Goal: Information Seeking & Learning: Learn about a topic

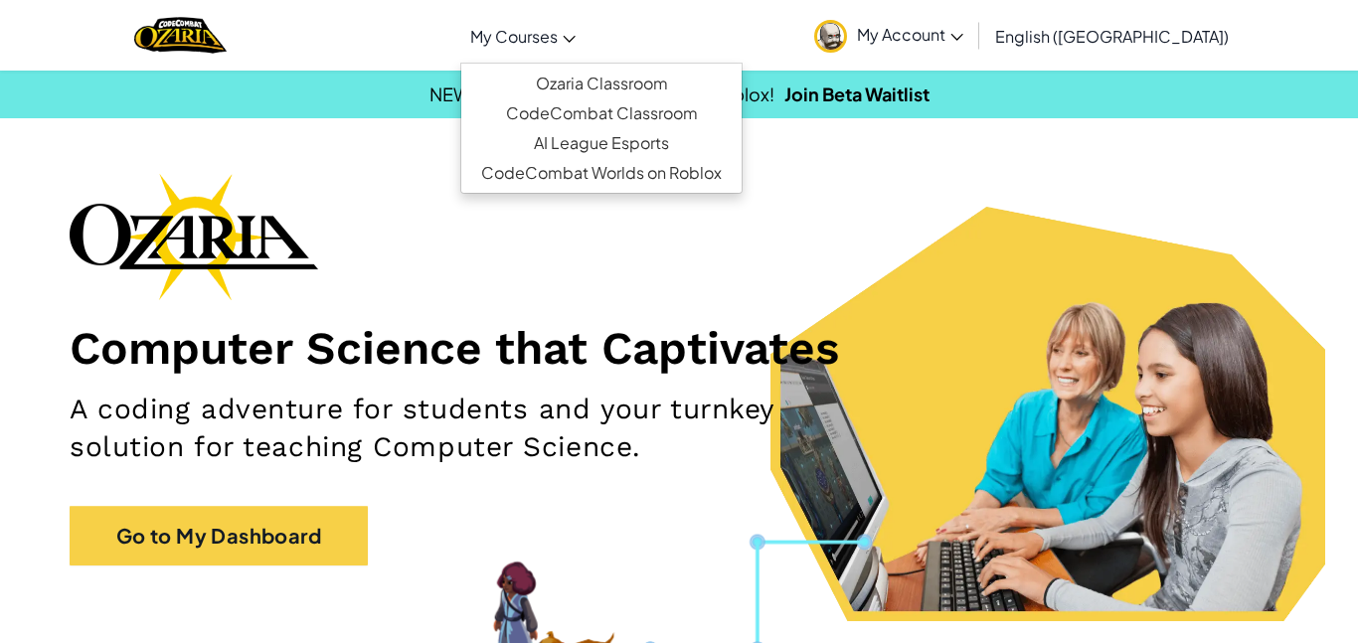
click at [558, 30] on span "My Courses" at bounding box center [513, 36] width 87 height 21
click at [638, 81] on link "Ozaria Classroom" at bounding box center [601, 84] width 280 height 30
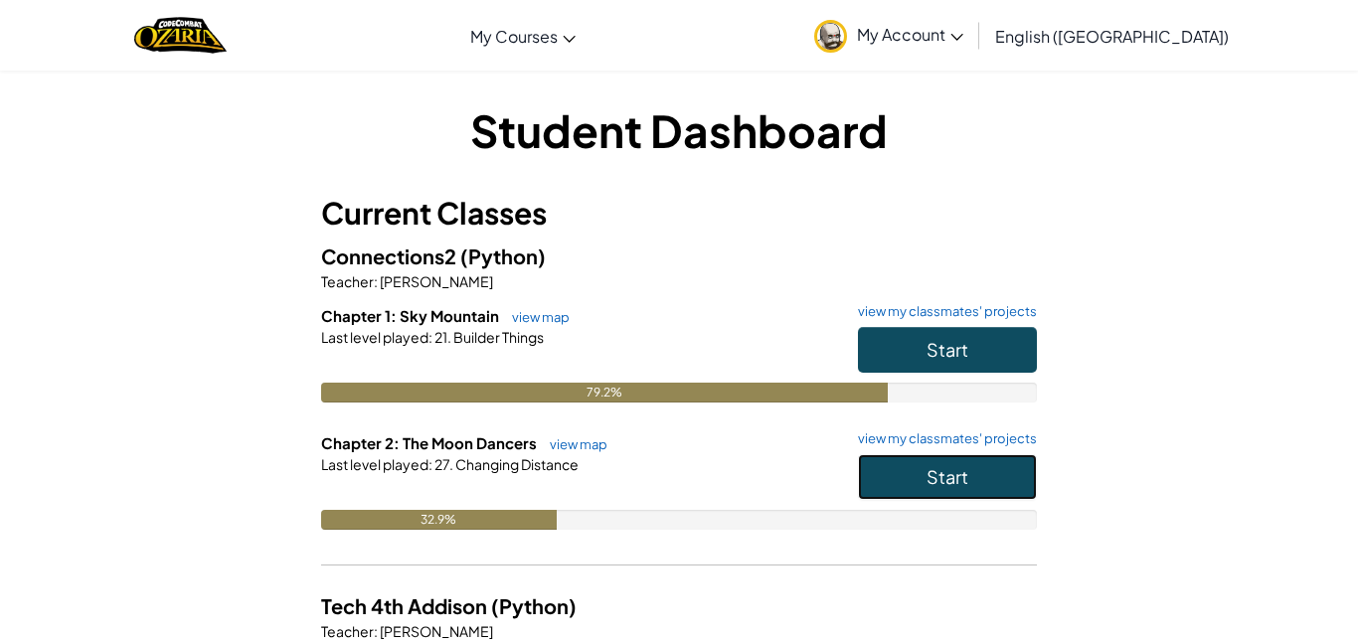
click at [881, 471] on button "Start" at bounding box center [947, 477] width 179 height 46
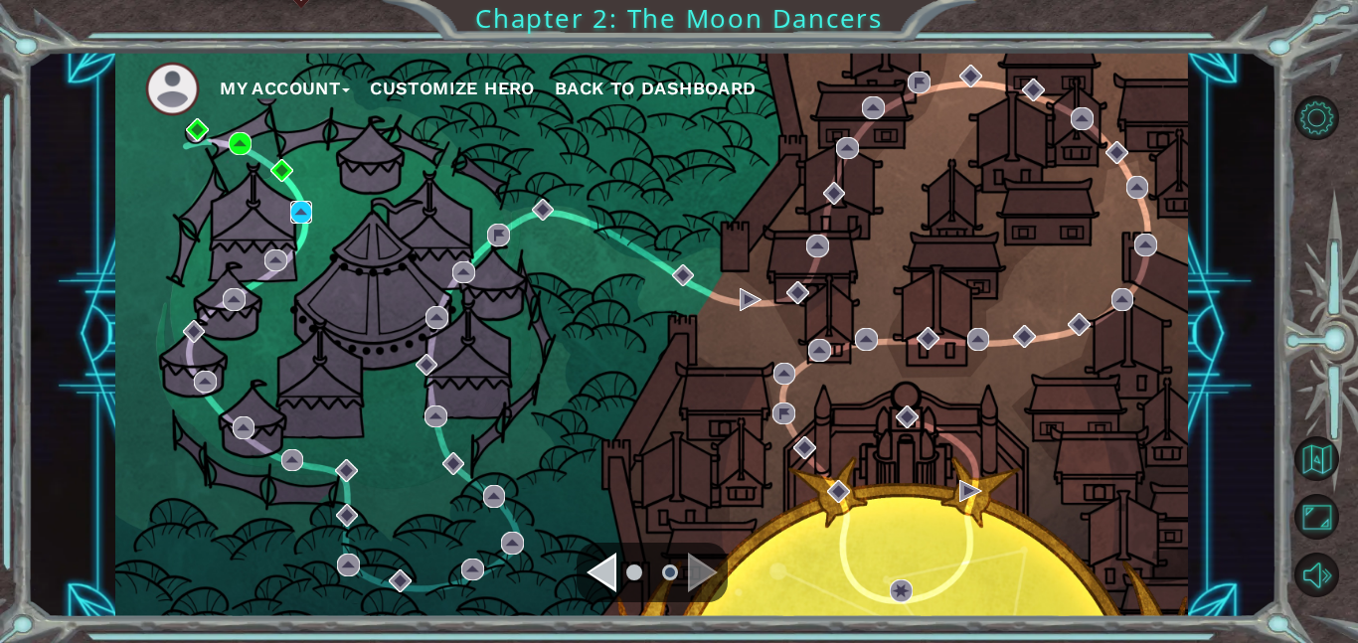
click at [301, 218] on img at bounding box center [301, 212] width 23 height 23
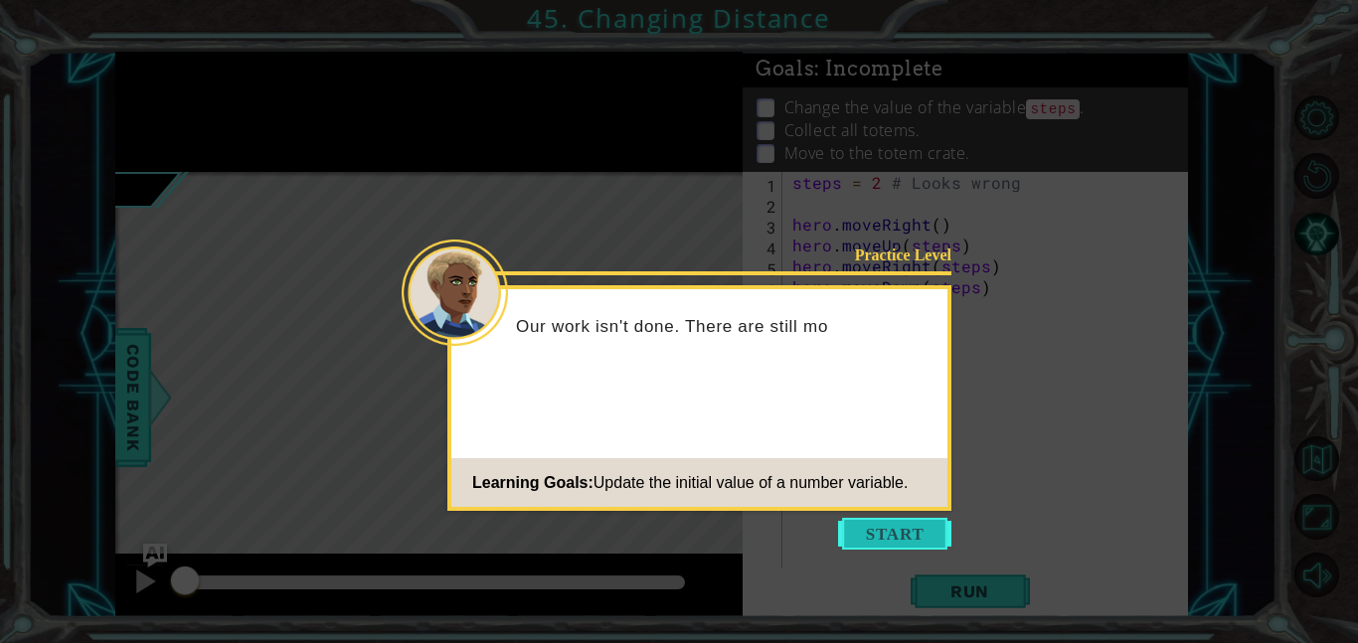
click at [857, 527] on button "Start" at bounding box center [894, 534] width 113 height 32
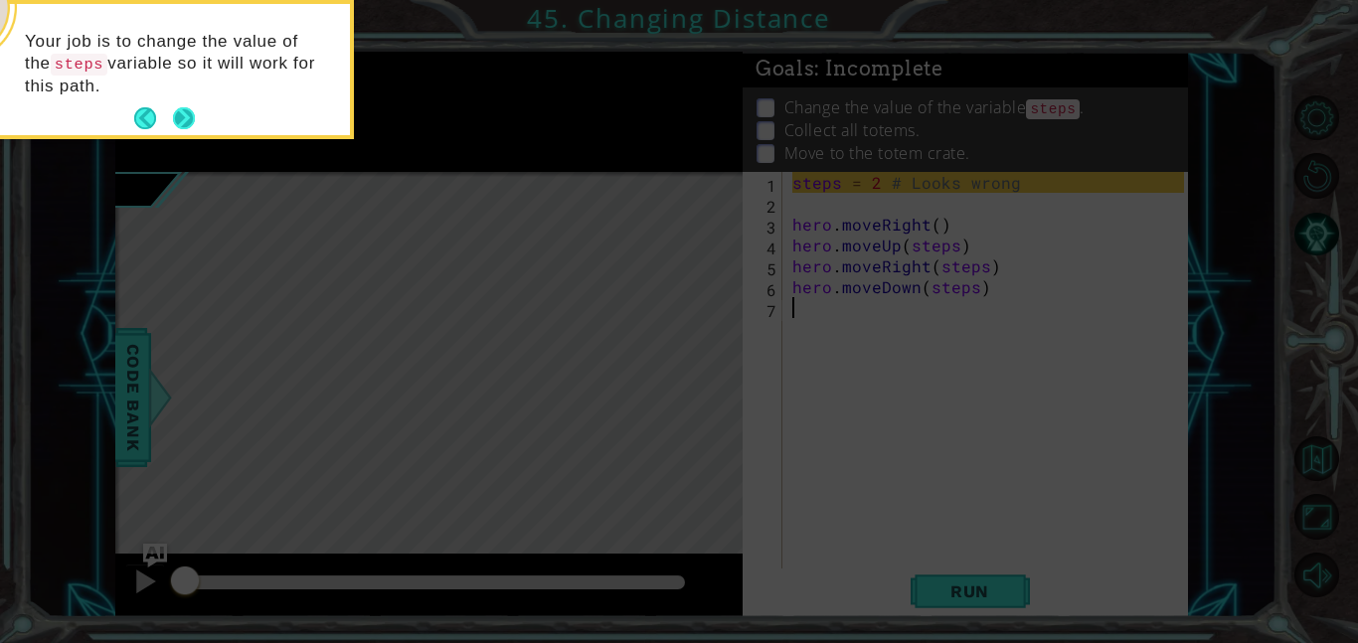
click at [180, 103] on button "Next" at bounding box center [184, 119] width 32 height 32
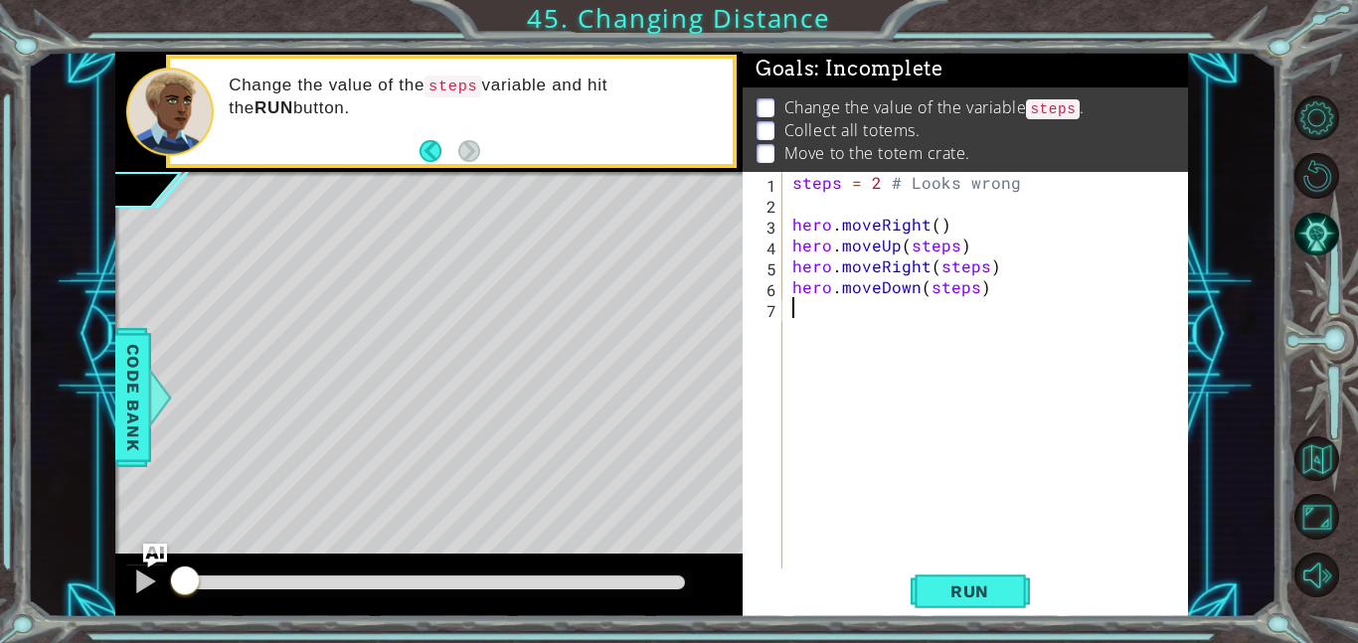
click at [952, 246] on div "steps = 2 # Looks wrong hero . moveRight ( ) hero . moveUp ( steps ) hero . mov…" at bounding box center [991, 391] width 406 height 438
click at [979, 269] on div "steps = 2 # Looks wrong hero . moveRight ( ) hero . moveUp ( ) hero . moveRight…" at bounding box center [991, 391] width 406 height 438
click at [974, 292] on div "steps = 2 # Looks wrong hero . moveRight ( ) hero . moveUp ( ) hero . moveRight…" at bounding box center [991, 391] width 406 height 438
click at [937, 228] on div "steps = 2 # Looks wrong hero . moveRight ( ) hero . moveUp ( ) hero . moveRight…" at bounding box center [991, 391] width 406 height 438
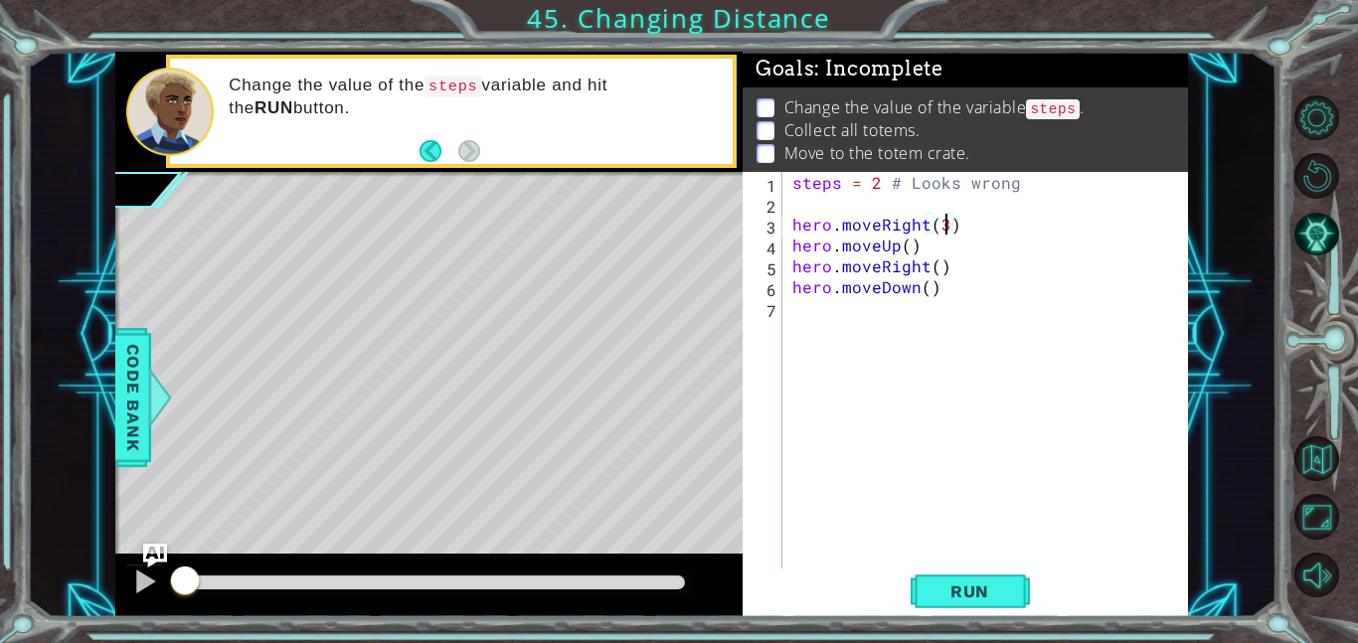
click at [904, 250] on div "steps = 2 # Looks wrong hero . moveRight ( 3 ) hero . moveUp ( ) hero . moveRig…" at bounding box center [991, 391] width 406 height 438
click at [933, 270] on div "steps = 2 # Looks wrong hero . moveRight ( 3 ) hero . moveUp ( 3 ) hero . moveR…" at bounding box center [991, 391] width 406 height 438
click at [926, 287] on div "steps = 2 # Looks wrong hero . moveRight ( 3 ) hero . moveUp ( 3 ) hero . moveR…" at bounding box center [991, 391] width 406 height 438
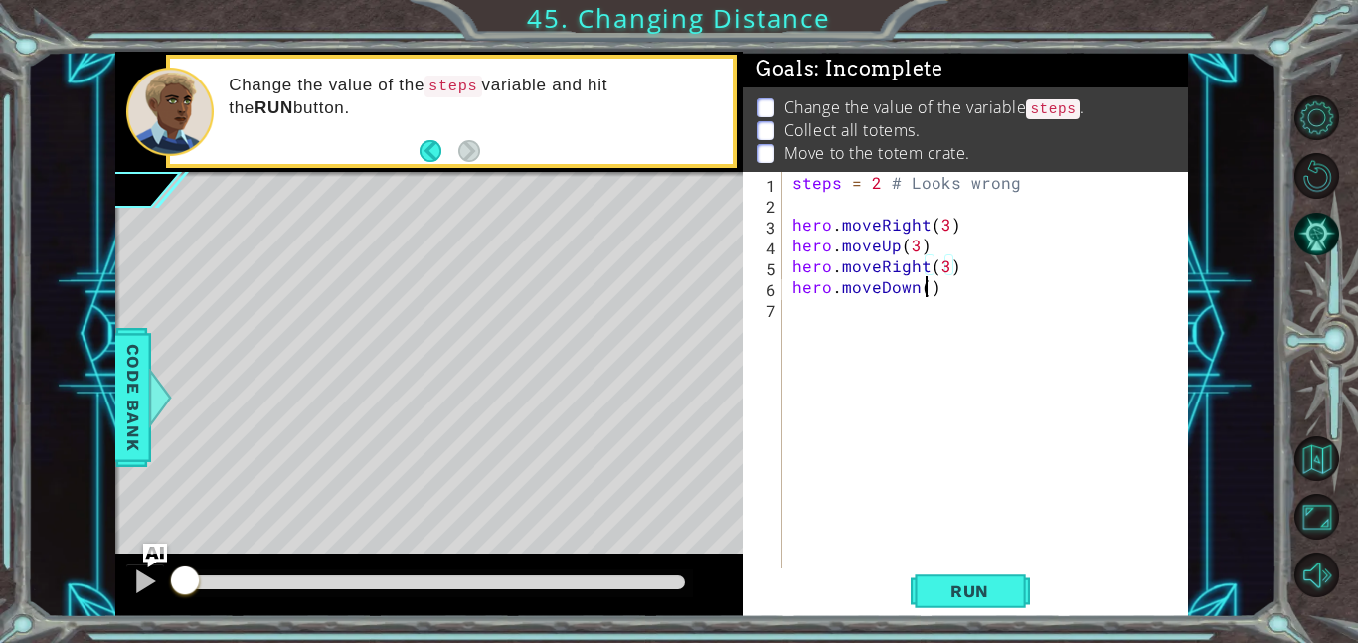
scroll to position [0, 8]
type textarea "hero.moveDown(3)"
click at [943, 576] on button "Run" at bounding box center [969, 591] width 119 height 45
click at [957, 594] on span "Run" at bounding box center [969, 591] width 79 height 20
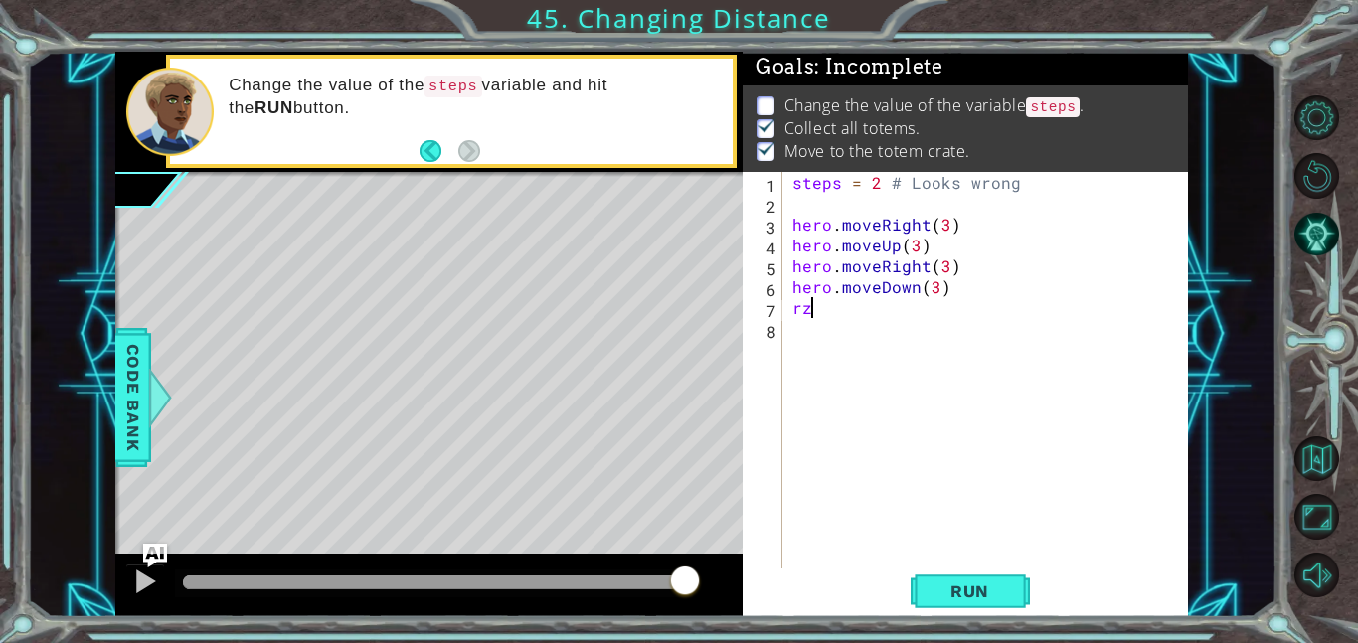
type textarea "r"
click at [943, 224] on div "steps = 2 # Looks wrong hero . moveRight ( 3 ) hero . moveUp ( 3 ) hero . moveR…" at bounding box center [991, 391] width 406 height 438
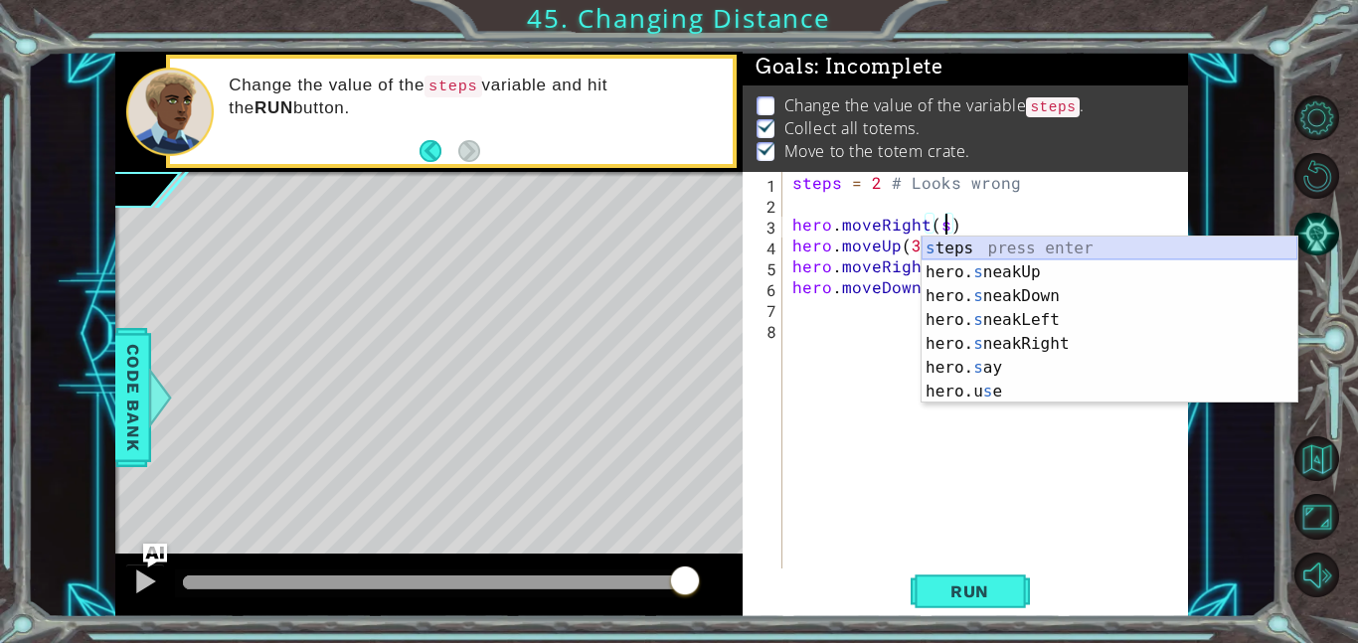
click at [967, 250] on div "s teps press enter hero. s neakUp press enter hero. s neakDown press enter hero…" at bounding box center [1109, 344] width 376 height 215
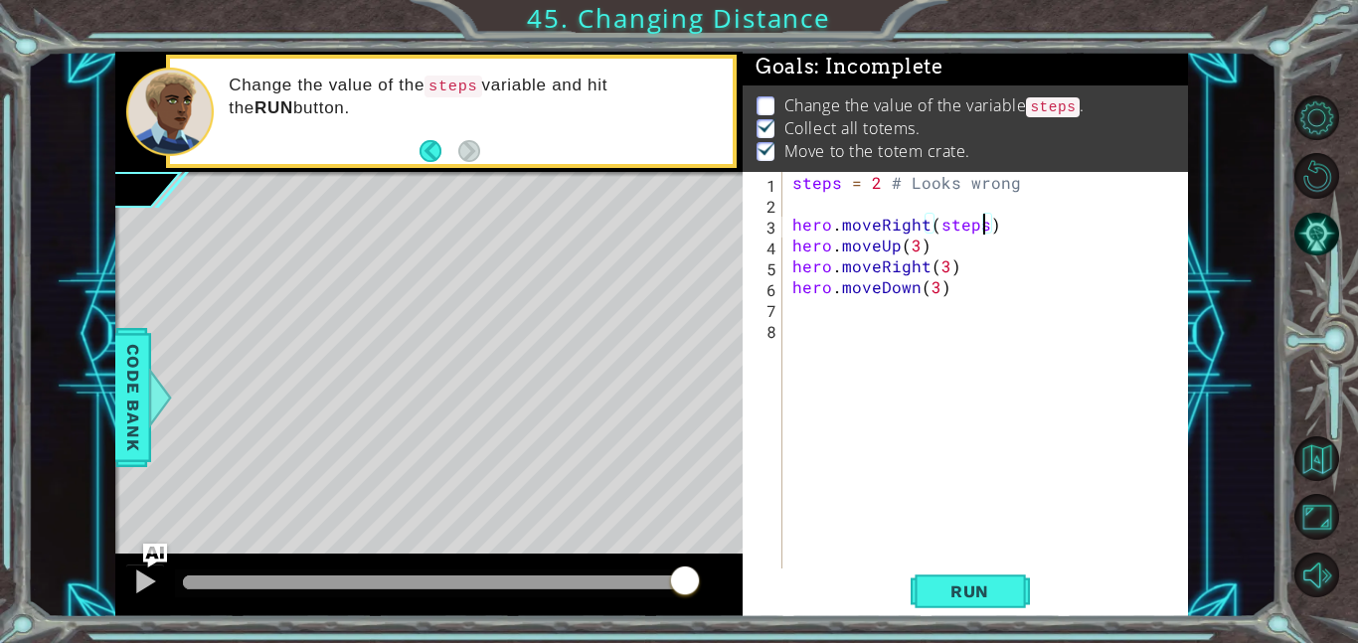
click at [913, 243] on div "steps = 2 # Looks wrong hero . moveRight ( steps ) hero . moveUp ( 3 ) hero . m…" at bounding box center [991, 391] width 406 height 438
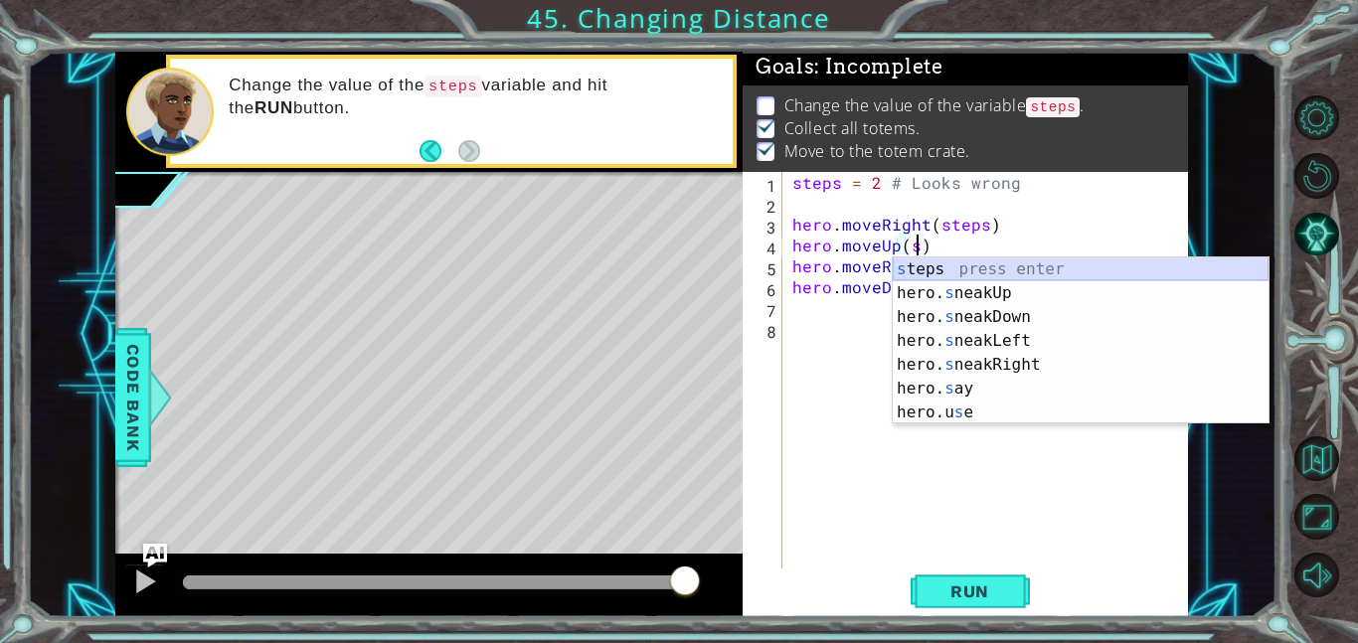
click at [933, 260] on div "s teps press enter hero. s neakUp press enter hero. s neakDown press enter hero…" at bounding box center [1081, 364] width 376 height 215
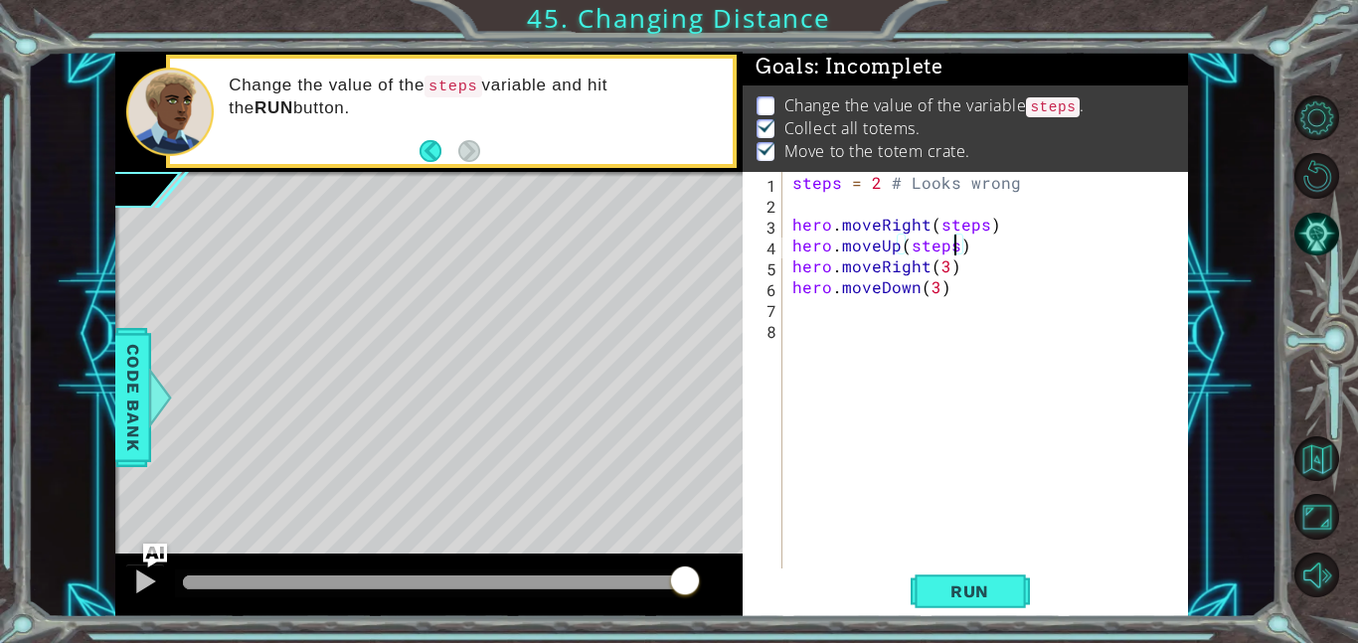
click at [938, 262] on div "steps = 2 # Looks wrong hero . moveRight ( steps ) hero . moveUp ( steps ) hero…" at bounding box center [991, 391] width 406 height 438
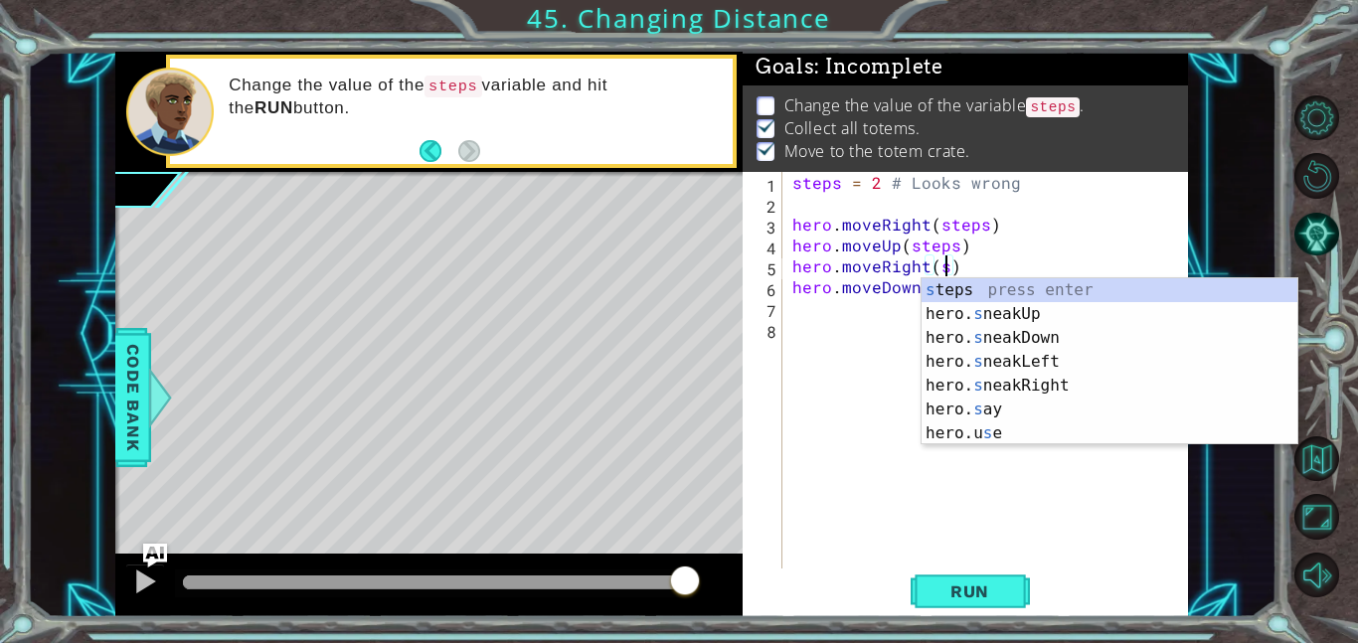
scroll to position [0, 9]
click at [1029, 290] on div "s teps press enter hero. s neakUp press enter hero. s neakDown press enter hero…" at bounding box center [1109, 385] width 376 height 215
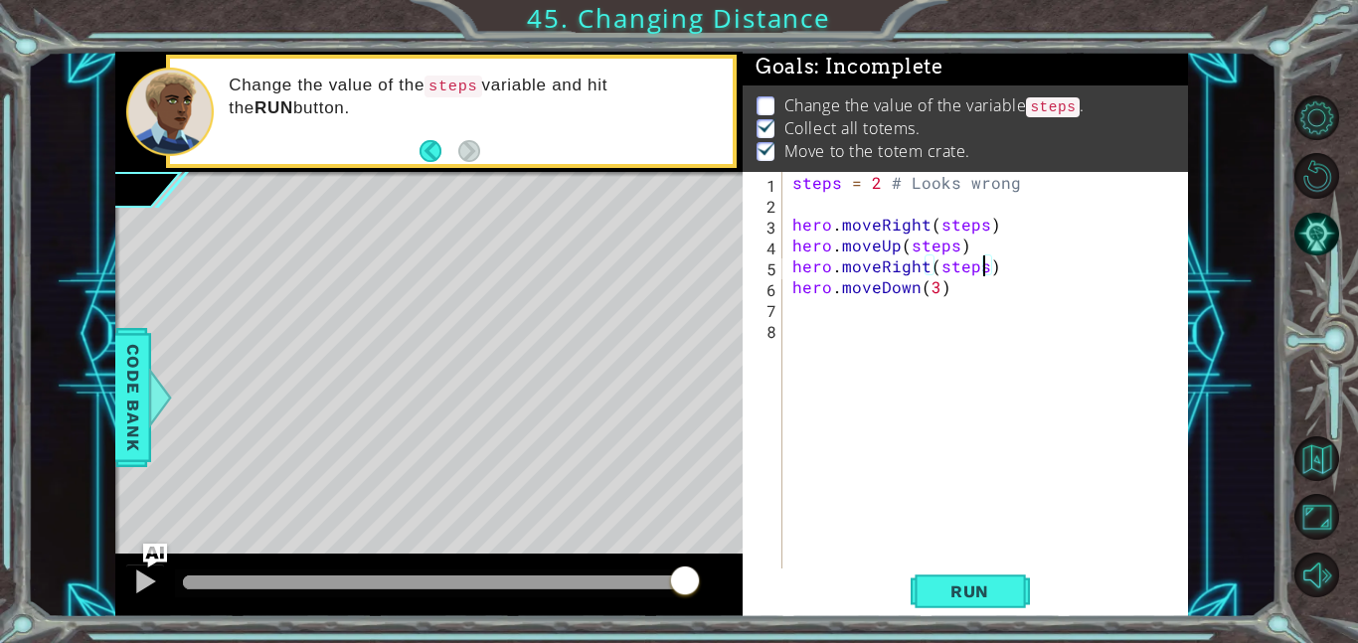
click at [935, 291] on div "steps = 2 # Looks wrong hero . moveRight ( steps ) hero . moveUp ( steps ) hero…" at bounding box center [991, 391] width 406 height 438
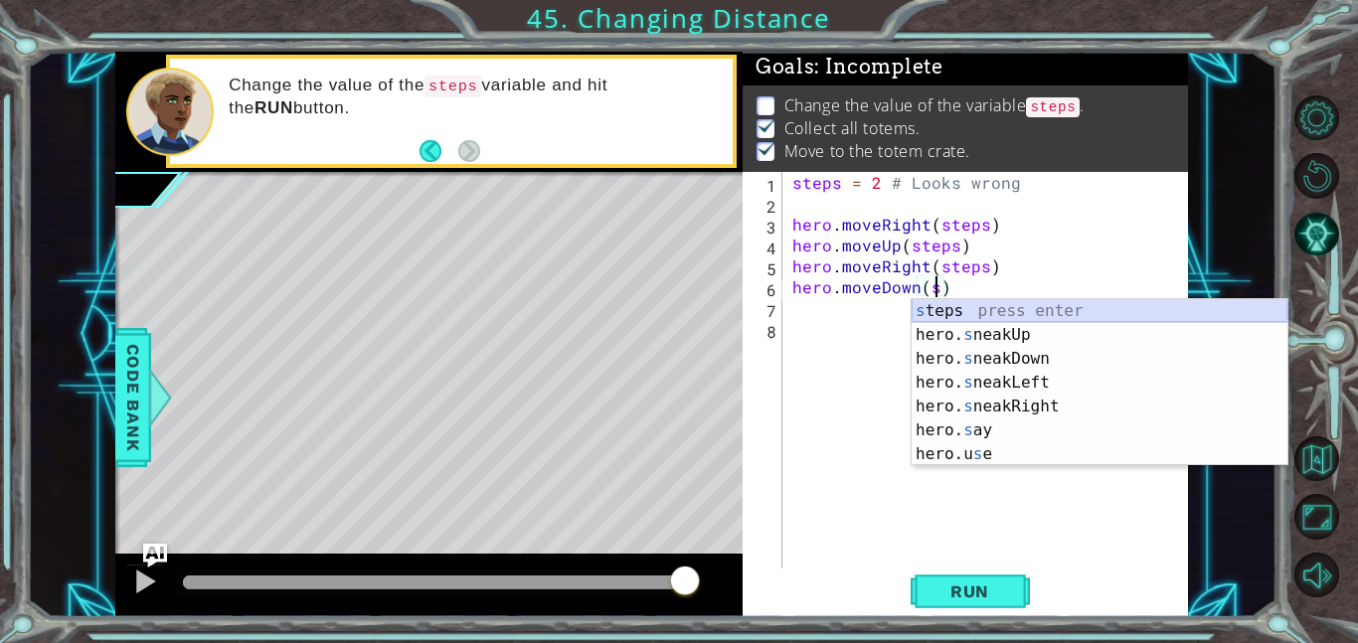
click at [988, 308] on div "s teps press enter hero. s neakUp press enter hero. s neakDown press enter hero…" at bounding box center [1099, 406] width 376 height 215
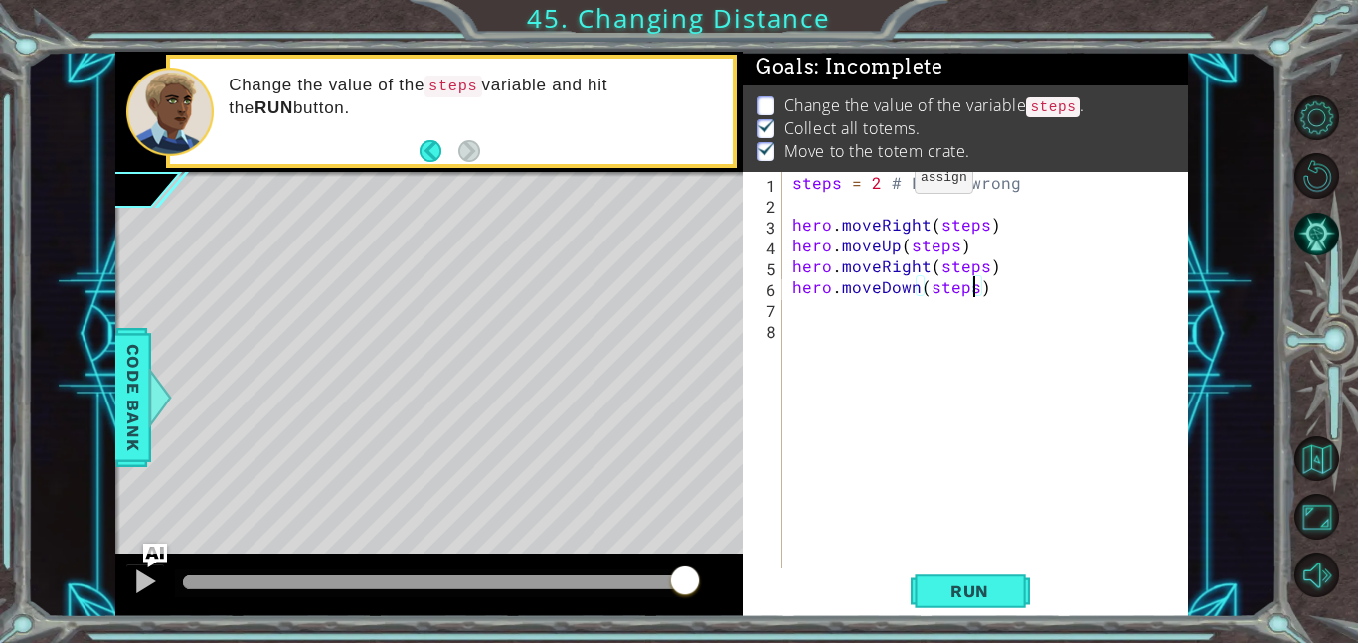
click at [881, 182] on div "steps = 2 # Looks wrong hero . moveRight ( steps ) hero . moveUp ( steps ) hero…" at bounding box center [991, 391] width 406 height 438
type textarea "steps = 3 # Looks wrong"
click at [936, 593] on span "Run" at bounding box center [969, 591] width 79 height 20
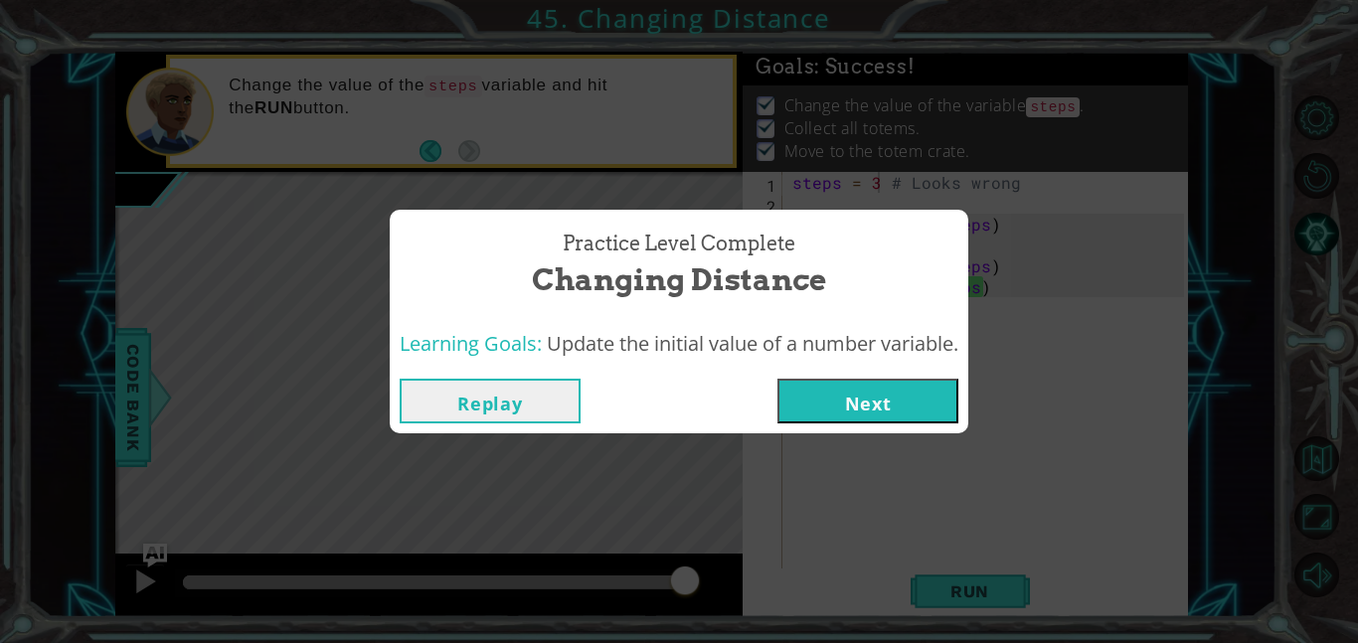
click at [911, 404] on button "Next" at bounding box center [867, 401] width 181 height 45
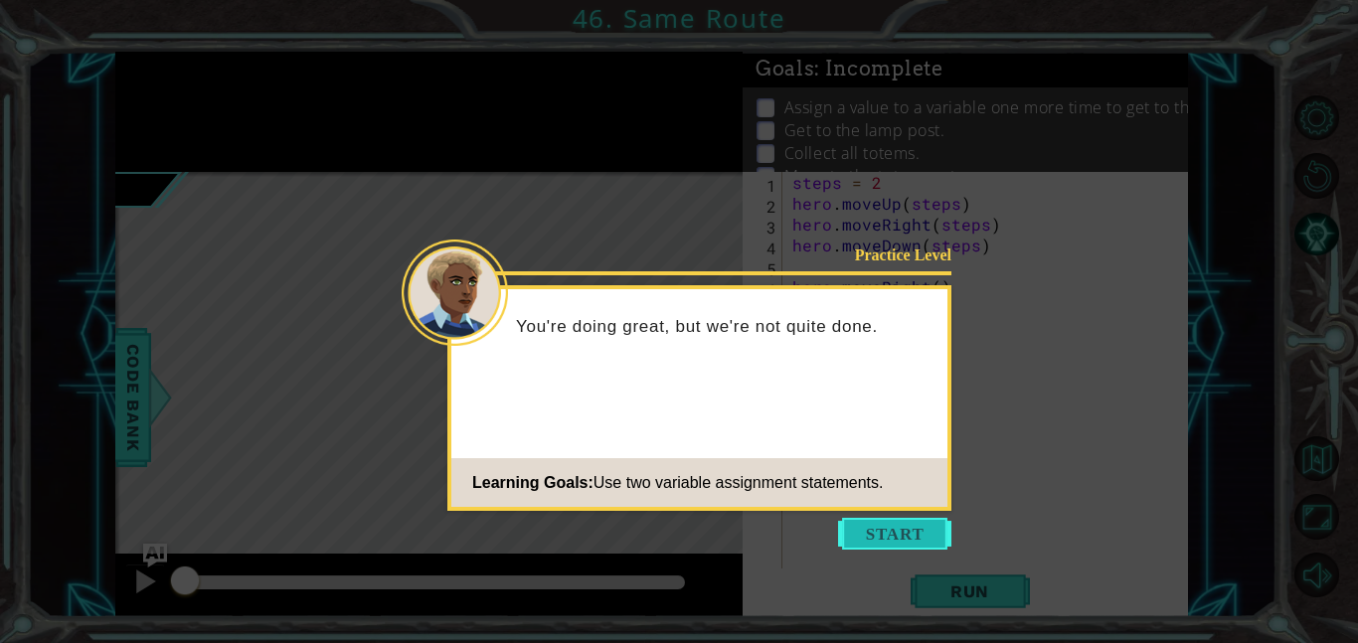
click at [887, 538] on button "Start" at bounding box center [894, 534] width 113 height 32
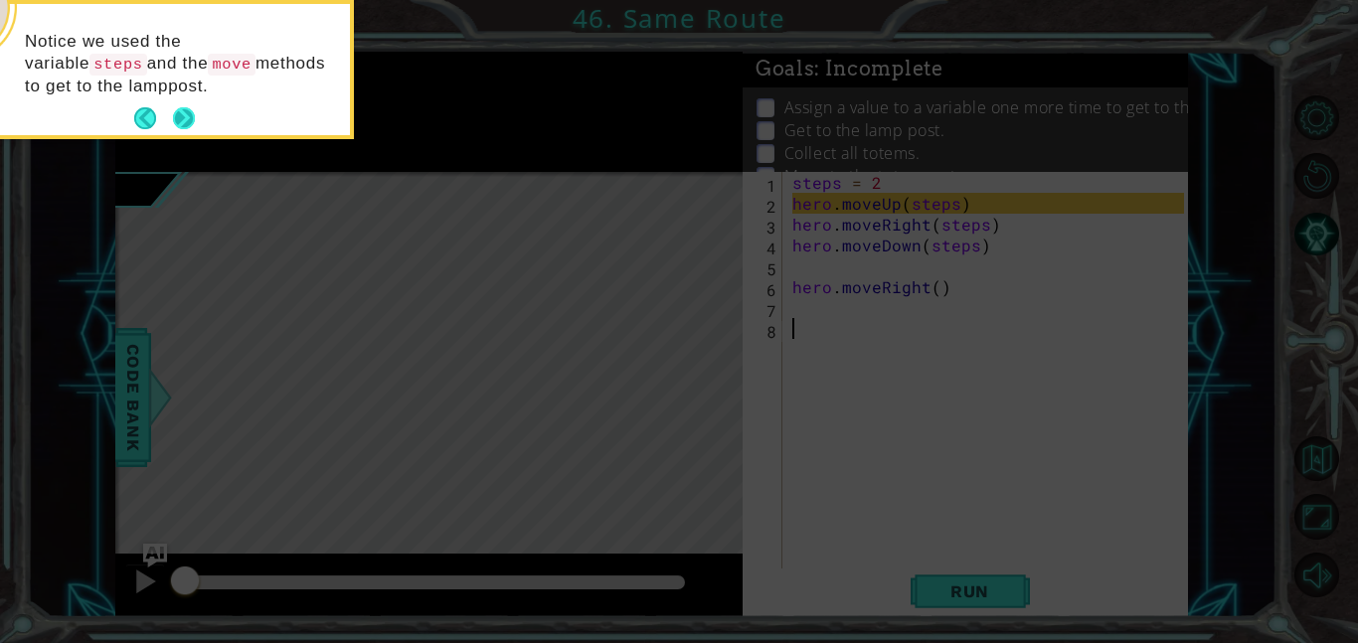
click at [175, 118] on button "Next" at bounding box center [184, 118] width 26 height 26
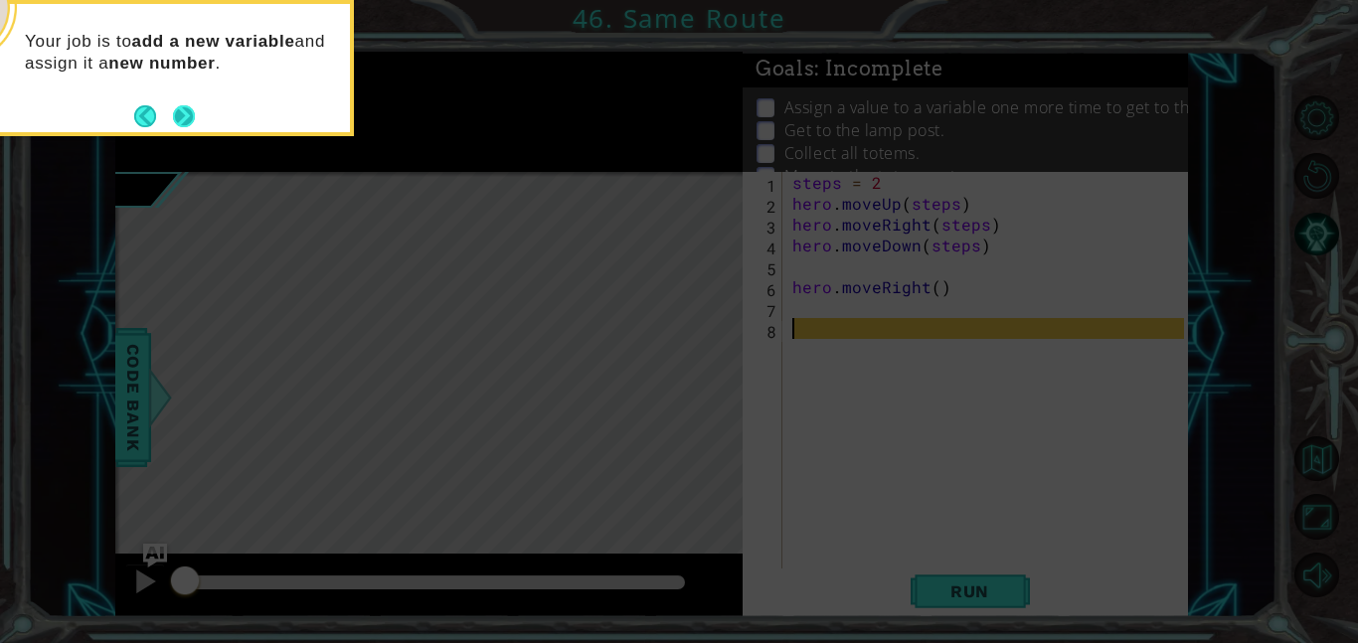
click at [180, 118] on button "Next" at bounding box center [183, 115] width 23 height 23
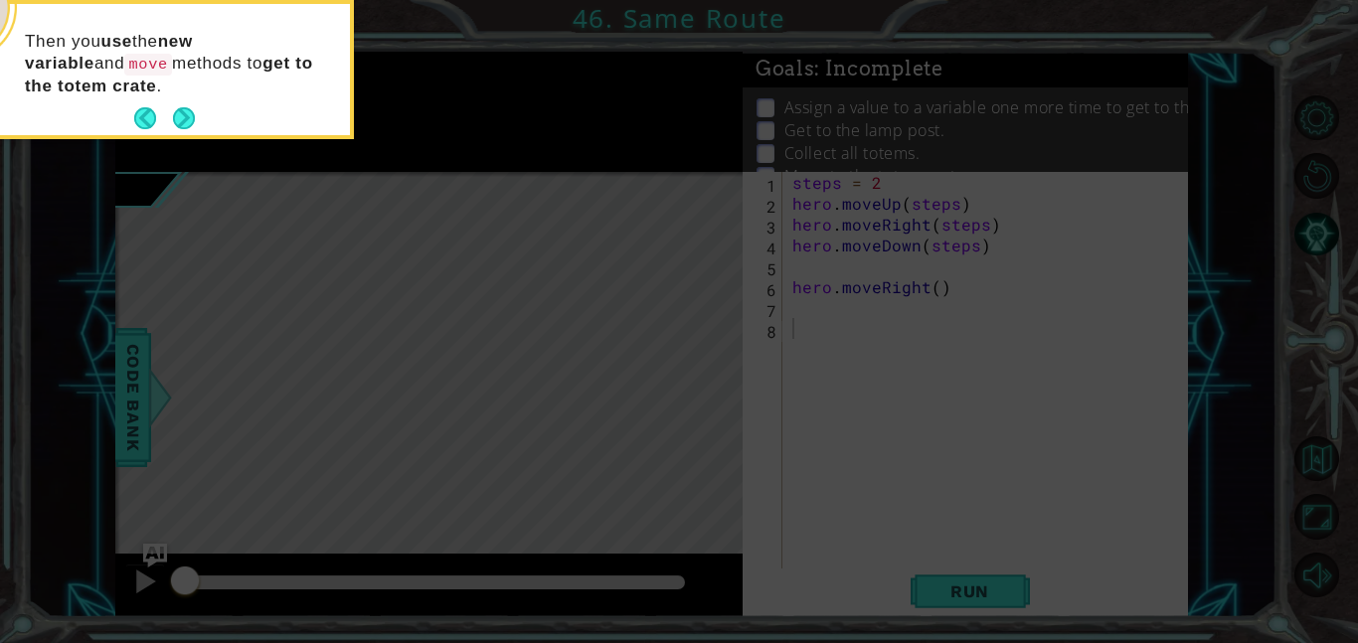
click at [180, 118] on button "Next" at bounding box center [184, 118] width 36 height 36
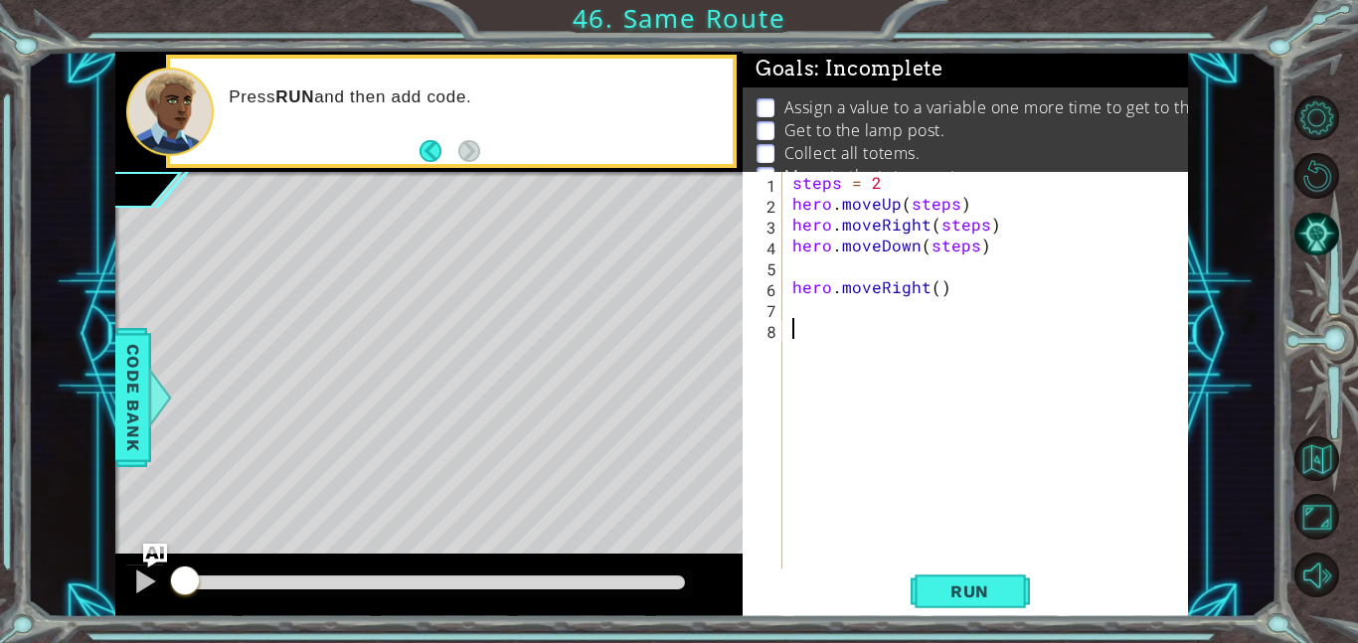
click at [790, 309] on div "steps = 2 hero . moveUp ( steps ) hero . moveRight ( steps ) hero . moveDown ( …" at bounding box center [991, 391] width 406 height 438
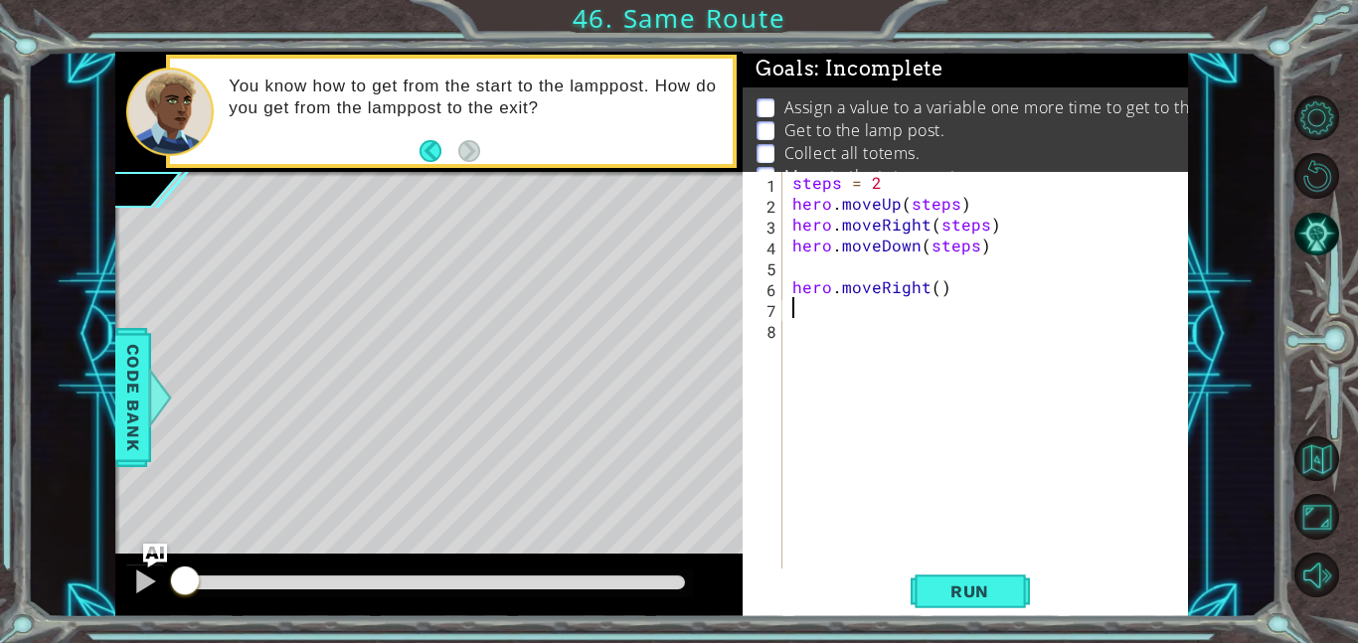
click at [882, 183] on div "steps = 2 hero . moveUp ( steps ) hero . moveRight ( steps ) hero . moveDown ( …" at bounding box center [991, 391] width 406 height 438
click at [941, 593] on span "Run" at bounding box center [969, 591] width 79 height 20
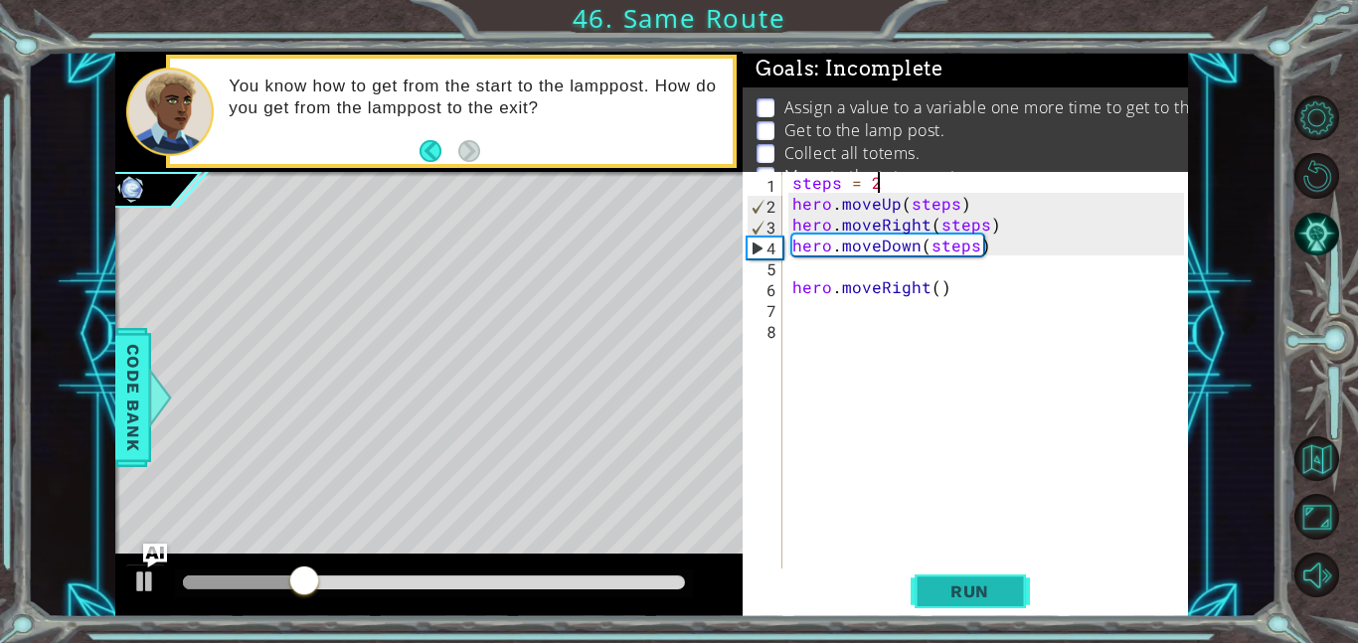
click at [983, 598] on span "Run" at bounding box center [969, 591] width 79 height 20
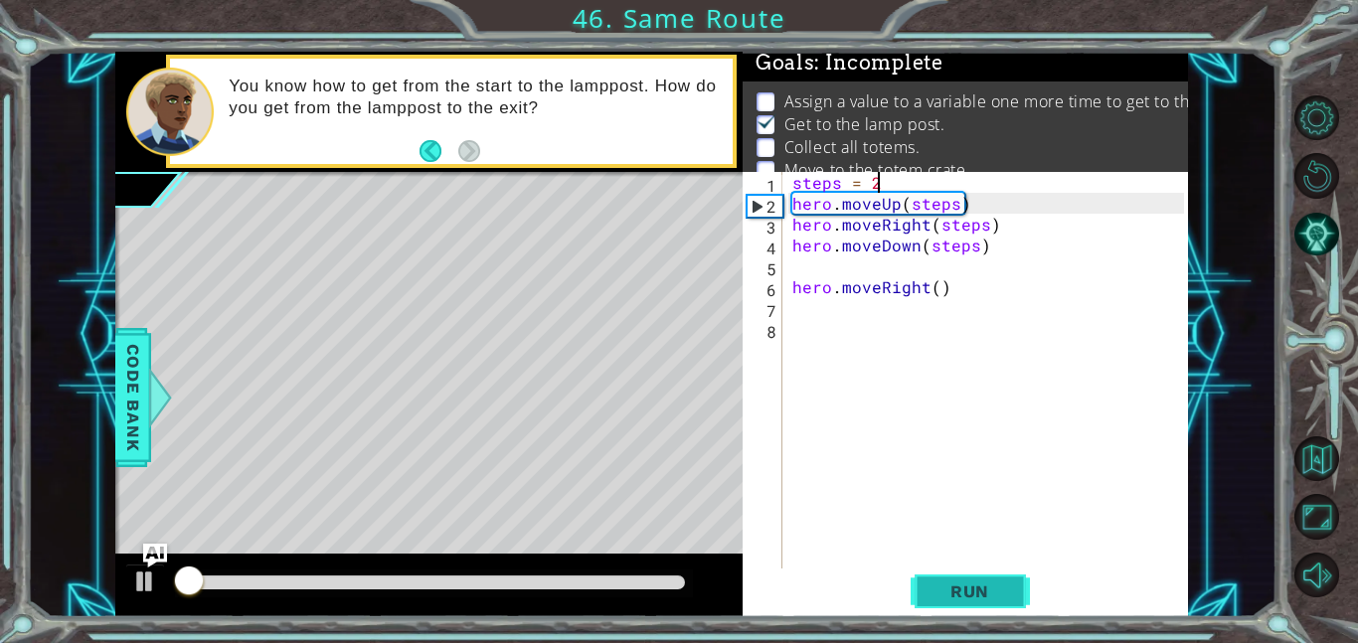
scroll to position [13, 0]
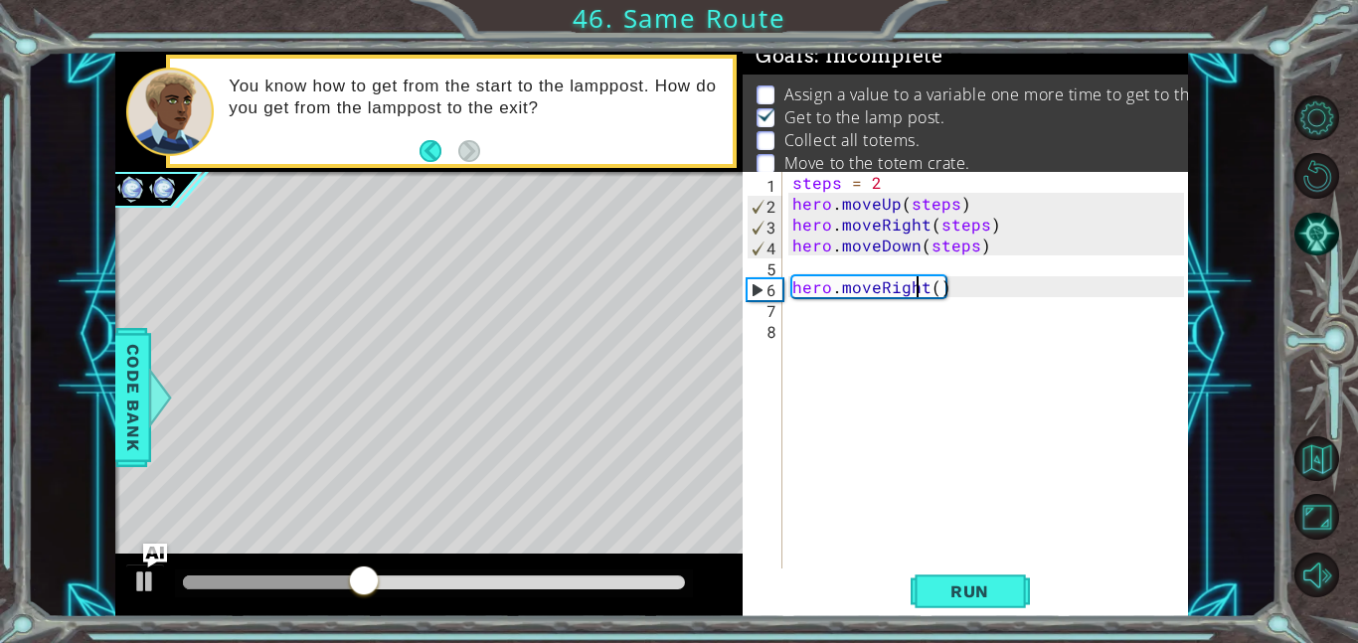
click at [920, 287] on div "steps = 2 hero . moveUp ( steps ) hero . moveRight ( steps ) hero . moveDown ( …" at bounding box center [991, 391] width 406 height 438
click at [922, 284] on div "steps = 2 hero . moveUp ( steps ) hero . moveRight ( steps ) hero . moveDown ( …" at bounding box center [991, 391] width 406 height 438
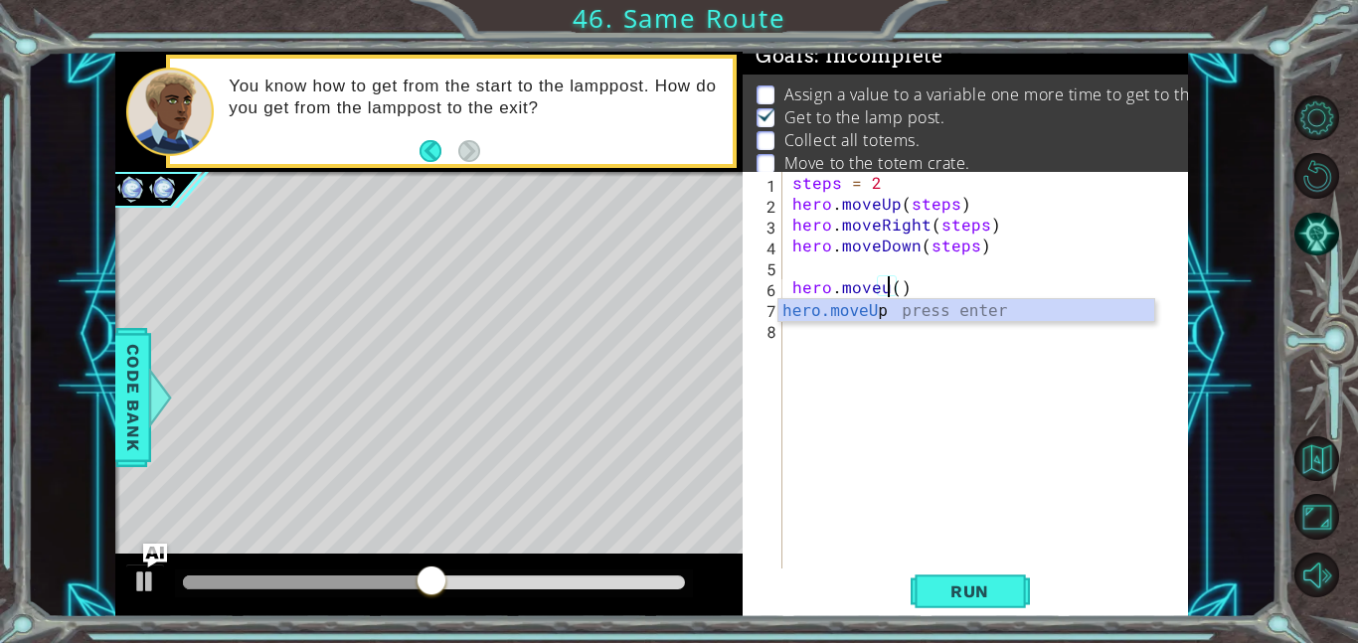
scroll to position [0, 6]
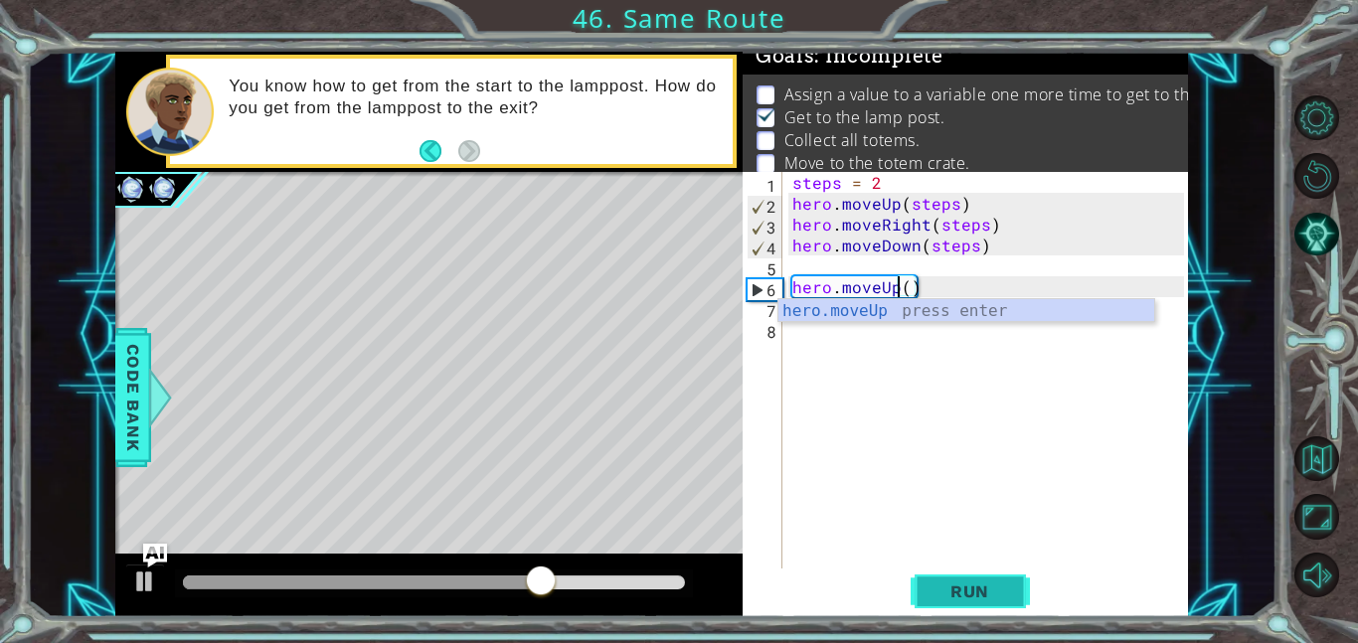
click at [955, 587] on span "Run" at bounding box center [969, 591] width 79 height 20
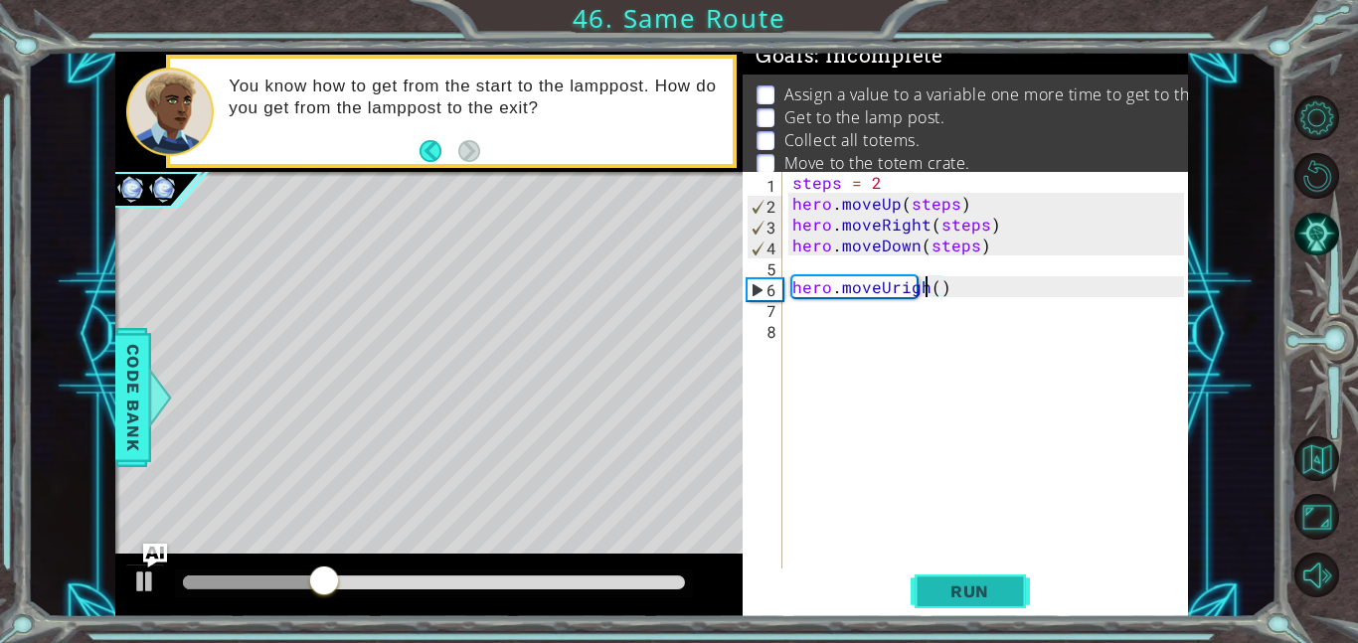
scroll to position [0, 9]
click at [890, 285] on div "steps = 2 hero . moveUp ( steps ) hero . moveRight ( steps ) hero . moveDown ( …" at bounding box center [991, 391] width 406 height 438
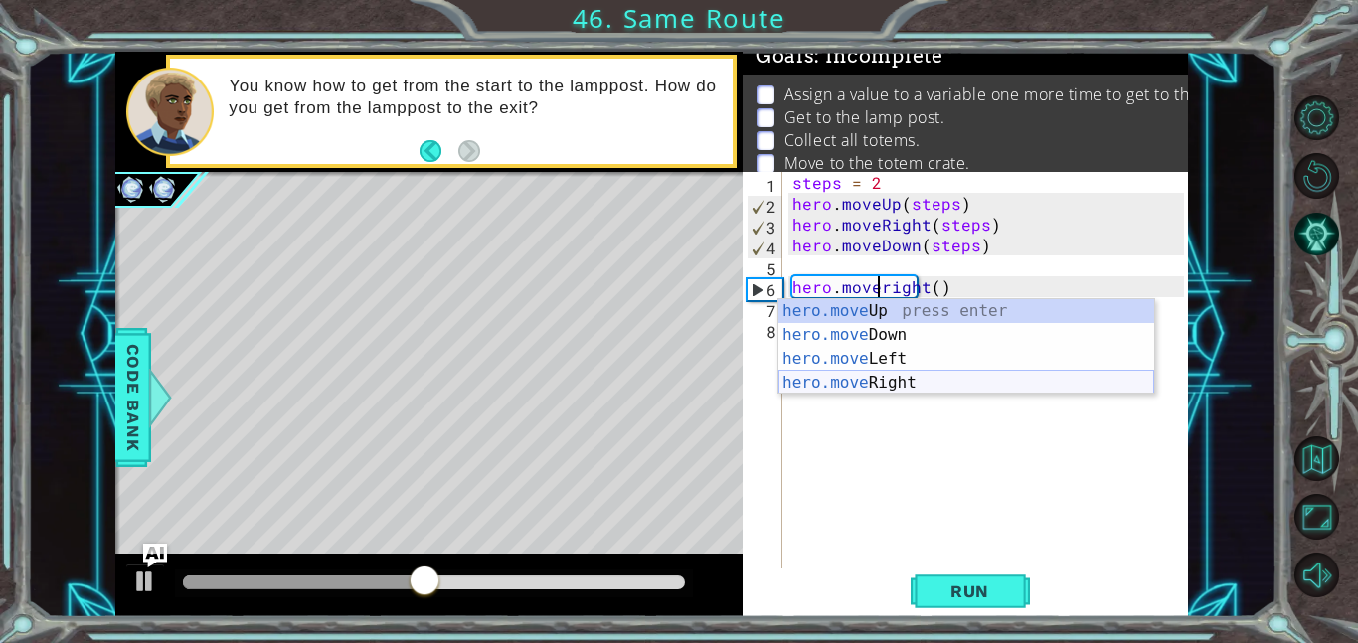
click at [907, 390] on div "hero.move Up press enter hero.move Down press enter hero.move Left press enter …" at bounding box center [966, 370] width 376 height 143
type textarea "hero.moveRight(1)"
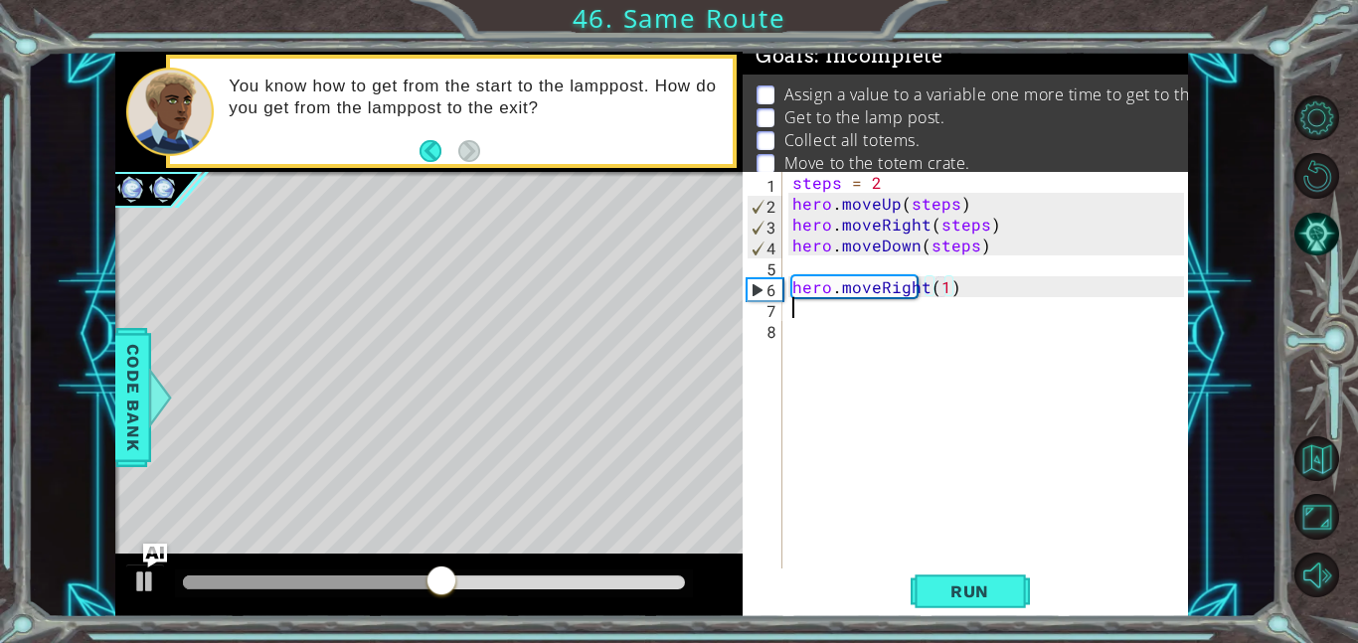
click at [797, 306] on div "steps = 2 hero . moveUp ( steps ) hero . moveRight ( steps ) hero . moveDown ( …" at bounding box center [991, 391] width 406 height 438
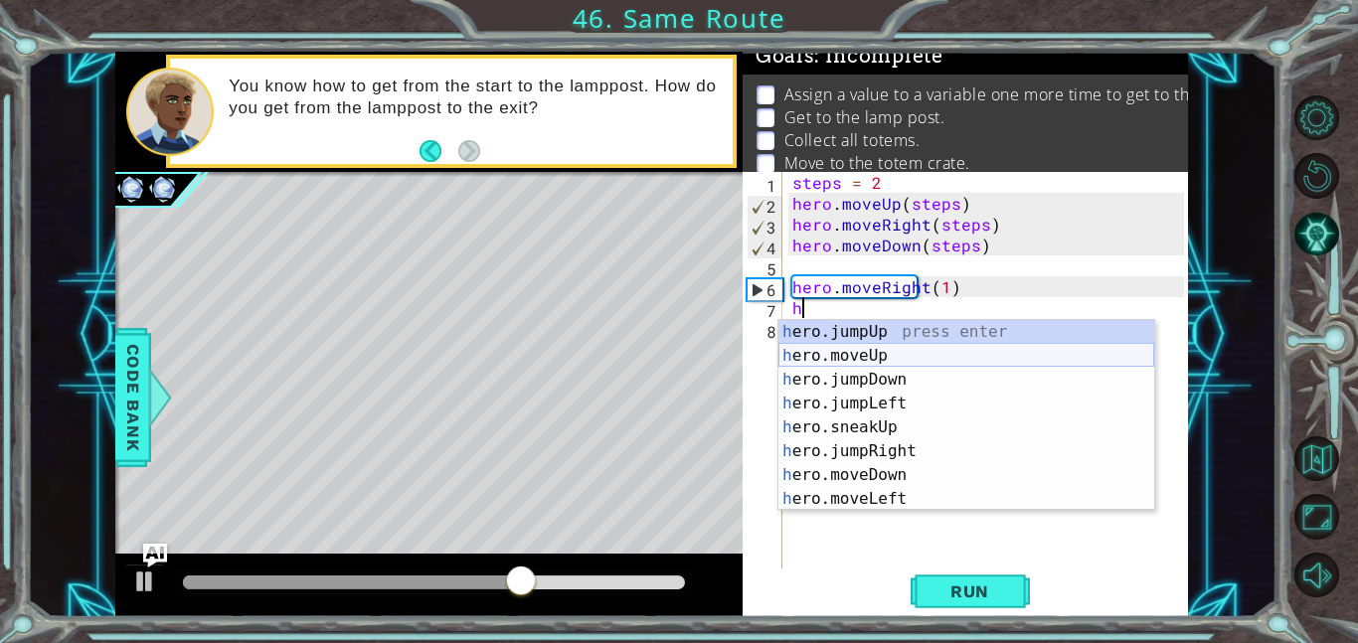
click at [885, 356] on div "h ero.jumpUp press enter h ero.moveUp press enter h ero.jumpDown press enter h …" at bounding box center [966, 439] width 376 height 239
type textarea "hero.moveUp(1)"
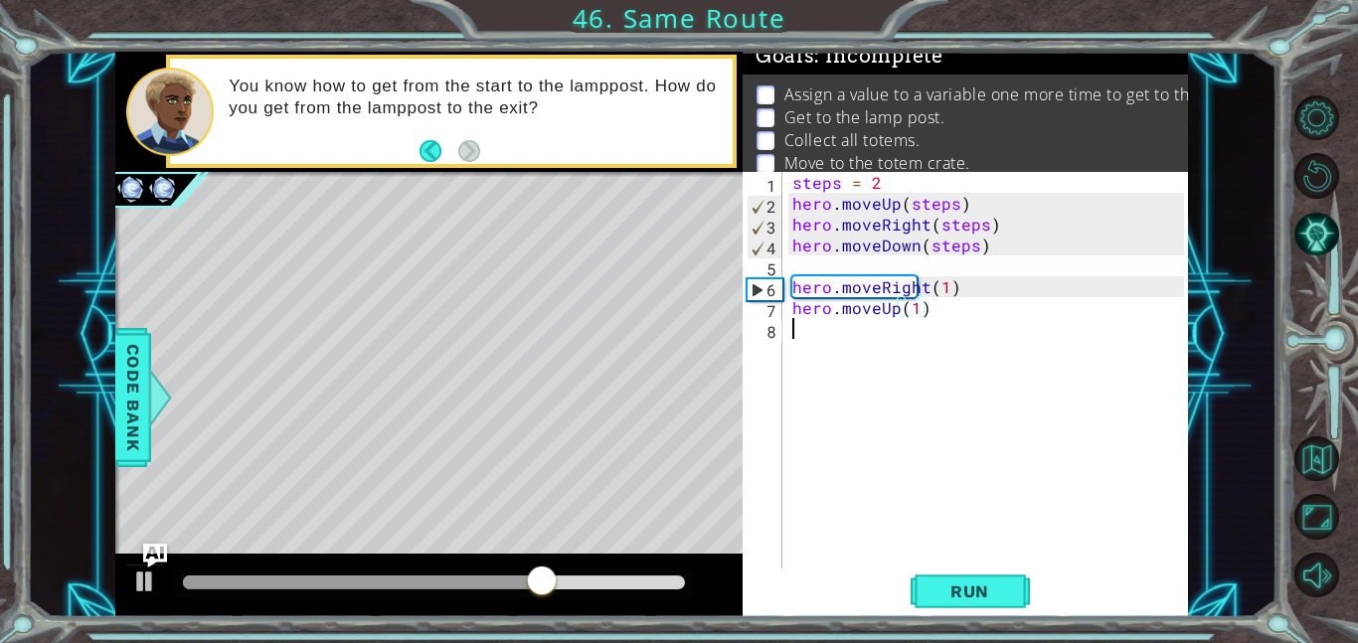
click at [796, 328] on div "steps = 2 hero . moveUp ( steps ) hero . moveRight ( steps ) hero . moveDown ( …" at bounding box center [991, 391] width 406 height 438
click at [918, 309] on div "steps = 2 hero . moveUp ( steps ) hero . moveRight ( steps ) hero . moveDown ( …" at bounding box center [991, 391] width 406 height 438
type textarea "hero.moveUp(2)"
click at [962, 584] on span "Run" at bounding box center [969, 591] width 79 height 20
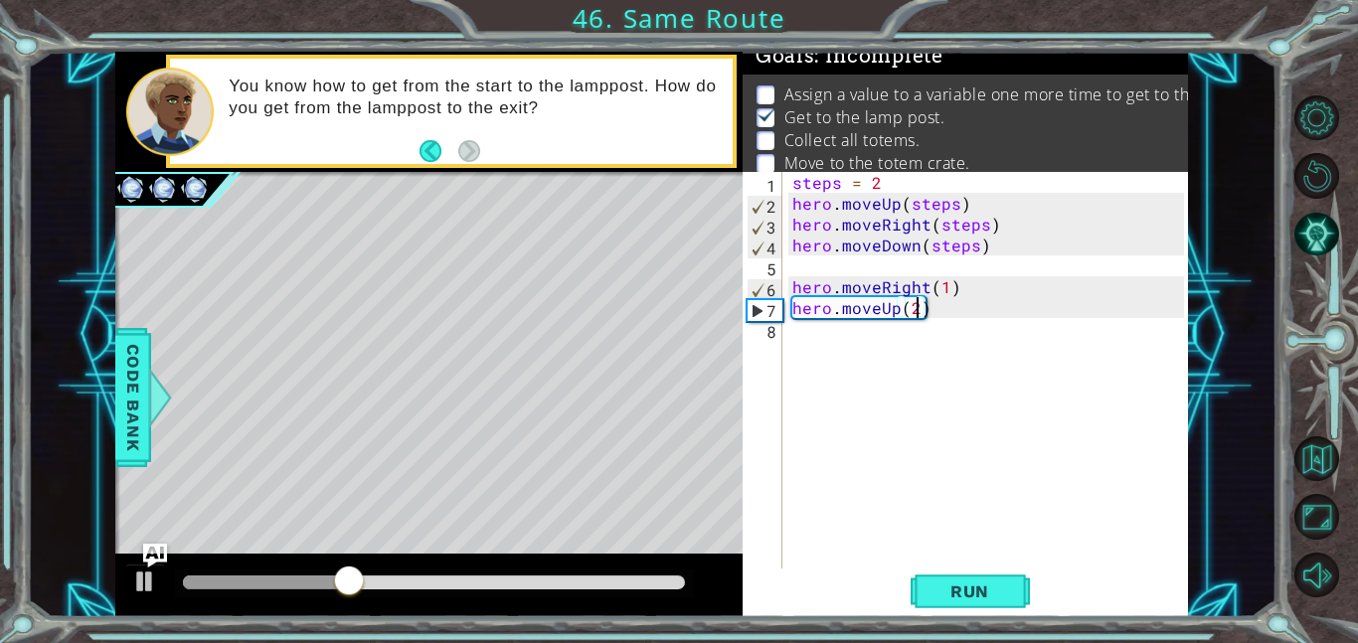
click at [792, 339] on div "steps = 2 hero . moveUp ( steps ) hero . moveRight ( steps ) hero . moveDown ( …" at bounding box center [991, 391] width 406 height 438
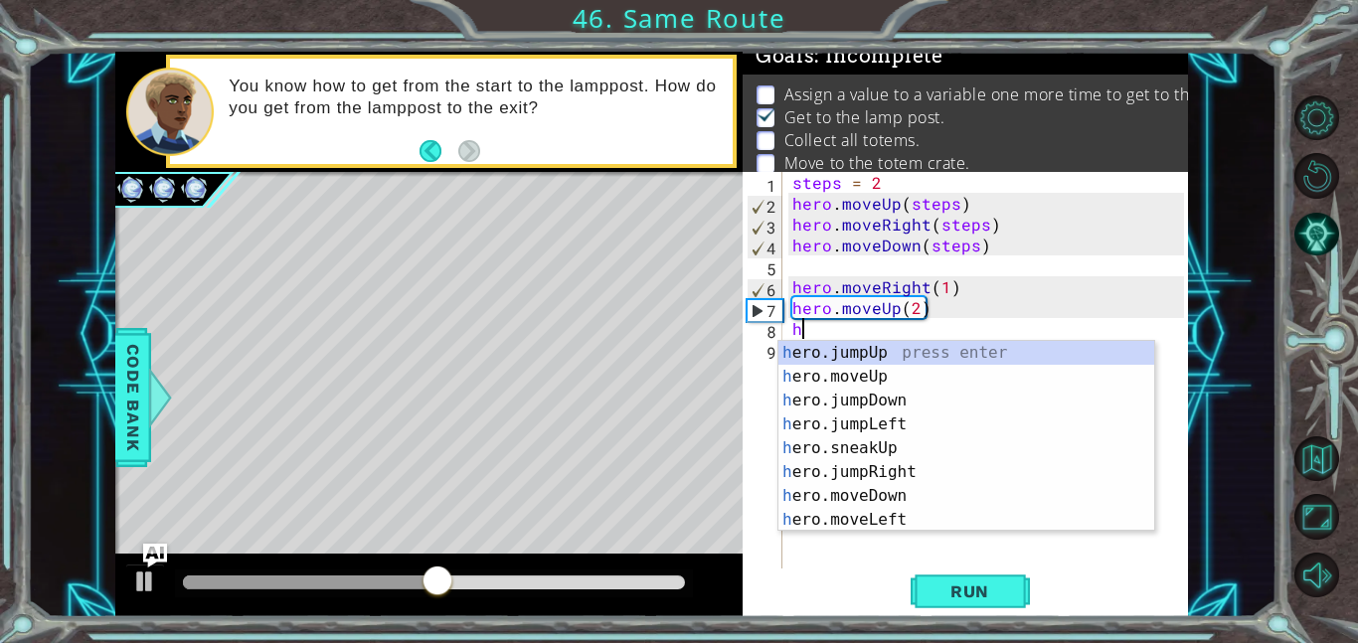
click at [917, 312] on div "steps = 2 hero . moveUp ( steps ) hero . moveRight ( steps ) hero . moveDown ( …" at bounding box center [991, 391] width 406 height 438
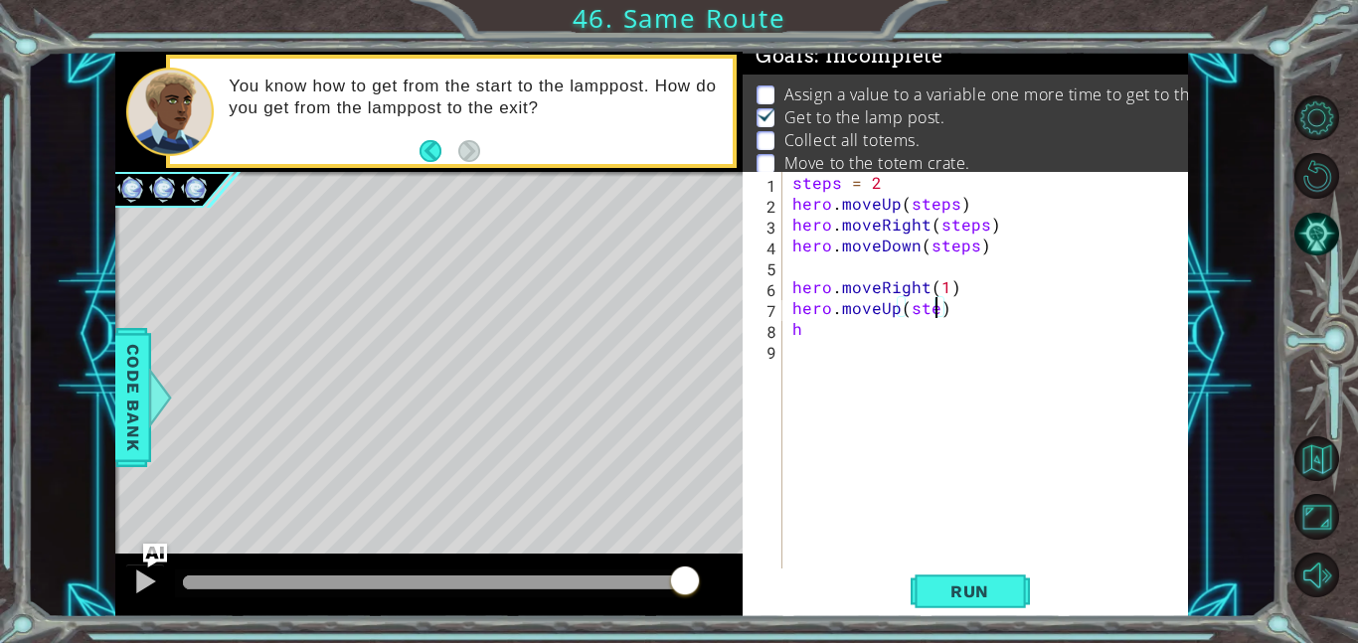
scroll to position [0, 9]
click at [971, 594] on span "Run" at bounding box center [969, 591] width 79 height 20
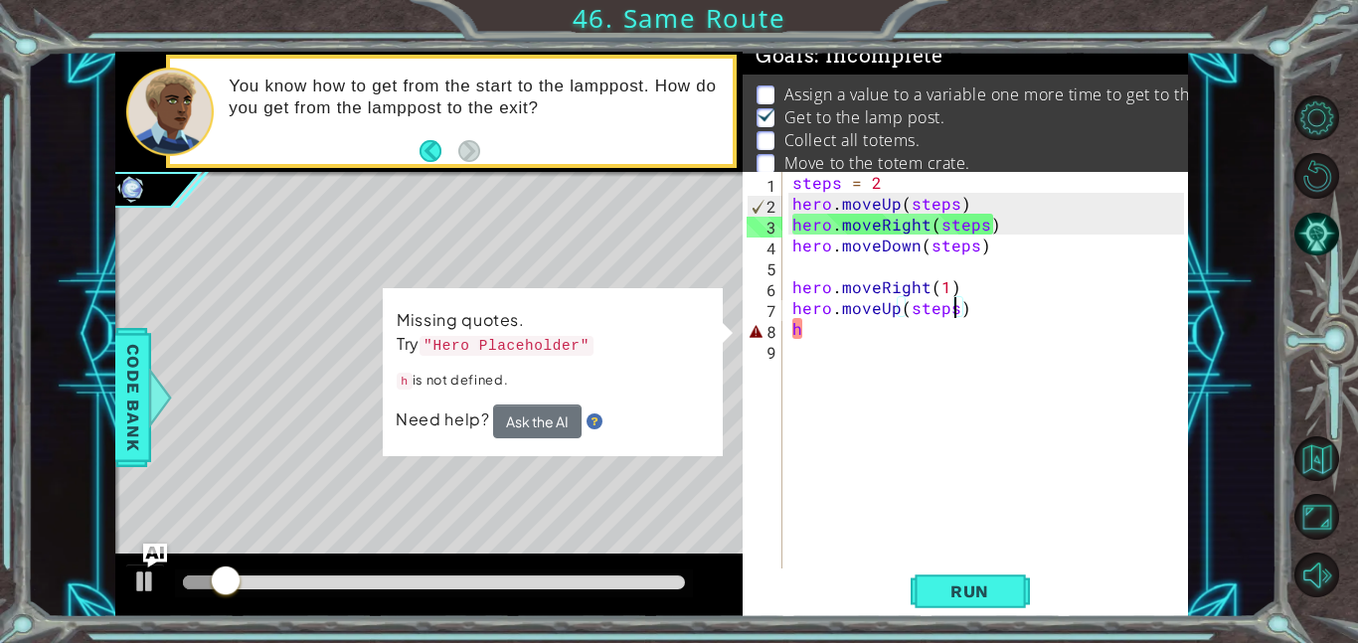
click at [814, 330] on div "steps = 2 hero . moveUp ( steps ) hero . moveRight ( steps ) hero . moveDown ( …" at bounding box center [991, 391] width 406 height 438
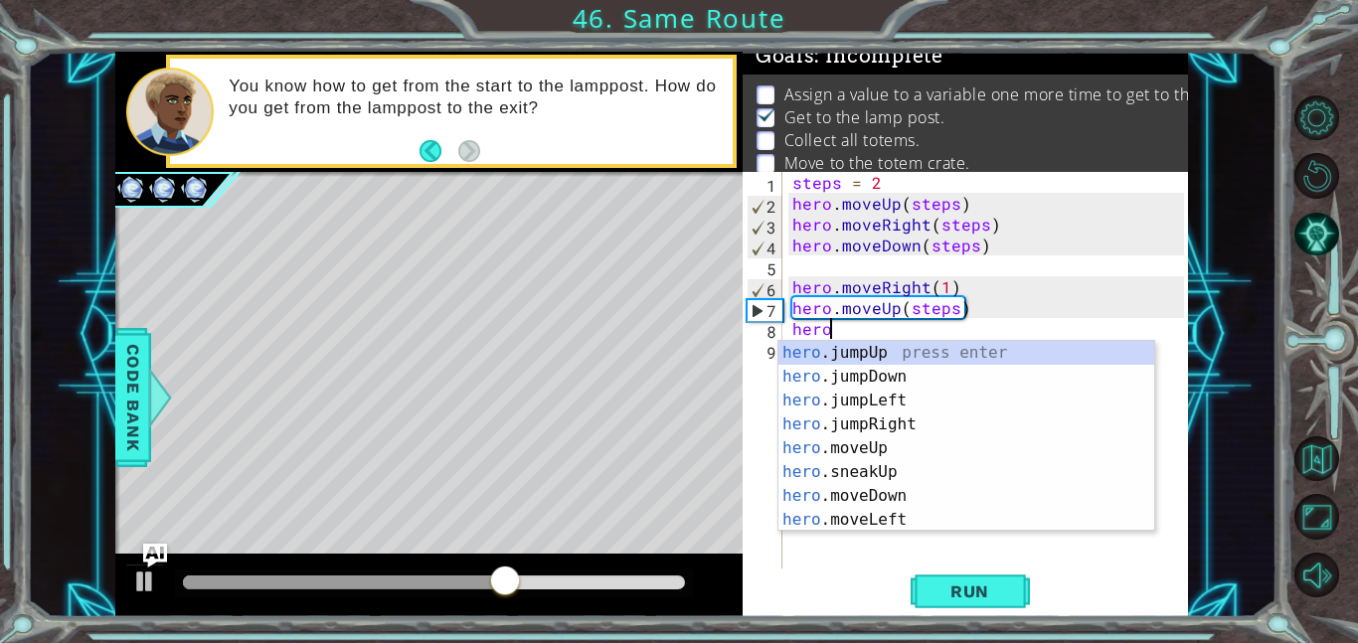
scroll to position [0, 2]
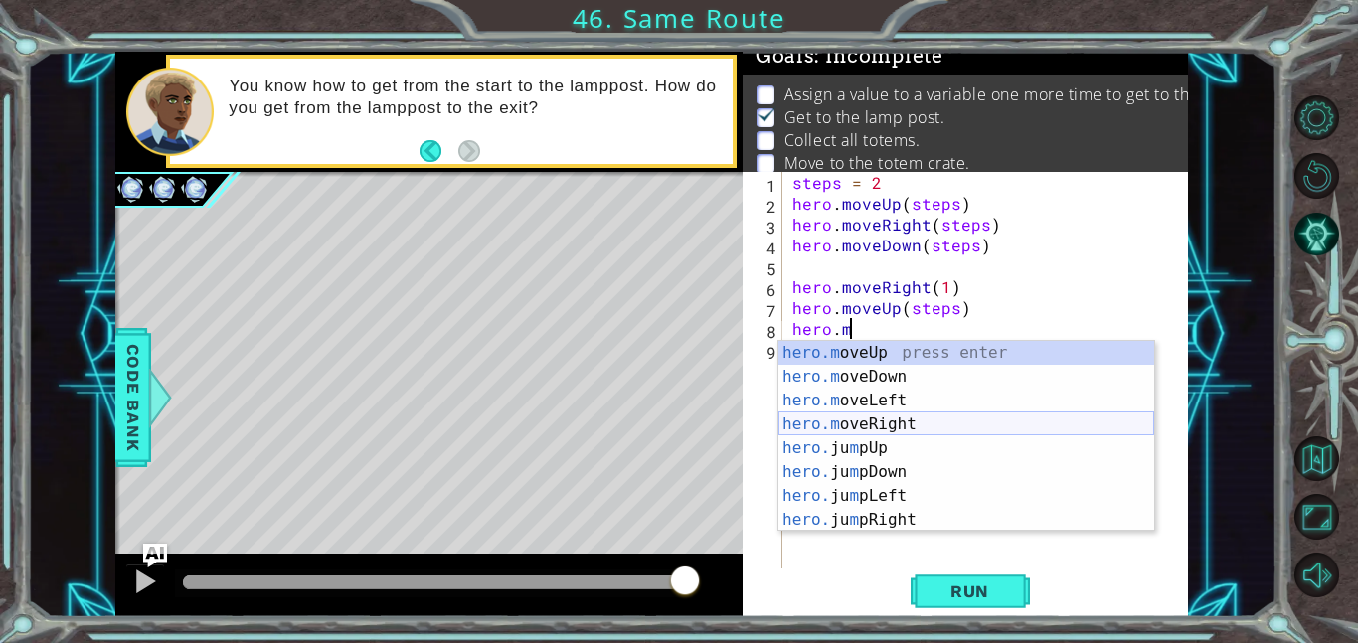
click at [935, 422] on div "hero.m oveUp press enter hero.m oveDown press enter hero.m oveLeft press enter …" at bounding box center [966, 460] width 376 height 239
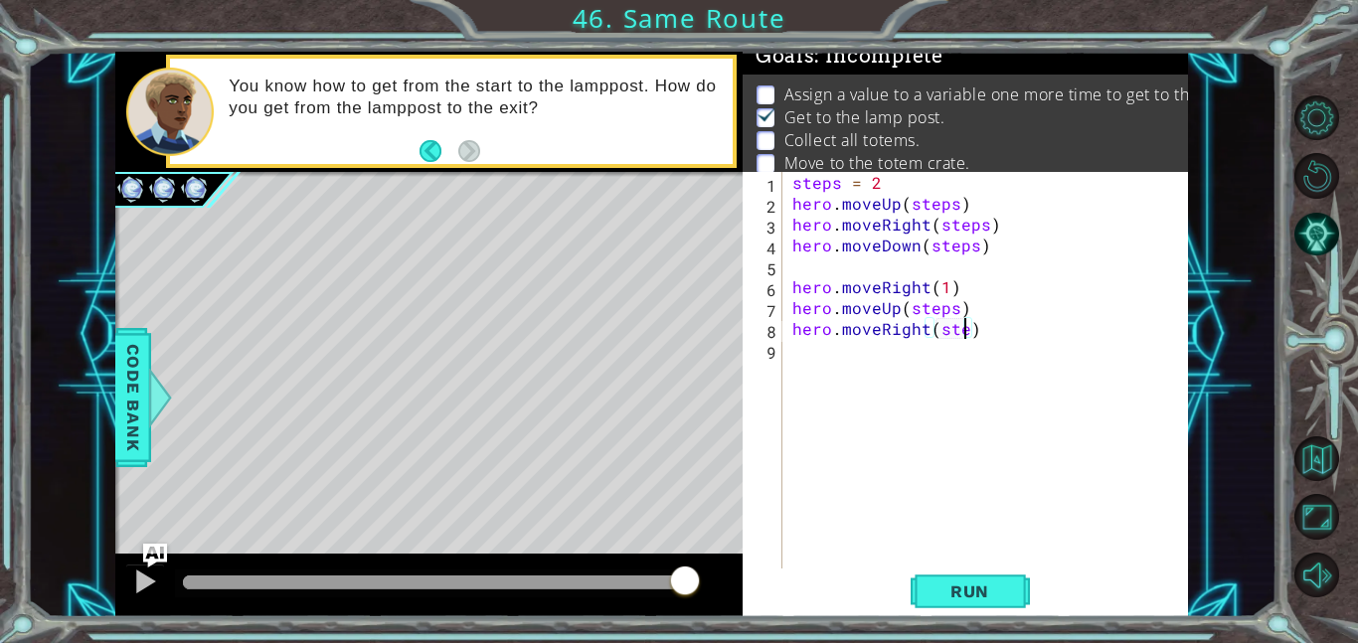
scroll to position [0, 11]
type textarea "hero.moveRight(steps)"
click at [804, 366] on div "steps = 2 hero . moveUp ( steps ) hero . moveRight ( steps ) hero . moveDown ( …" at bounding box center [991, 391] width 406 height 438
click at [923, 333] on div "steps = 2 hero . moveUp ( steps ) hero . moveRight ( steps ) hero . moveDown ( …" at bounding box center [991, 391] width 406 height 438
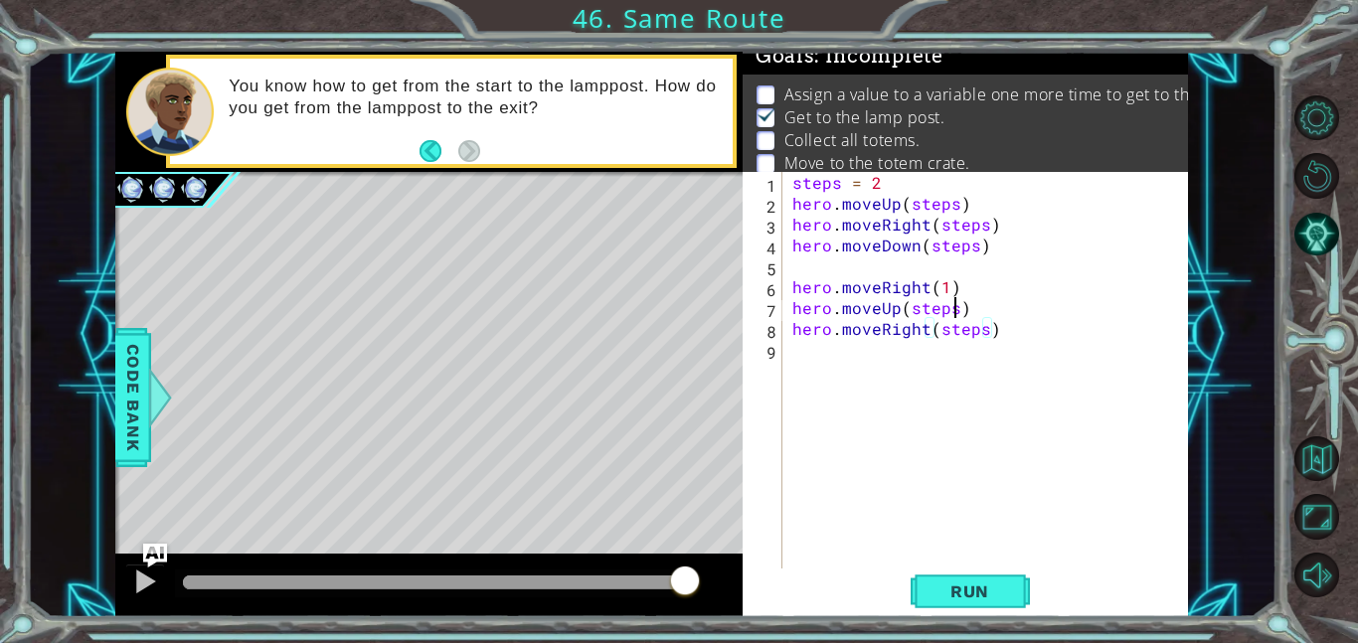
click at [953, 310] on div "steps = 2 hero . moveUp ( steps ) hero . moveRight ( steps ) hero . moveDown ( …" at bounding box center [991, 391] width 406 height 438
click at [999, 576] on button "Run" at bounding box center [969, 591] width 119 height 45
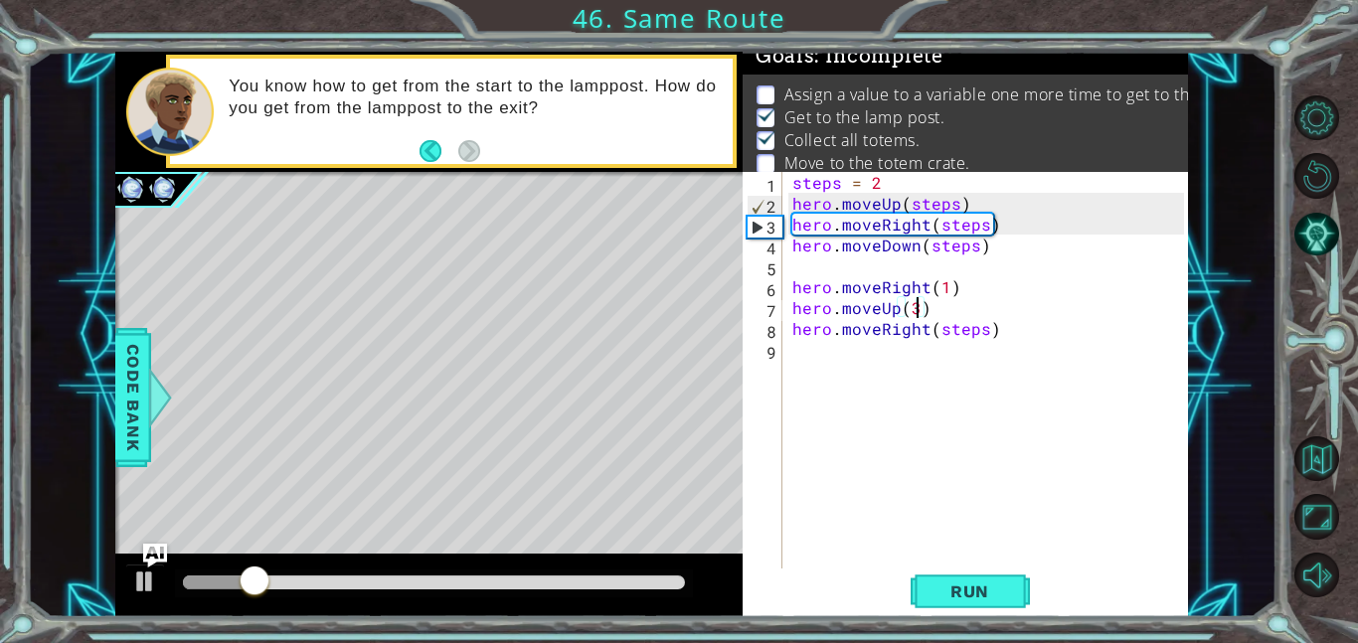
click at [987, 334] on div "steps = 2 hero . moveUp ( steps ) hero . moveRight ( steps ) hero . moveDown ( …" at bounding box center [991, 391] width 406 height 438
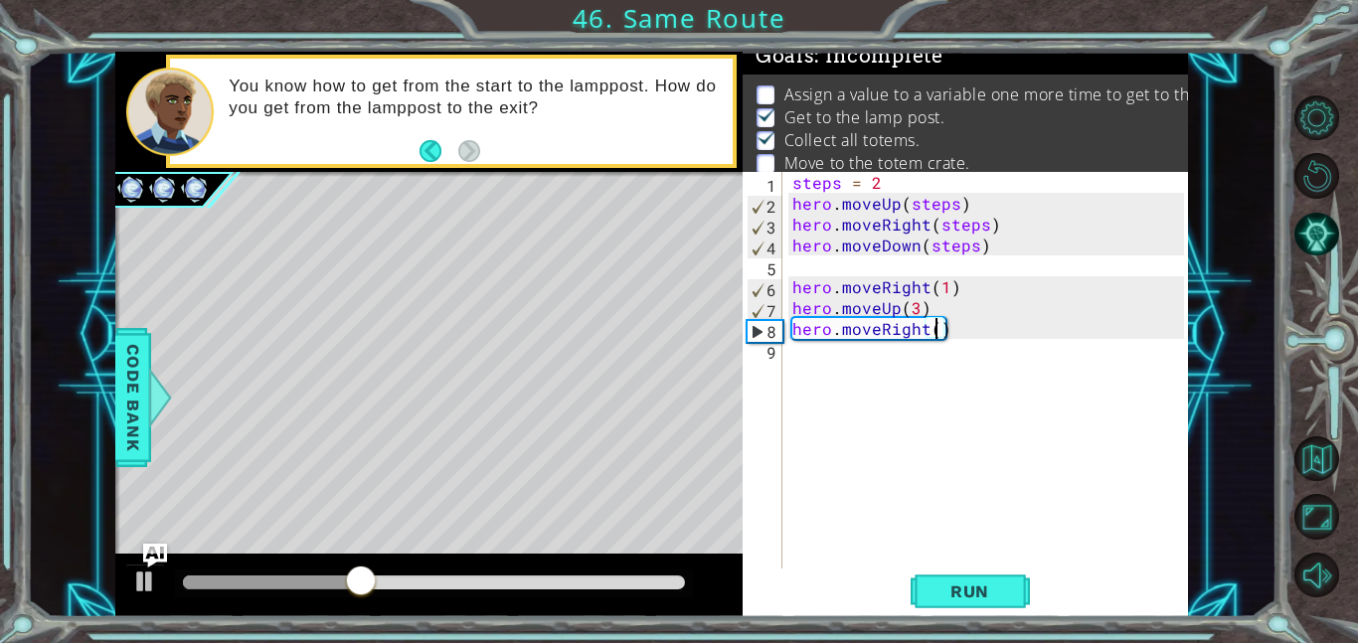
scroll to position [0, 9]
type textarea "hero.moveRight(3)"
click at [1001, 594] on span "Run" at bounding box center [969, 591] width 79 height 20
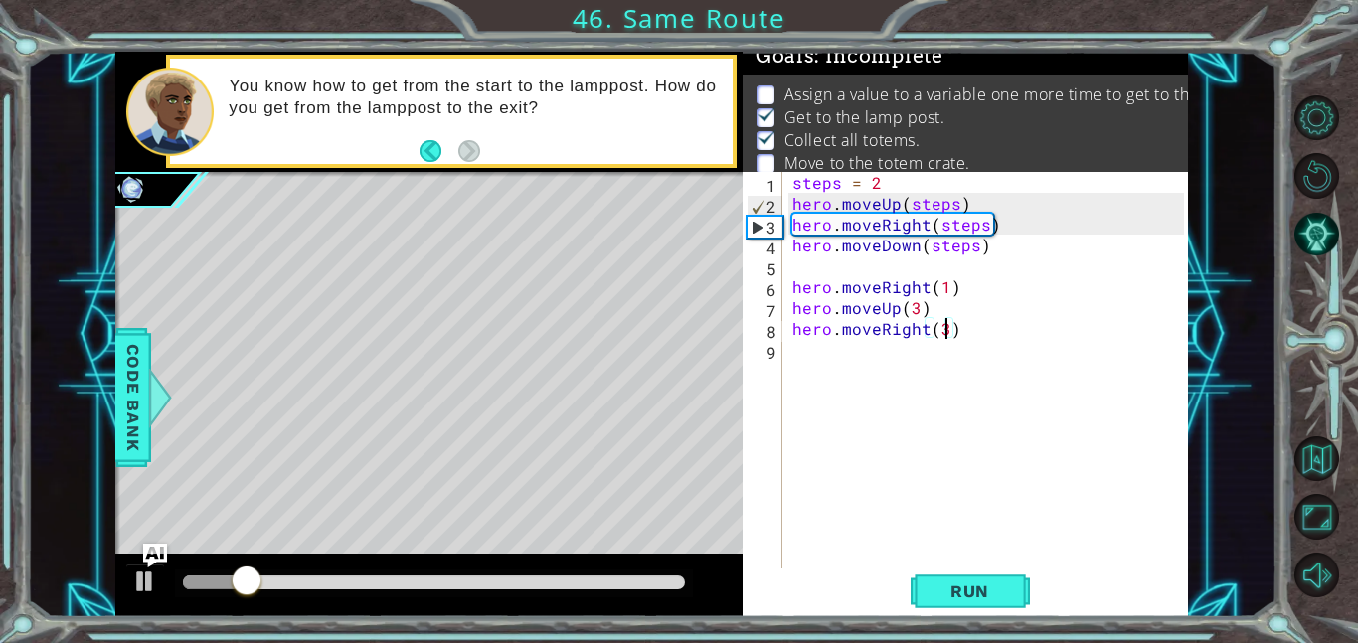
click at [793, 351] on div "steps = 2 hero . moveUp ( steps ) hero . moveRight ( steps ) hero . moveDown ( …" at bounding box center [991, 391] width 406 height 438
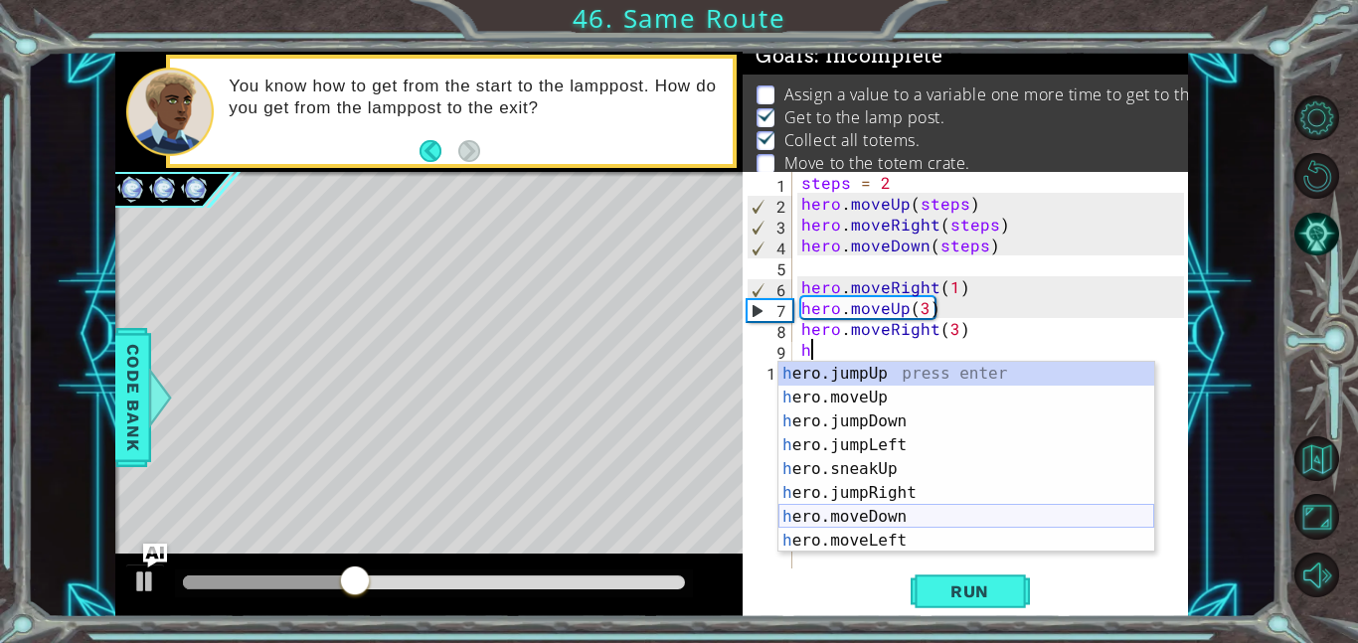
click at [906, 516] on div "h ero.jumpUp press enter h ero.moveUp press enter h ero.jumpDown press enter h …" at bounding box center [966, 481] width 376 height 239
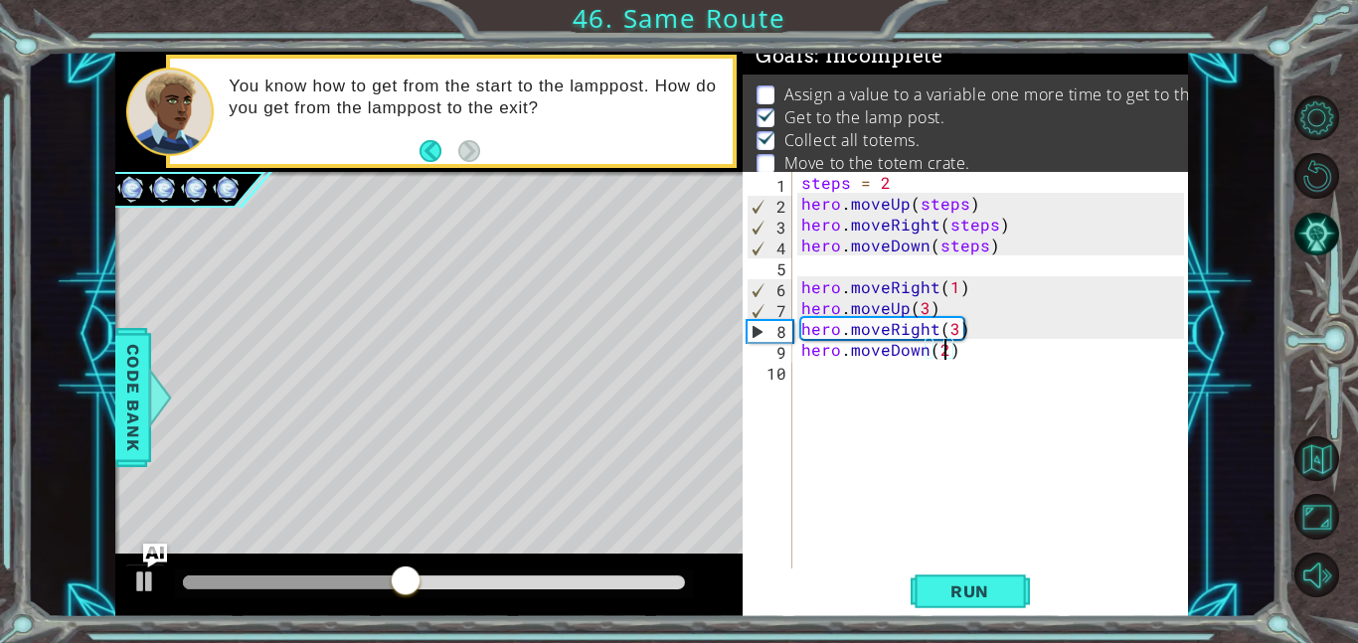
scroll to position [0, 8]
click at [931, 590] on span "Run" at bounding box center [969, 591] width 79 height 20
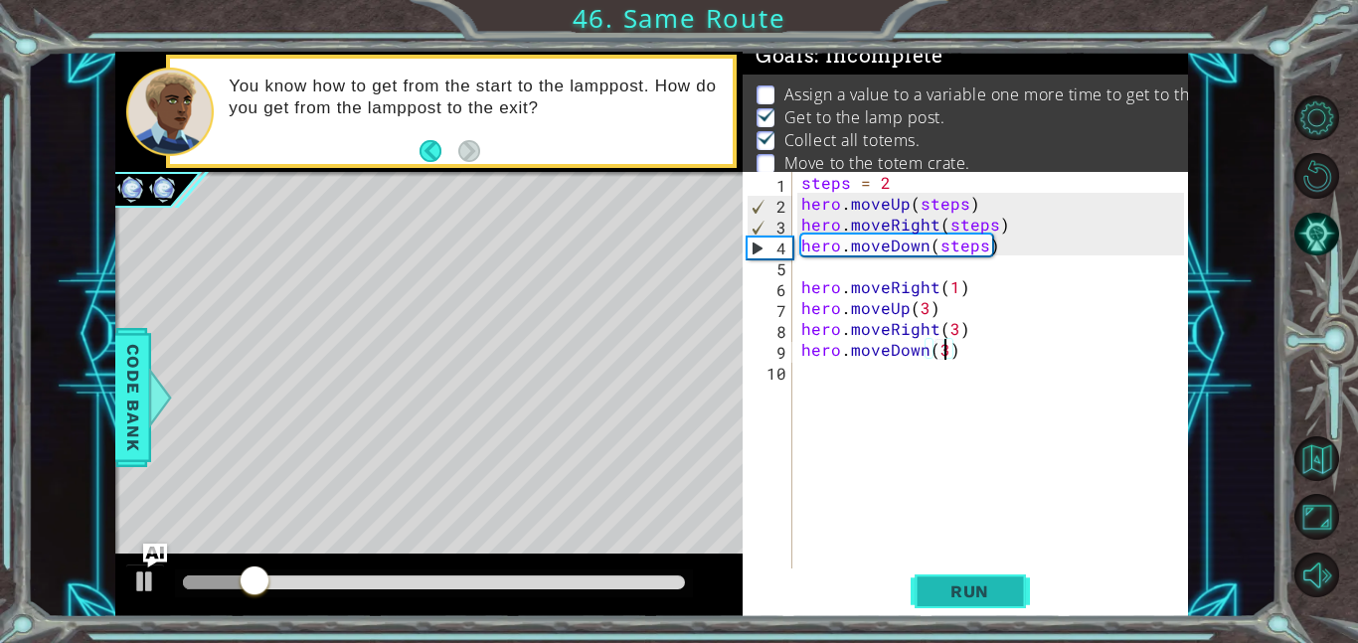
click at [930, 587] on span "Run" at bounding box center [969, 591] width 79 height 20
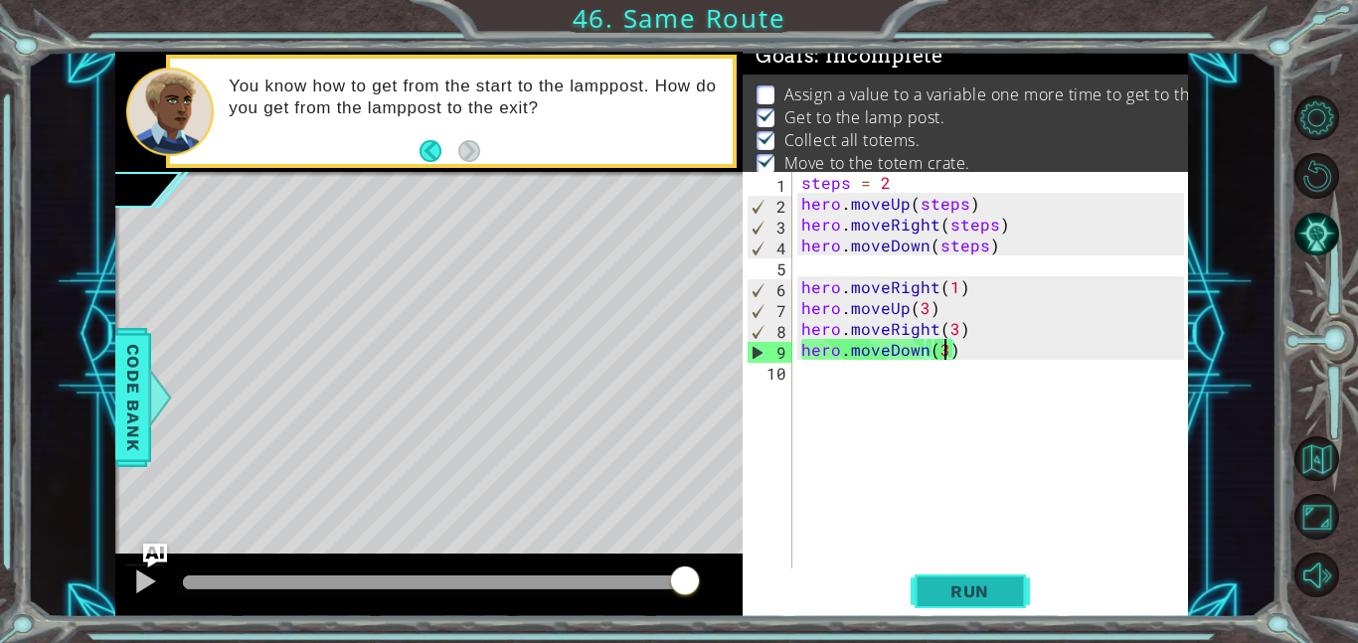
click at [974, 587] on span "Run" at bounding box center [969, 591] width 79 height 20
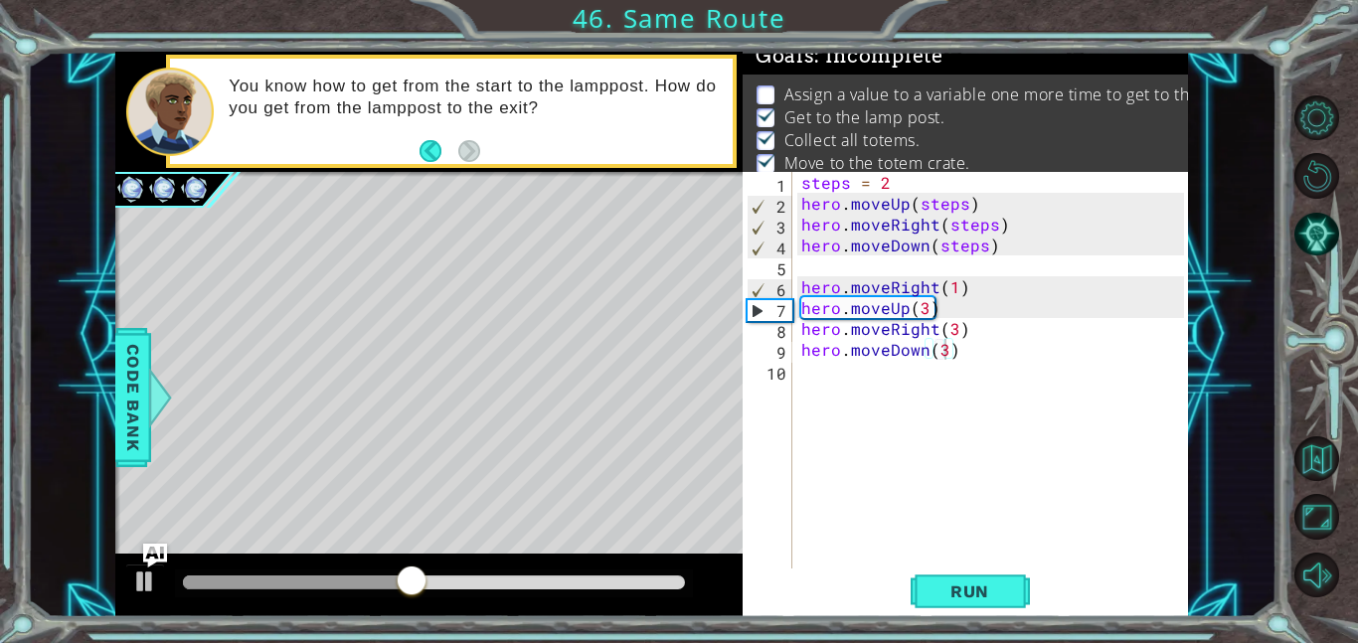
click at [1177, 87] on p "Assign a value to a variable one more time to get to the totem crate." at bounding box center [1039, 94] width 511 height 22
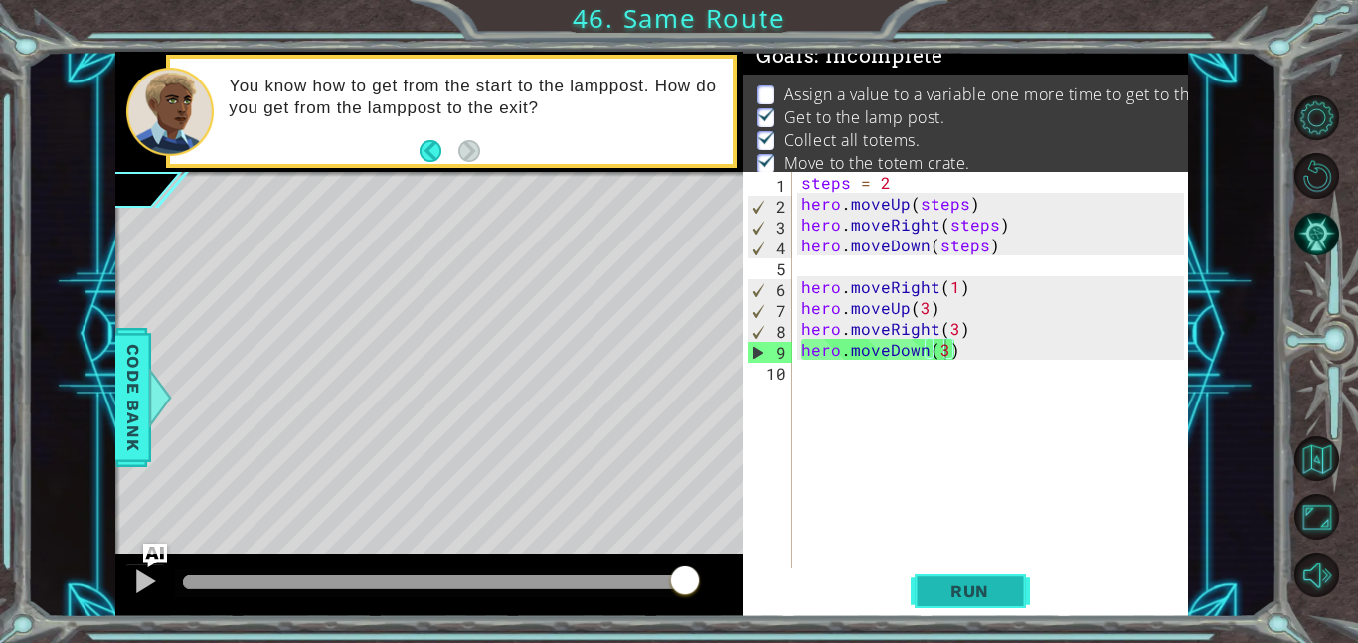
click at [955, 598] on span "Run" at bounding box center [969, 591] width 79 height 20
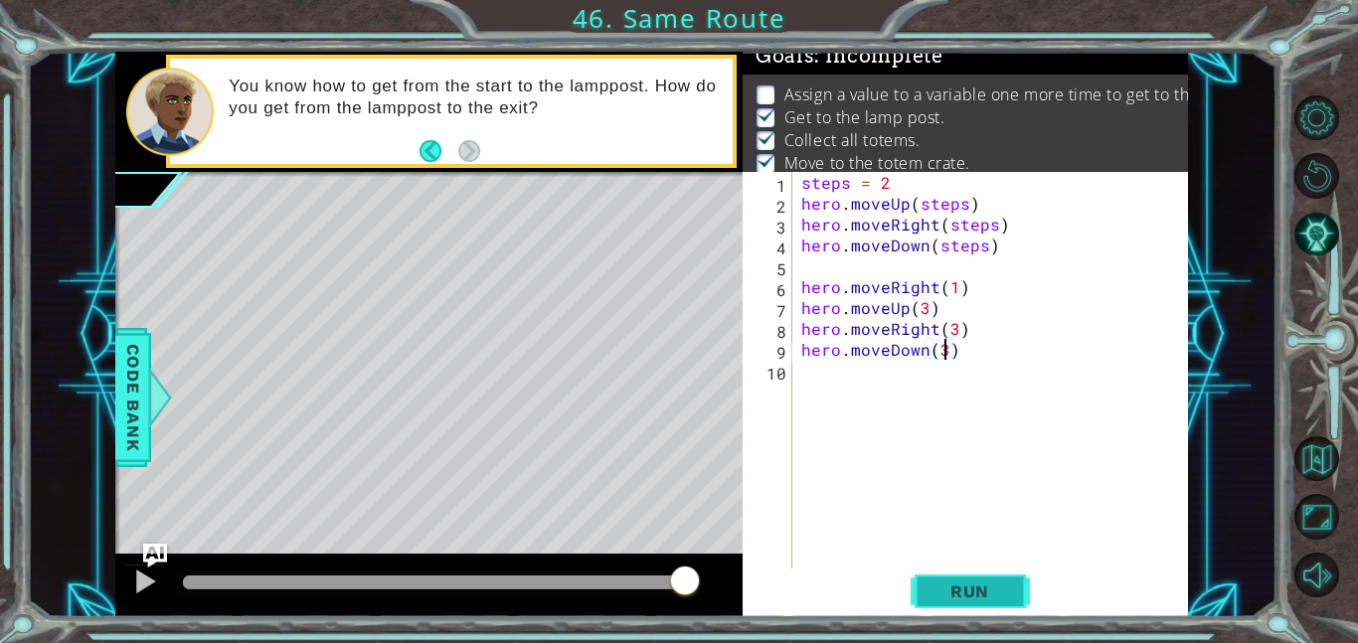
click at [962, 585] on span "Run" at bounding box center [969, 591] width 79 height 20
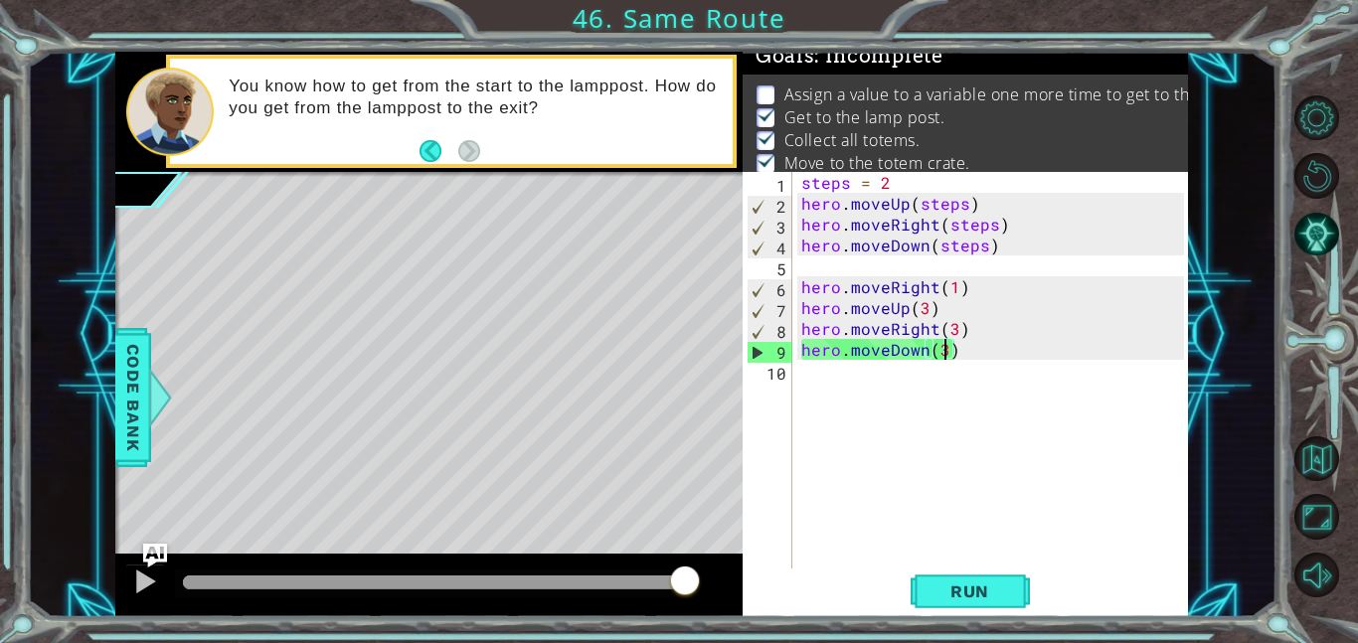
click at [1093, 89] on p "Assign a value to a variable one more time to get to the totem crate." at bounding box center [1039, 94] width 511 height 22
type textarea "hero.moveUp(3)"
click at [802, 308] on div "steps = 2 hero . moveUp ( steps ) hero . moveRight ( steps ) hero . moveDown ( …" at bounding box center [995, 391] width 397 height 438
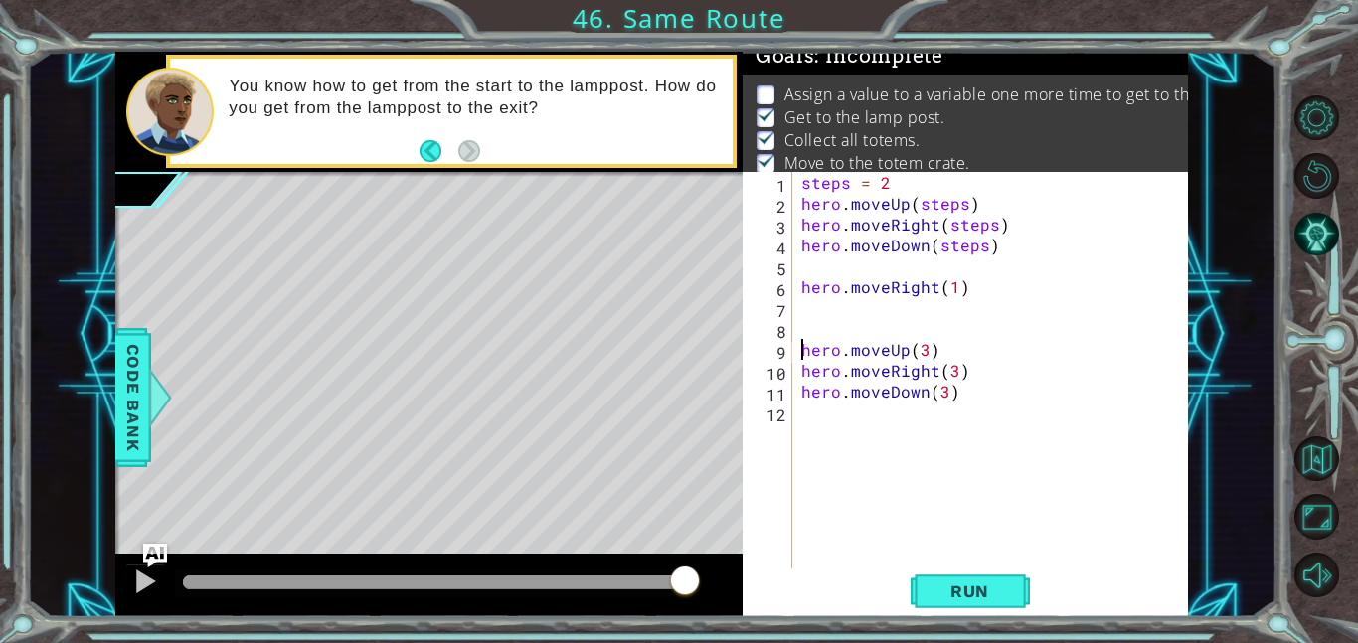
click at [803, 331] on div "steps = 2 hero . moveUp ( steps ) hero . moveRight ( steps ) hero . moveDown ( …" at bounding box center [995, 391] width 397 height 438
click at [927, 355] on div "steps = 2 hero . moveUp ( steps ) hero . moveRight ( steps ) hero . moveDown ( …" at bounding box center [995, 391] width 397 height 438
click at [960, 374] on div "steps = 2 hero . moveUp ( steps ) hero . moveRight ( steps ) hero . moveDown ( …" at bounding box center [995, 391] width 397 height 438
click at [954, 374] on div "steps = 2 hero . moveUp ( steps ) hero . moveRight ( steps ) hero . moveDown ( …" at bounding box center [995, 391] width 397 height 438
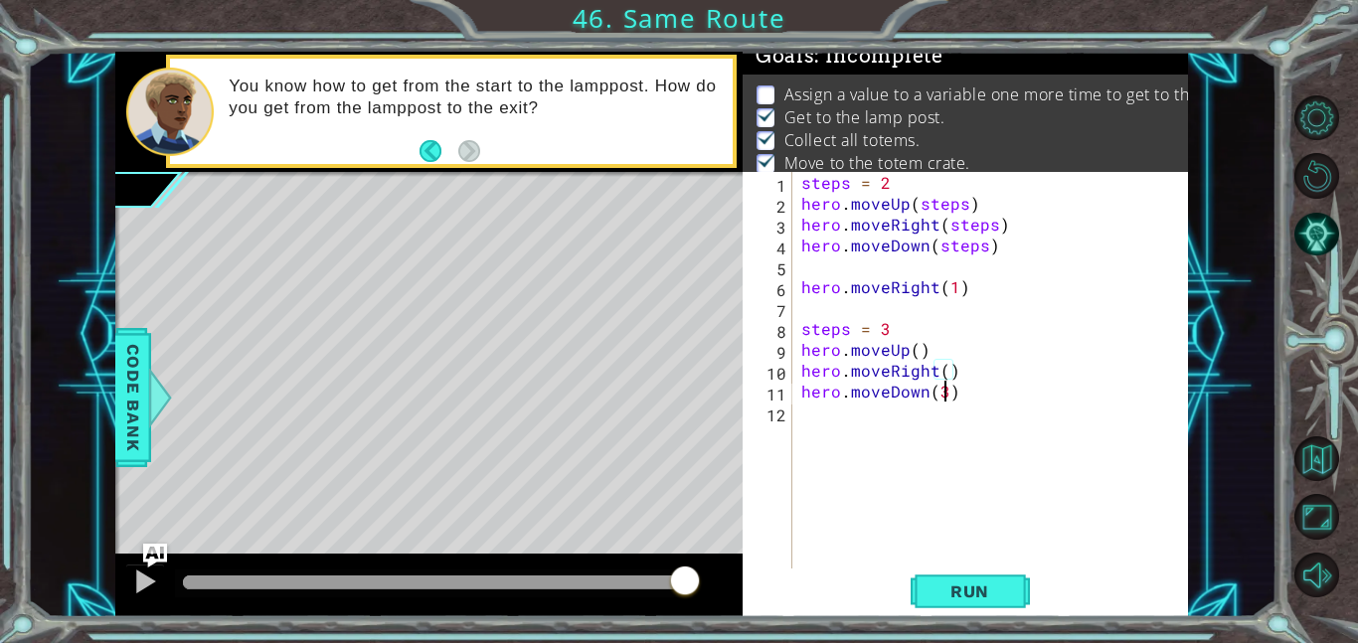
click at [947, 396] on div "steps = 2 hero . moveUp ( steps ) hero . moveRight ( steps ) hero . moveDown ( …" at bounding box center [995, 391] width 397 height 438
click at [979, 586] on span "Run" at bounding box center [969, 591] width 79 height 20
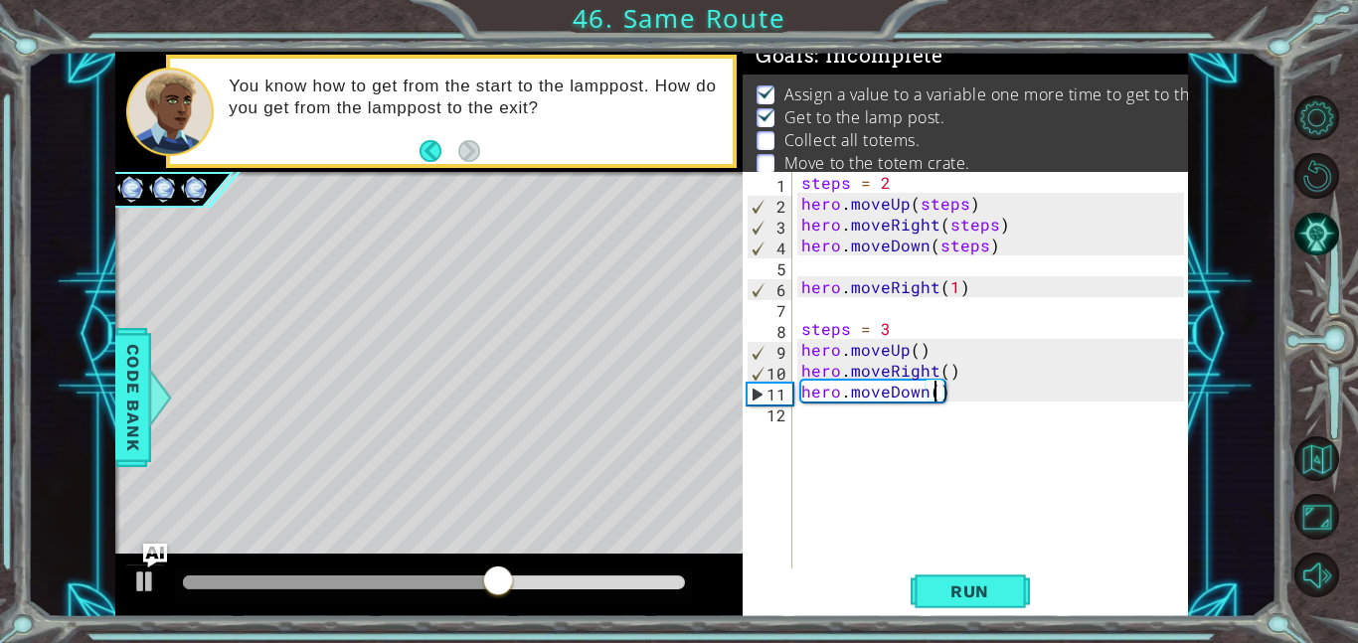
click at [954, 293] on div "steps = 2 hero . moveUp ( steps ) hero . moveRight ( steps ) hero . moveDown ( …" at bounding box center [995, 391] width 397 height 438
click at [916, 352] on div "steps = 2 hero . moveUp ( steps ) hero . moveRight ( steps ) hero . moveDown ( …" at bounding box center [995, 391] width 397 height 438
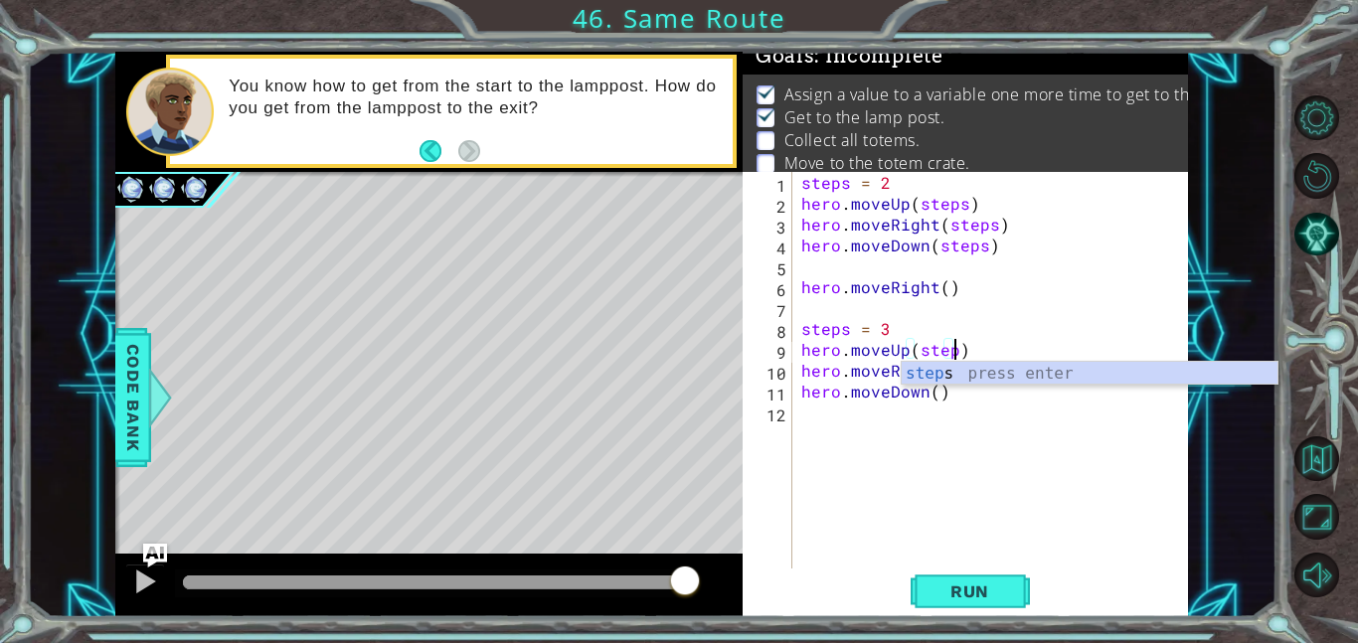
scroll to position [0, 9]
type textarea "hero.moveUp(steps)"
click at [955, 409] on div "steps = 2 hero . moveUp ( steps ) hero . moveRight ( steps ) hero . moveDown ( …" at bounding box center [995, 391] width 397 height 438
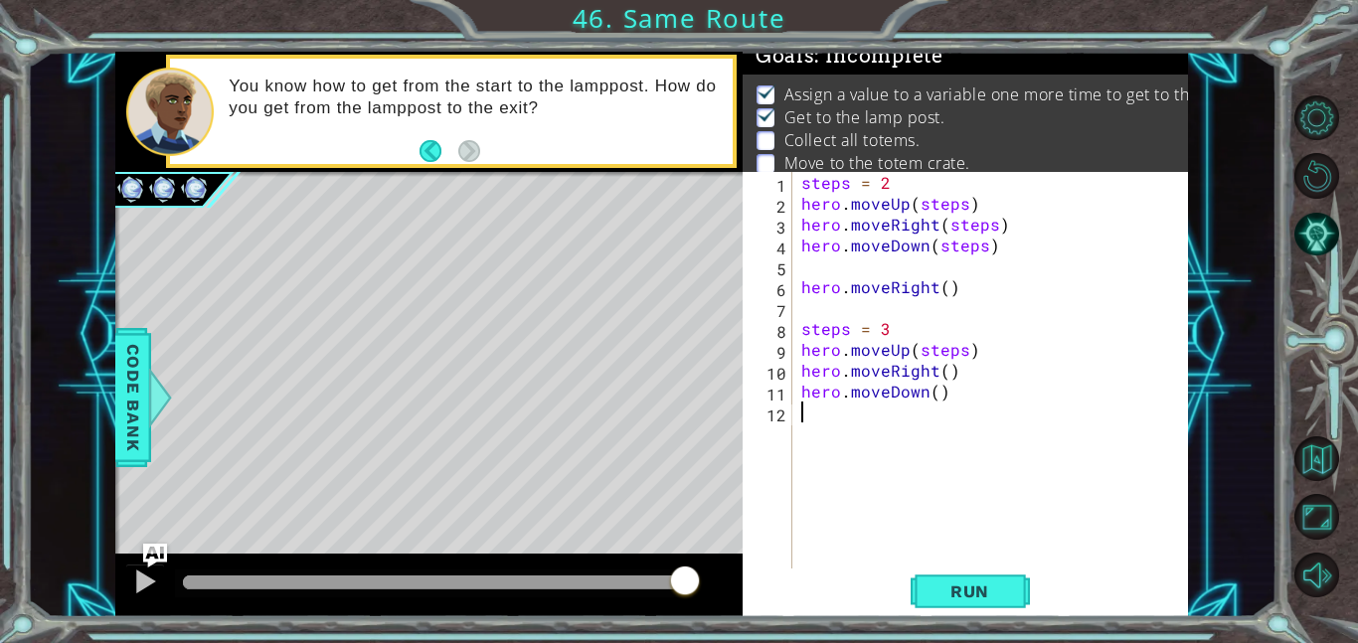
click at [946, 372] on div "steps = 2 hero . moveUp ( steps ) hero . moveRight ( steps ) hero . moveDown ( …" at bounding box center [995, 391] width 397 height 438
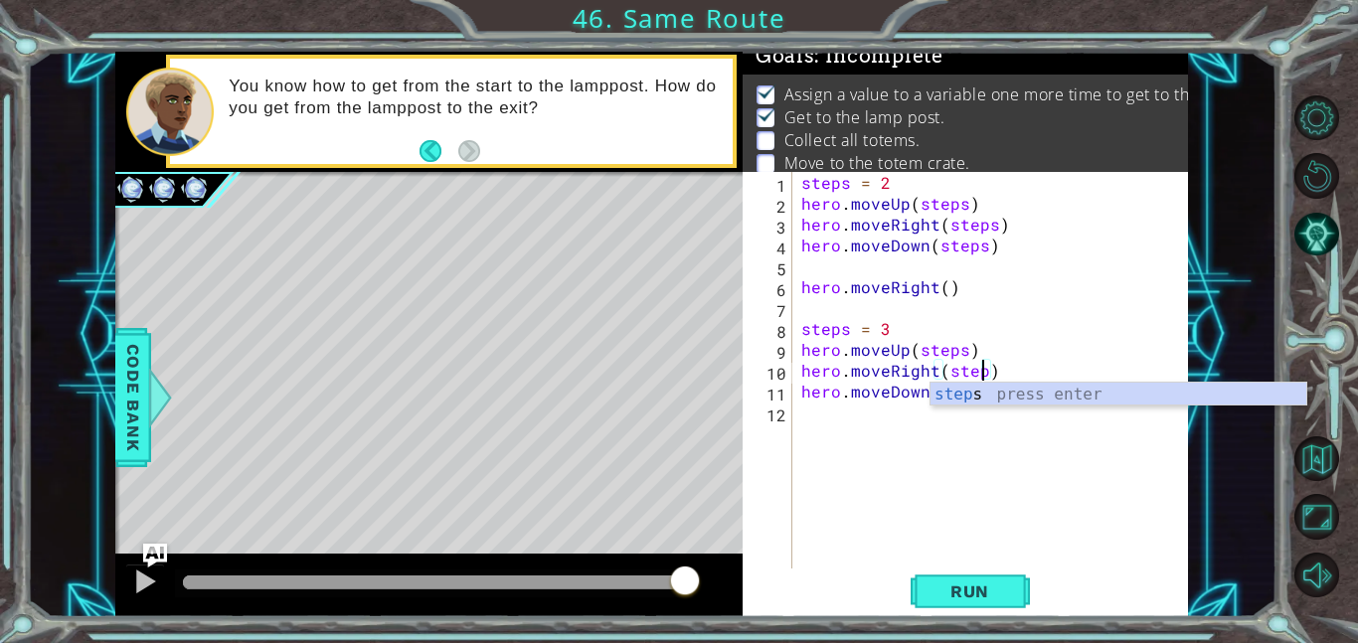
scroll to position [0, 11]
type textarea "hero.moveRight(steps)"
click at [958, 427] on div "steps = 2 hero . moveUp ( steps ) hero . moveRight ( steps ) hero . moveDown ( …" at bounding box center [995, 391] width 397 height 438
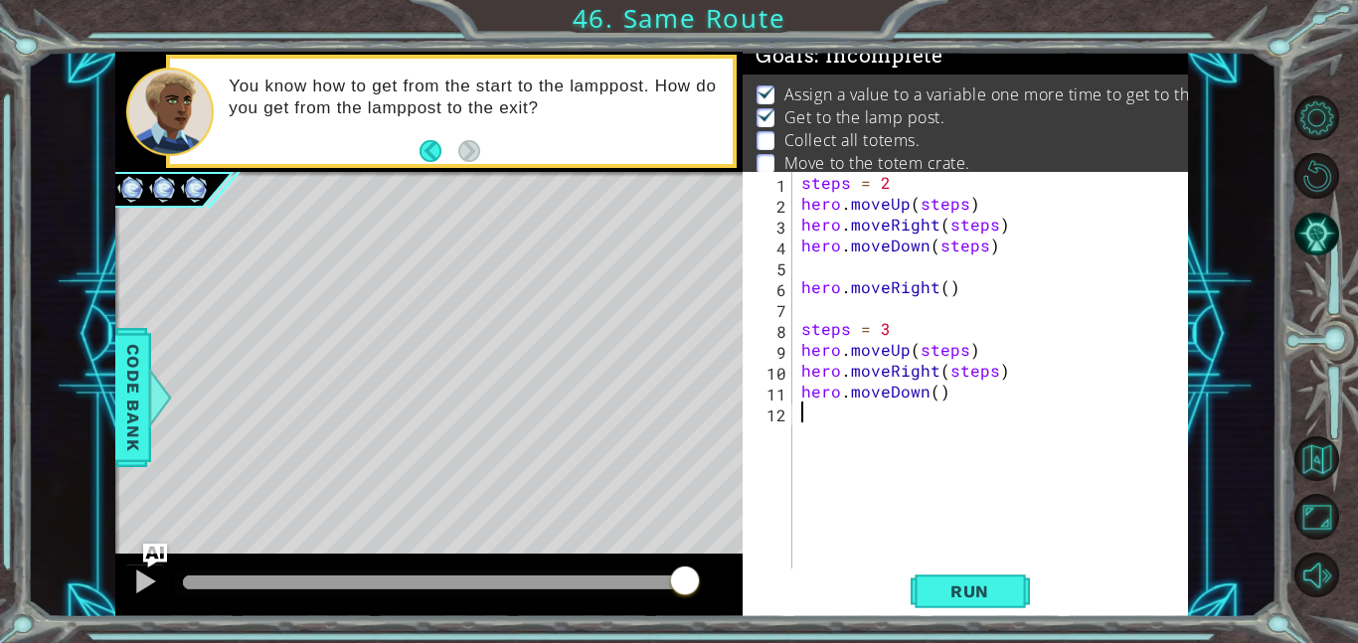
click at [934, 397] on div "steps = 2 hero . moveUp ( steps ) hero . moveRight ( steps ) hero . moveDown ( …" at bounding box center [995, 391] width 397 height 438
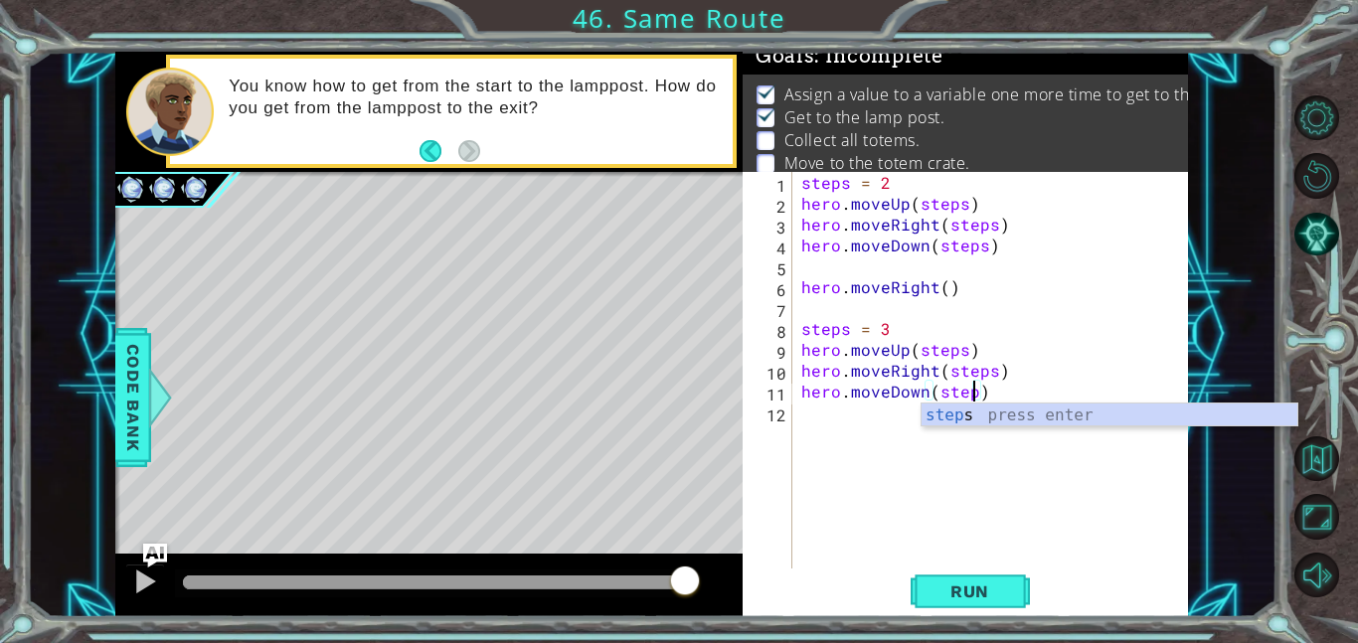
scroll to position [0, 11]
type textarea "hero.moveDown(steps)"
click at [970, 587] on span "Run" at bounding box center [969, 591] width 79 height 20
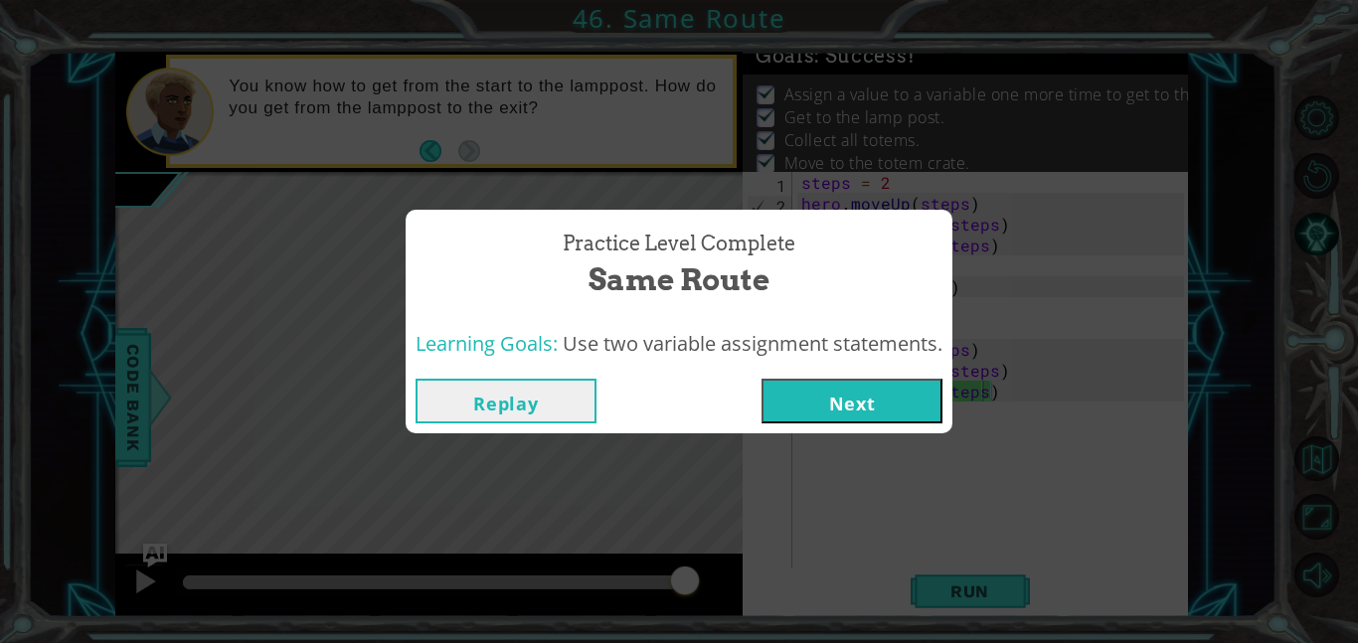
click at [861, 409] on button "Next" at bounding box center [851, 401] width 181 height 45
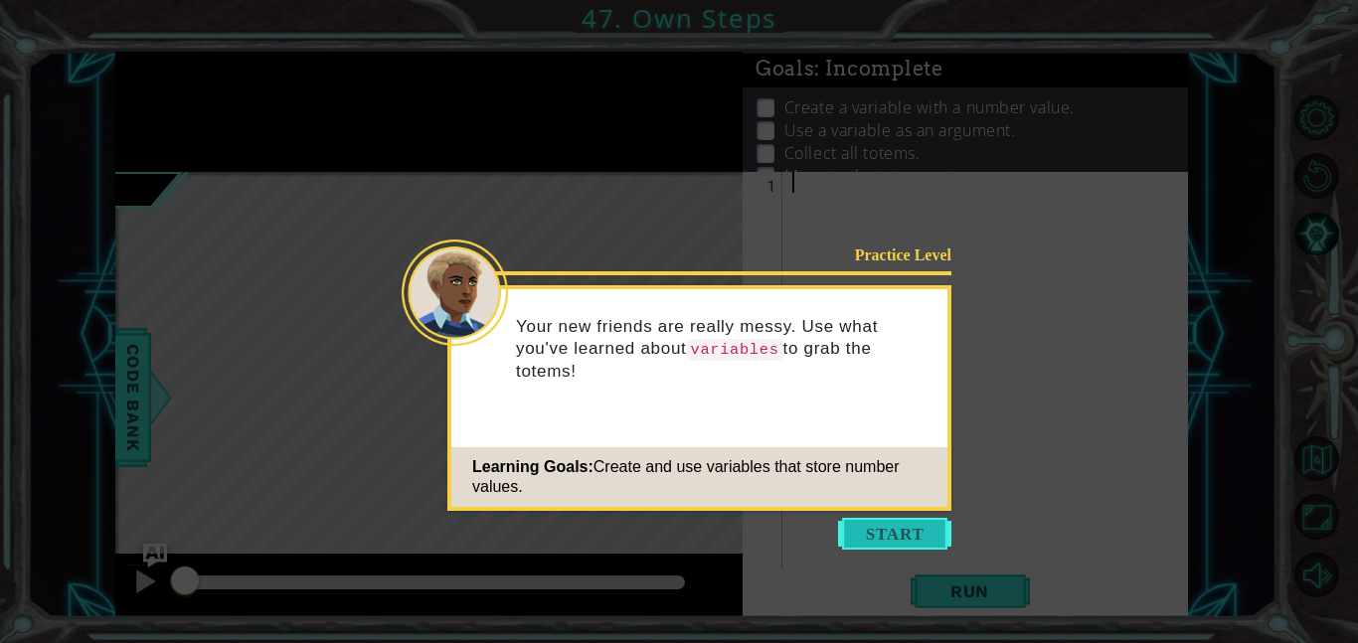
click at [905, 524] on button "Start" at bounding box center [894, 534] width 113 height 32
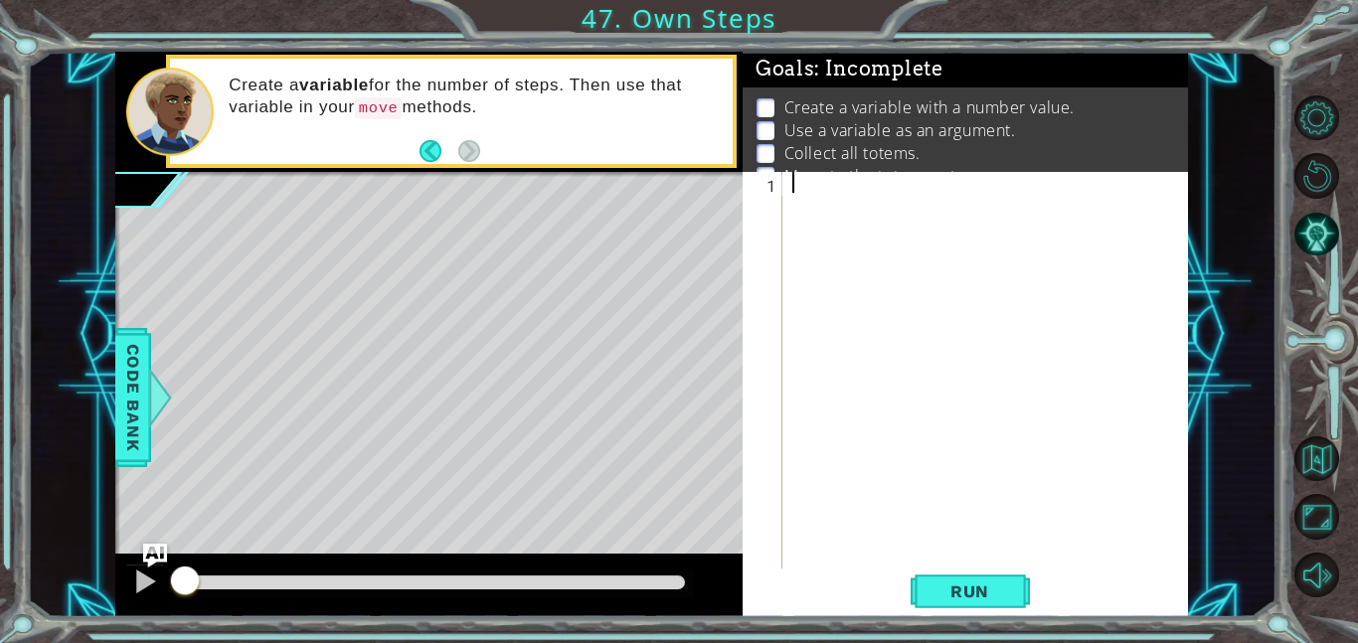
type textarea "S"
type textarea "steps=3"
click at [900, 176] on div "steps = 3" at bounding box center [991, 391] width 406 height 438
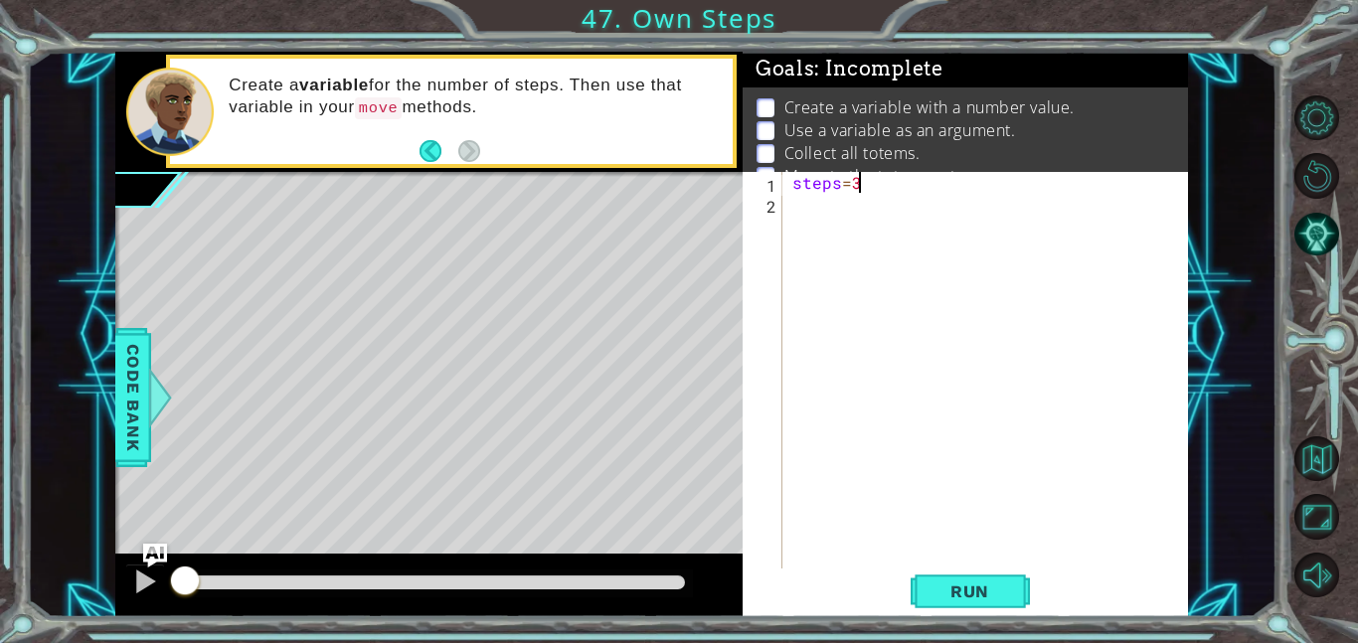
click at [791, 213] on div "steps = 3" at bounding box center [991, 391] width 406 height 438
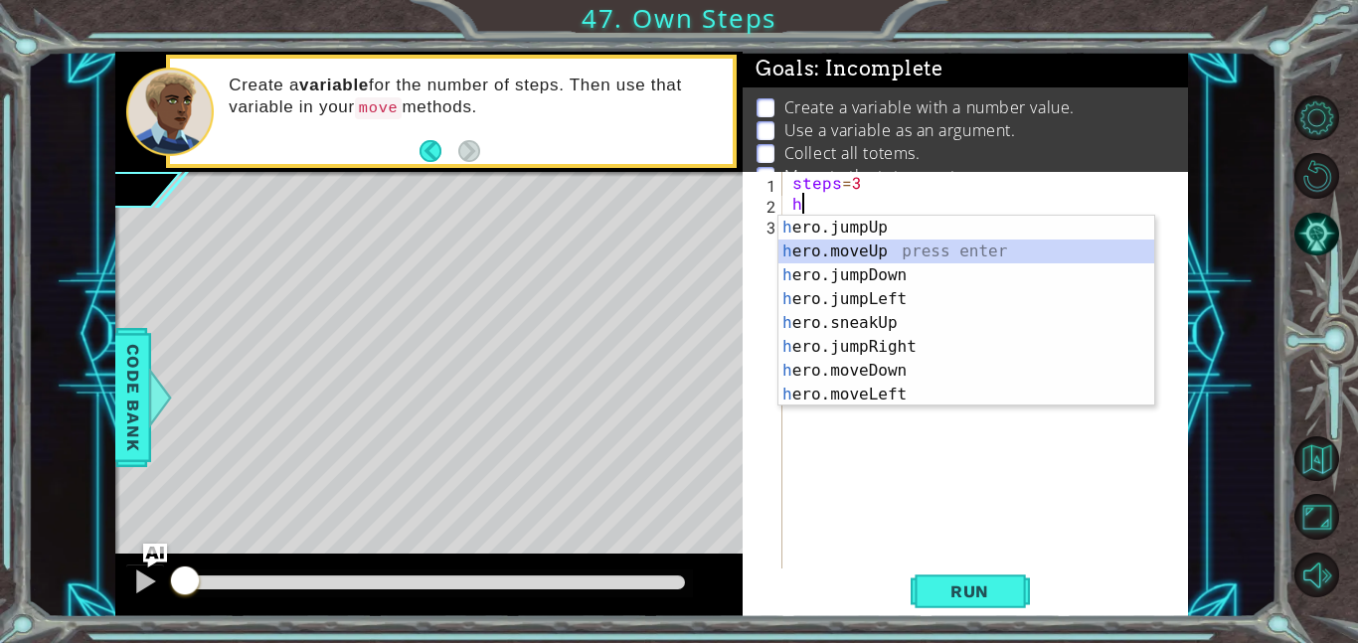
click at [879, 250] on div "h ero.jumpUp press enter h ero.moveUp press enter h ero.jumpDown press enter h …" at bounding box center [966, 335] width 376 height 239
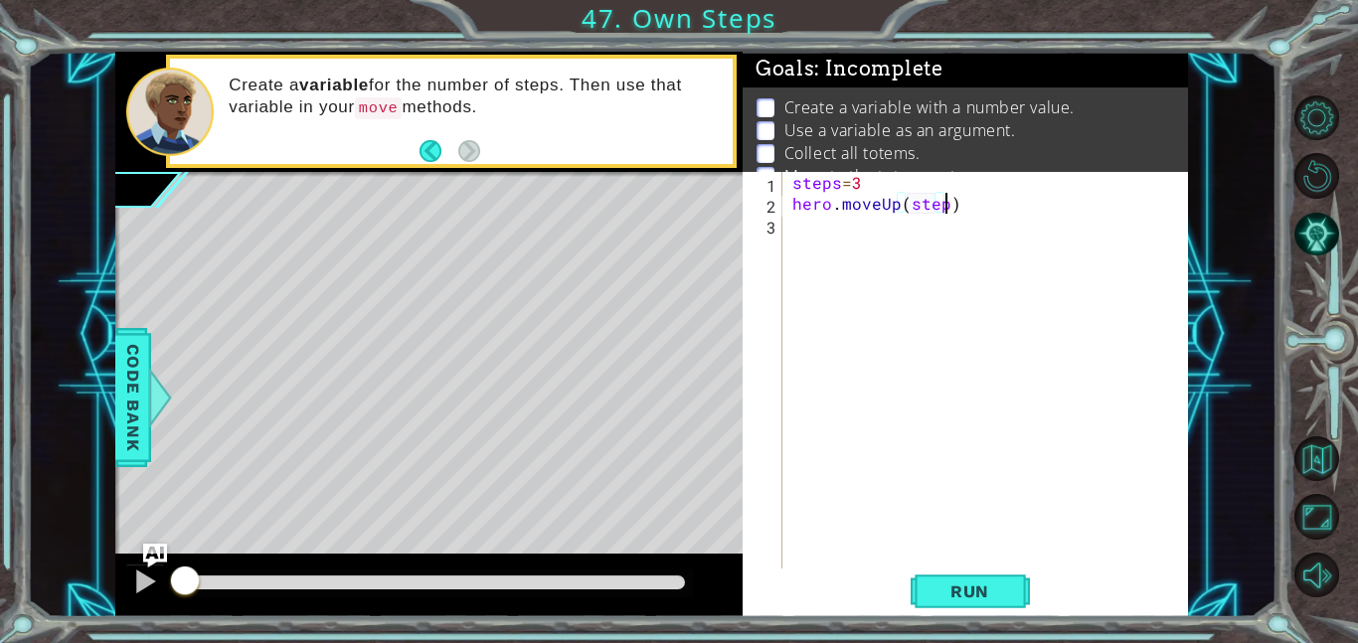
scroll to position [0, 9]
type textarea "hero.moveUp(steps)"
click at [961, 590] on span "Run" at bounding box center [969, 591] width 79 height 20
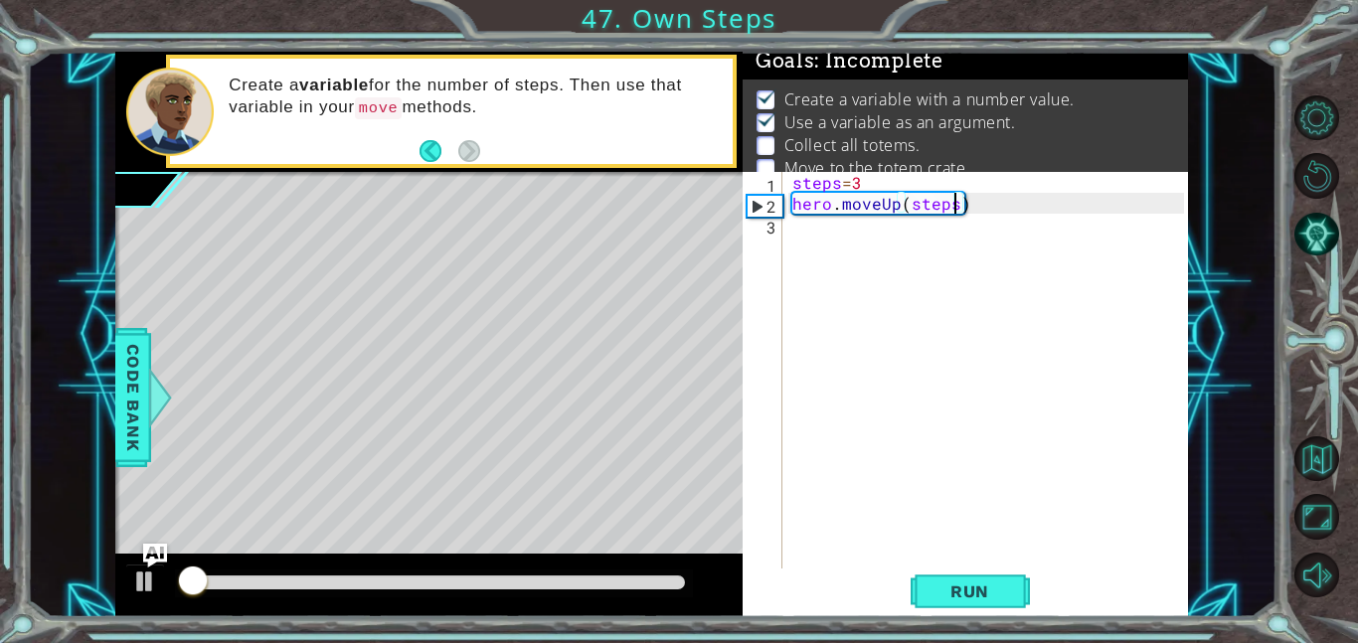
scroll to position [13, 0]
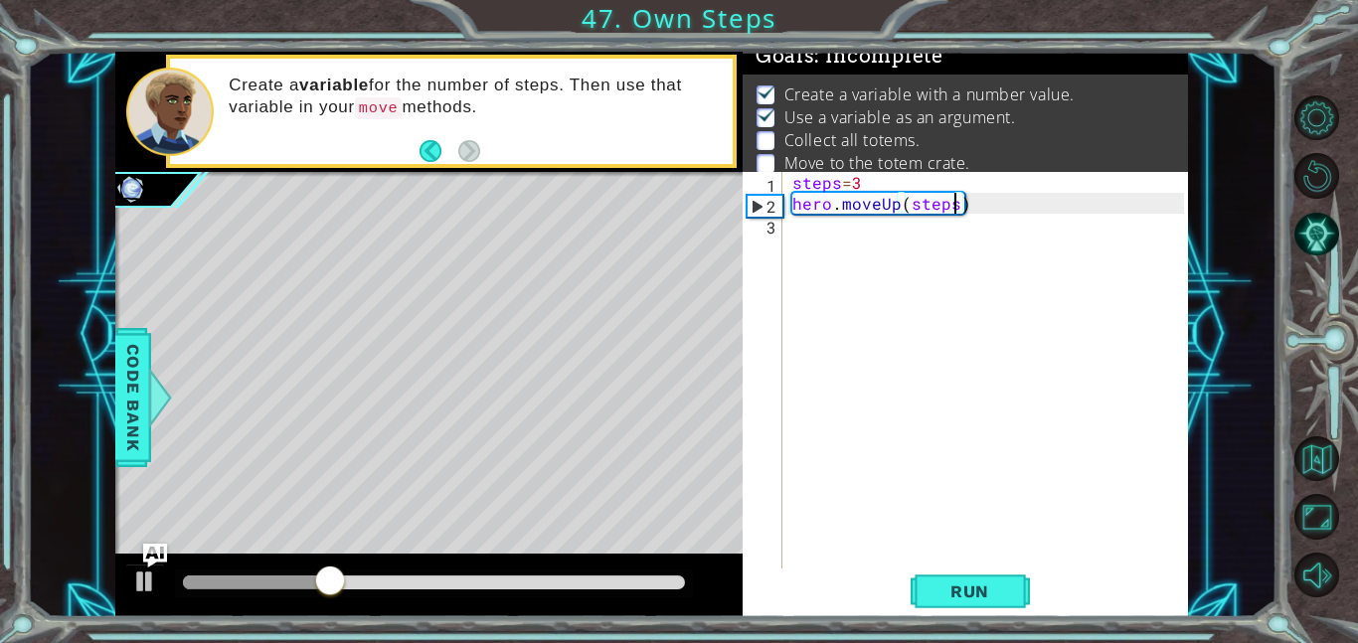
click at [798, 231] on div "steps = 3 hero . moveUp ( steps )" at bounding box center [991, 391] width 406 height 438
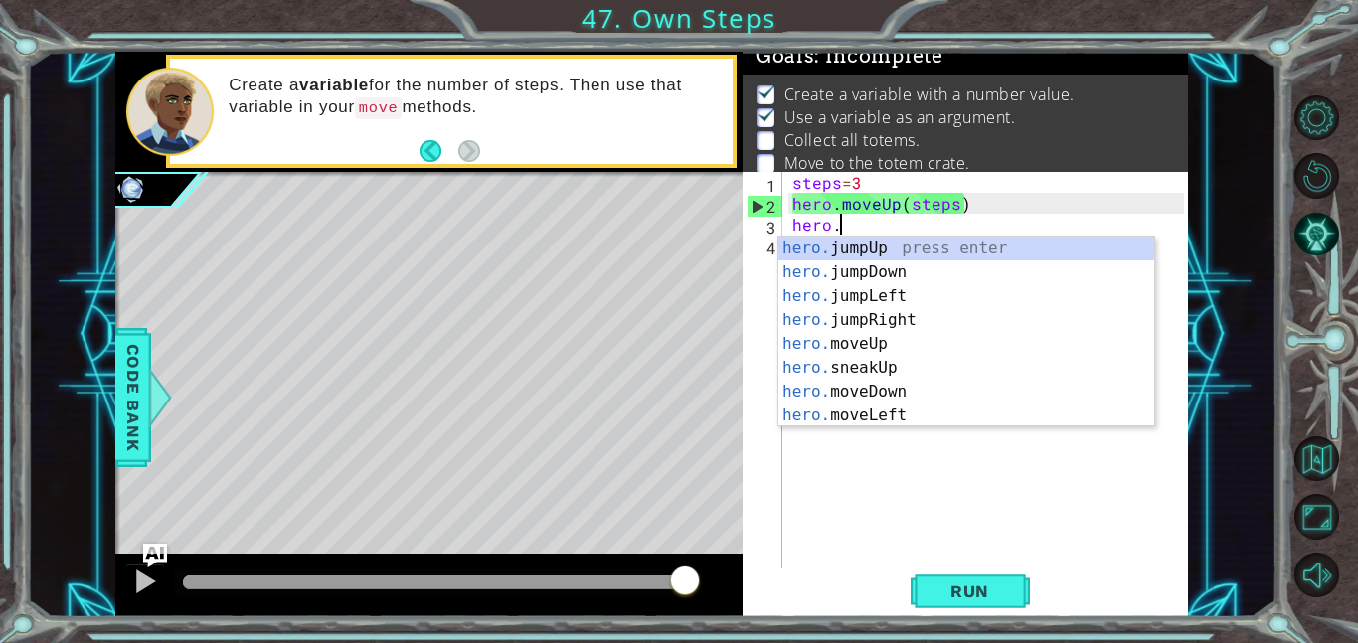
scroll to position [0, 2]
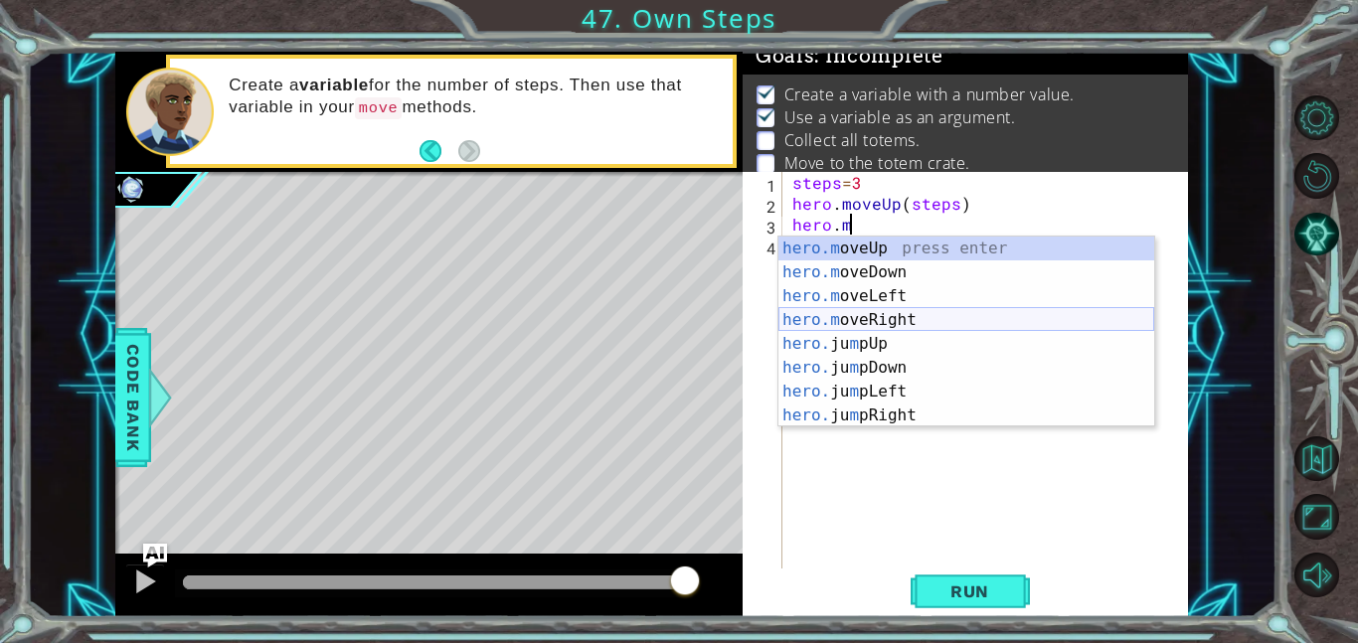
click at [920, 328] on div "hero.m oveUp press enter hero.m oveDown press enter hero.m oveLeft press enter …" at bounding box center [966, 356] width 376 height 239
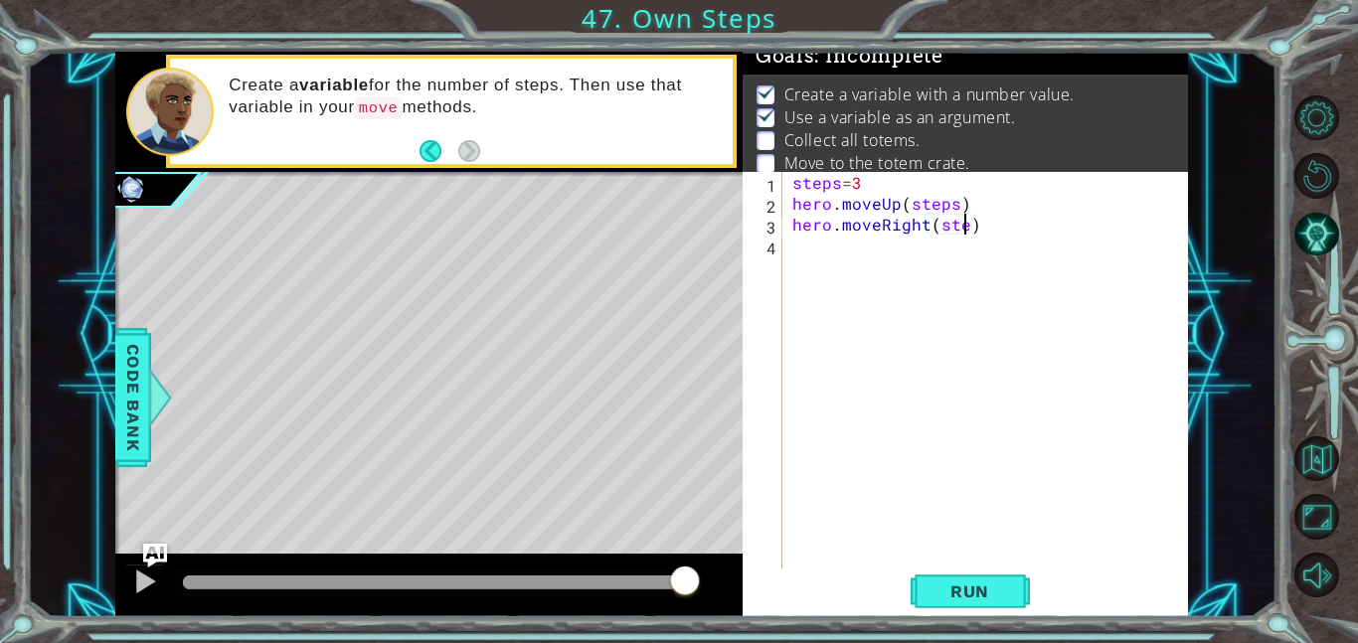
scroll to position [0, 11]
type textarea "hero.moveRight(steps)"
click at [956, 576] on button "Run" at bounding box center [969, 591] width 119 height 45
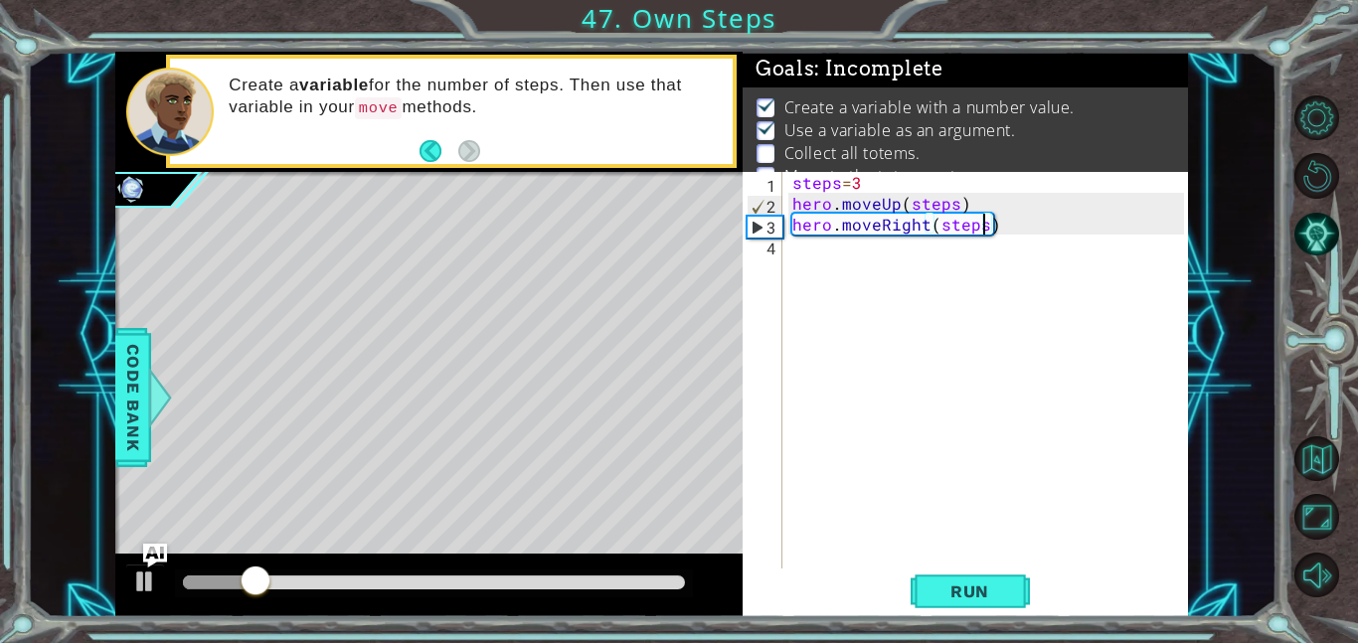
scroll to position [26, 0]
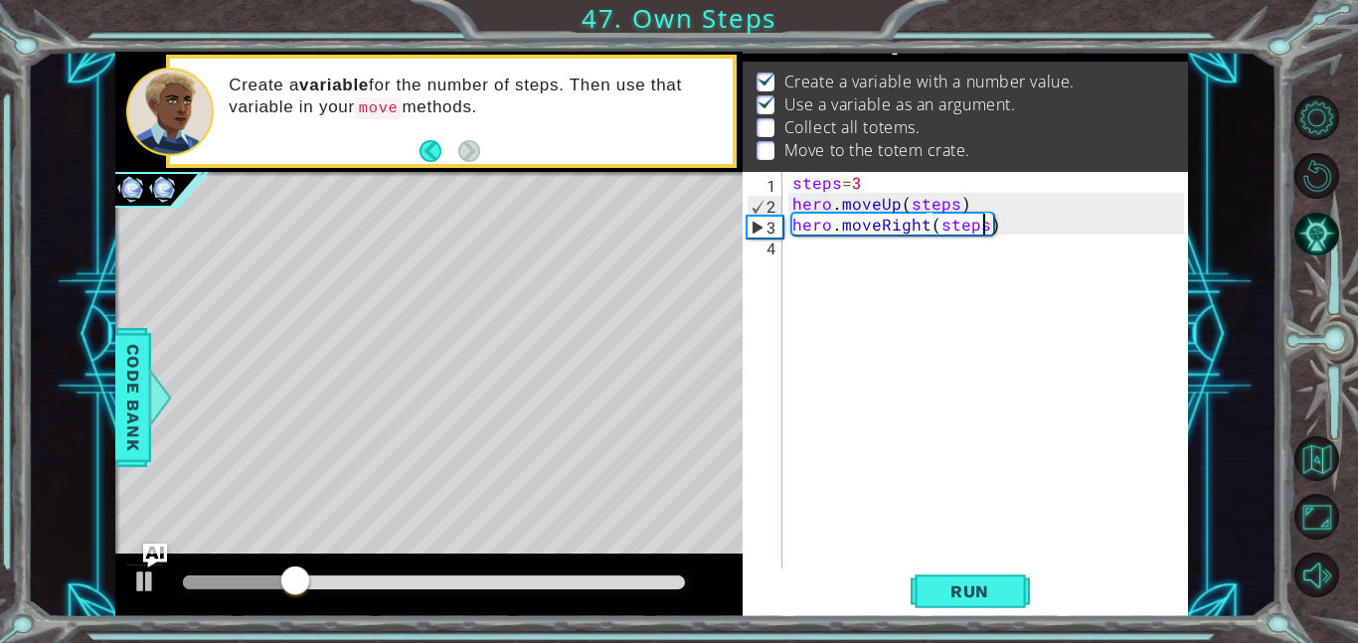
click at [1023, 82] on p "Create a variable with a number value." at bounding box center [929, 82] width 290 height 22
click at [1010, 224] on div "steps = 3 hero . moveUp ( steps ) hero . moveRight ( steps )" at bounding box center [991, 391] width 406 height 438
click at [1003, 226] on div "steps = 3 hero . moveUp ( steps ) hero . moveRight ( steps )" at bounding box center [991, 391] width 406 height 438
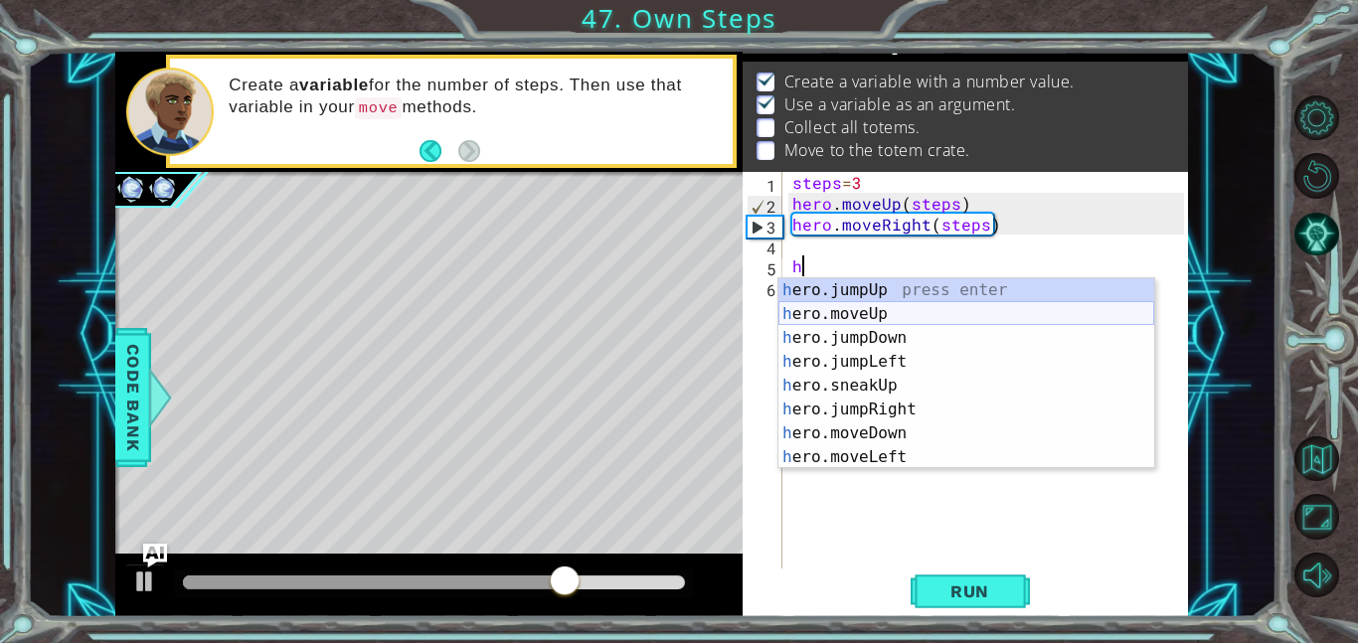
click at [953, 306] on div "h ero.jumpUp press enter h ero.moveUp press enter h ero.jumpDown press enter h …" at bounding box center [966, 397] width 376 height 239
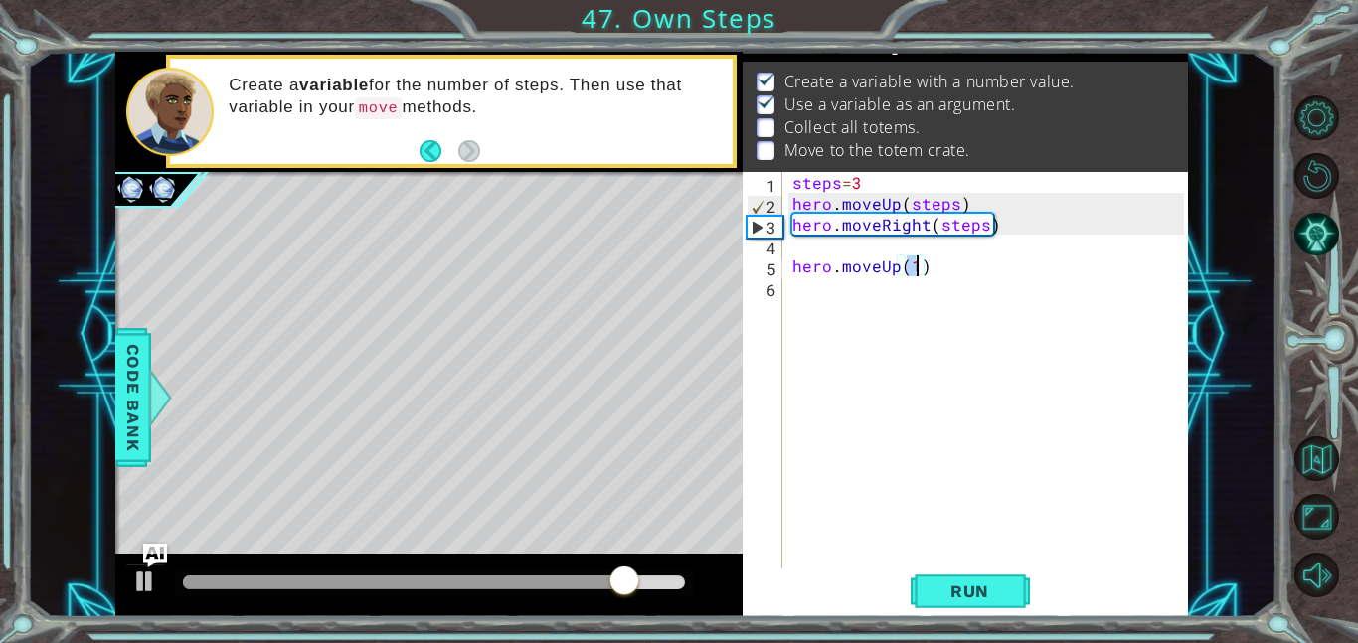
type textarea "hero.moveUp()"
click at [800, 290] on div "steps = 3 hero . moveUp ( steps ) hero . moveRight ( steps ) hero . moveUp ( )" at bounding box center [991, 391] width 406 height 438
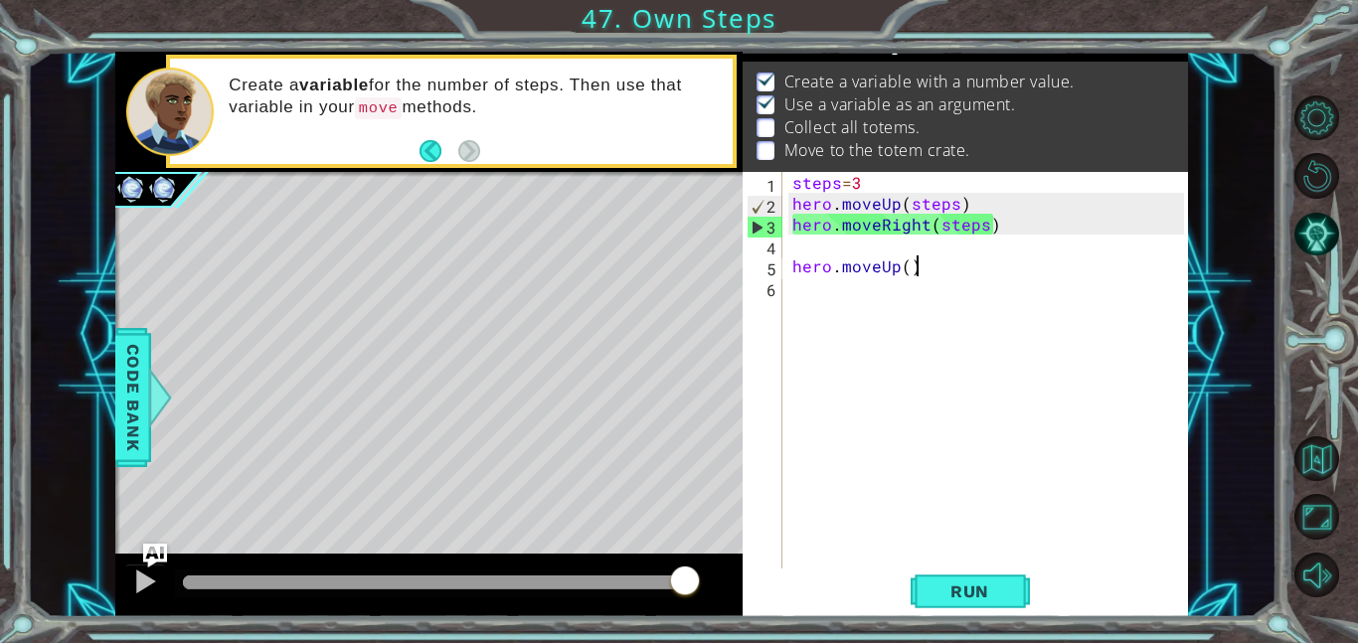
click at [924, 269] on div "steps = 3 hero . moveUp ( steps ) hero . moveRight ( steps ) hero . moveUp ( )" at bounding box center [991, 391] width 406 height 438
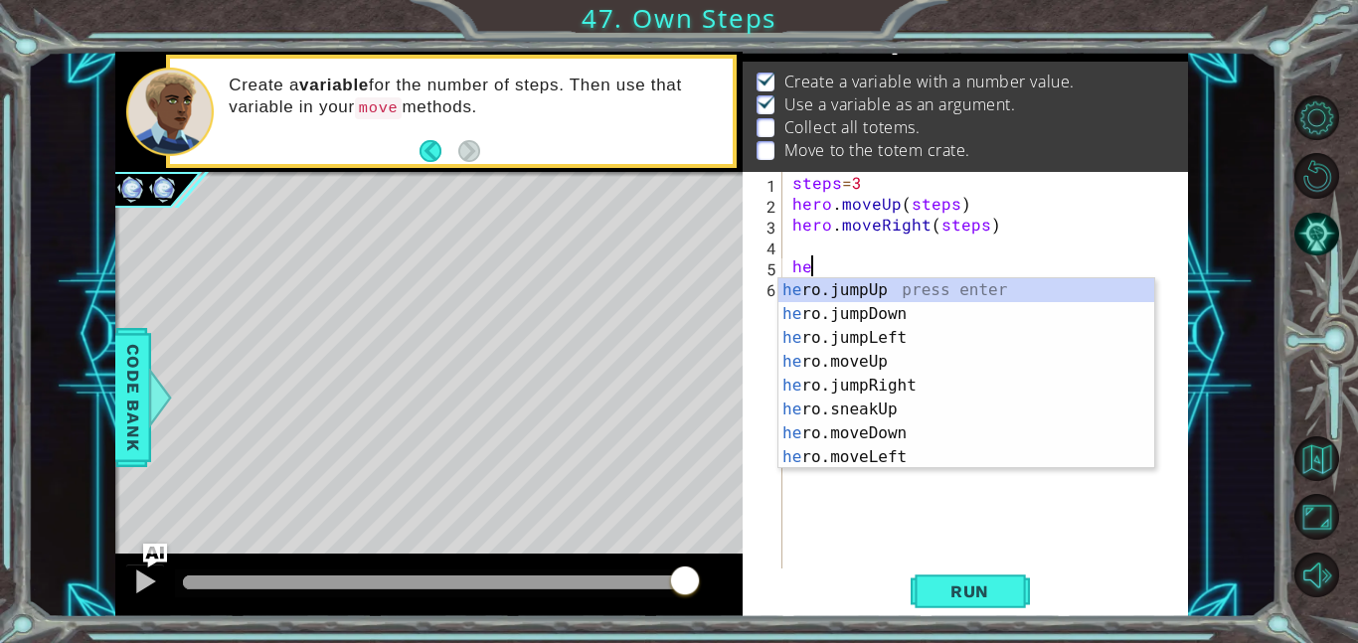
type textarea "h"
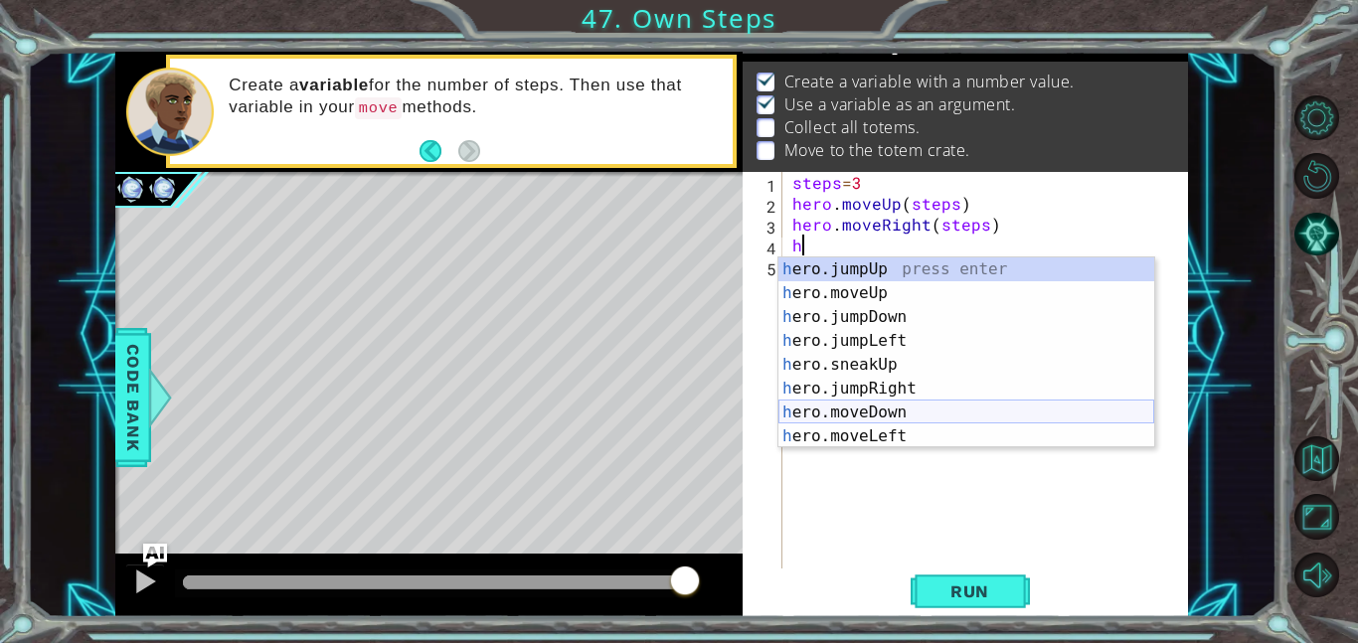
click at [922, 412] on div "h ero.jumpUp press enter h ero.moveUp press enter h ero.jumpDown press enter h …" at bounding box center [966, 376] width 376 height 239
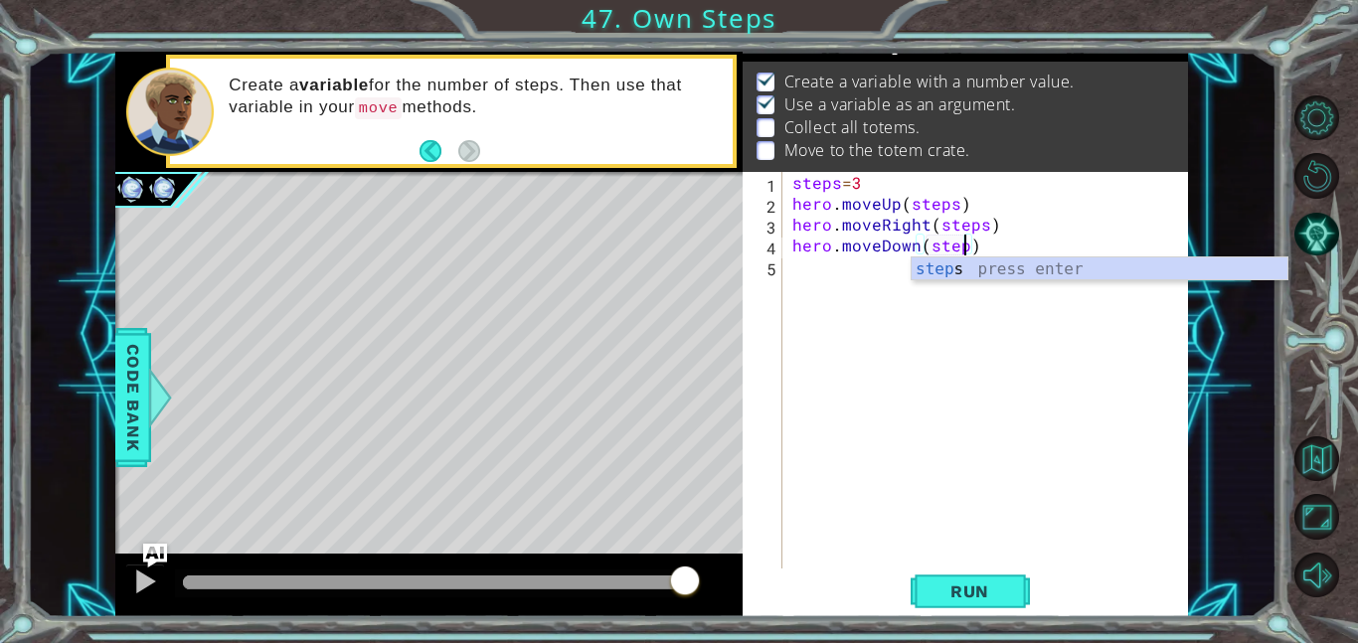
type textarea "hero.moveDown(steps)"
click at [791, 260] on div "steps = 3 hero . moveUp ( steps ) hero . moveRight ( steps ) hero . moveDown ( …" at bounding box center [991, 391] width 406 height 438
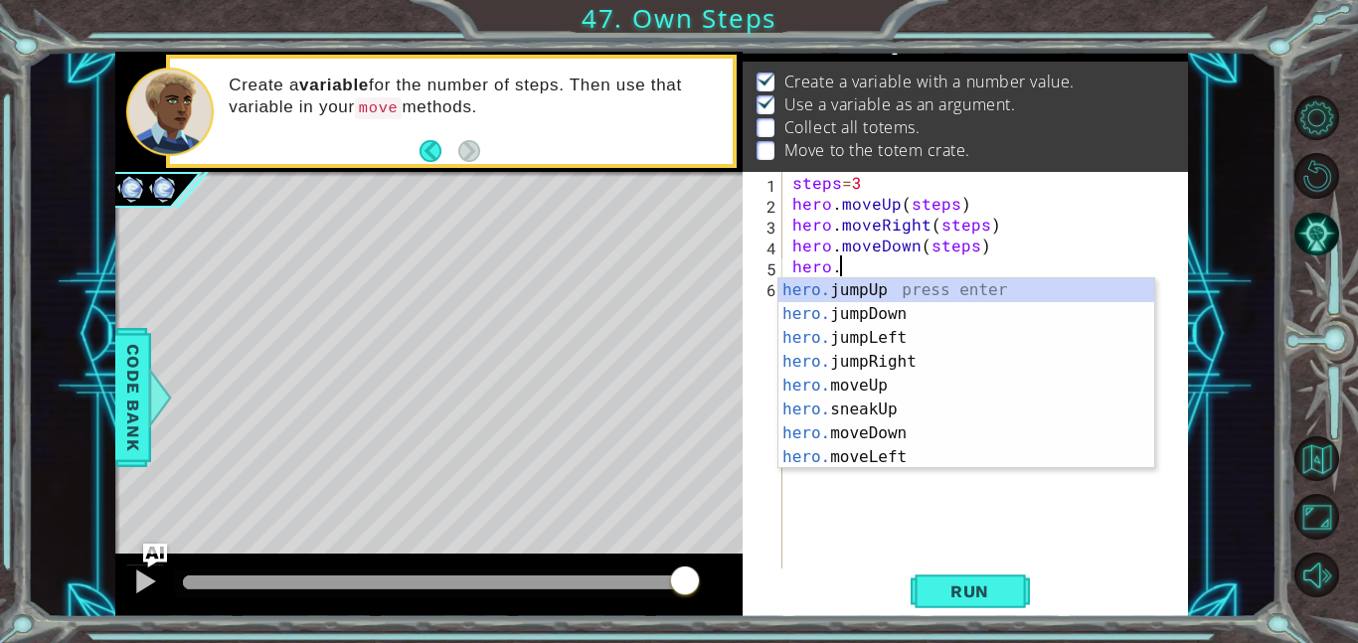
scroll to position [0, 2]
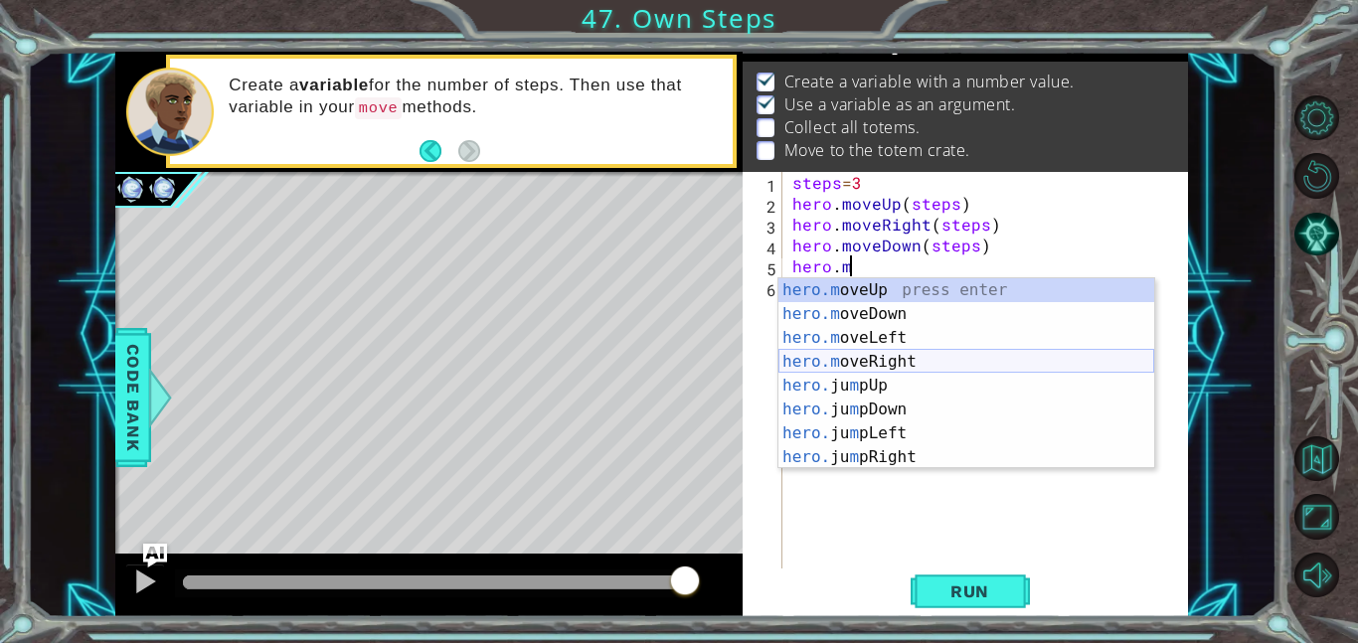
click at [916, 357] on div "hero.m oveUp press enter hero.m oveDown press enter hero.m oveLeft press enter …" at bounding box center [966, 397] width 376 height 239
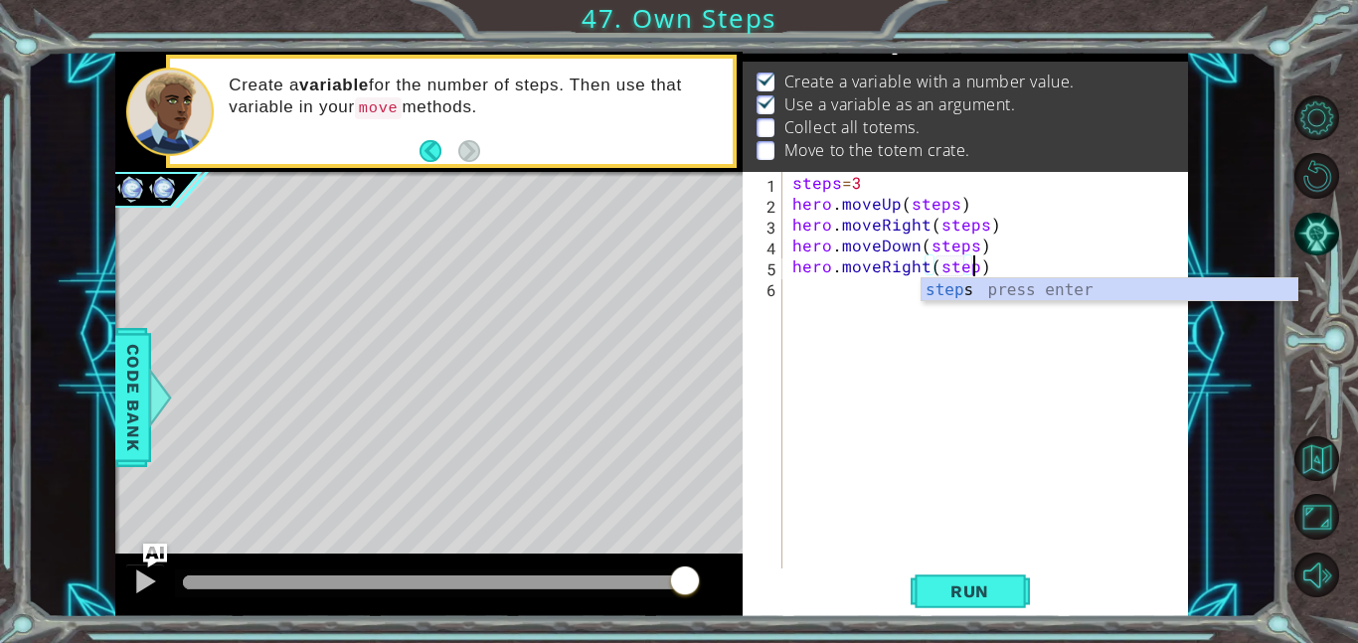
scroll to position [0, 11]
type textarea "hero.moveRight(steps)"
click at [939, 602] on button "Run" at bounding box center [969, 591] width 119 height 45
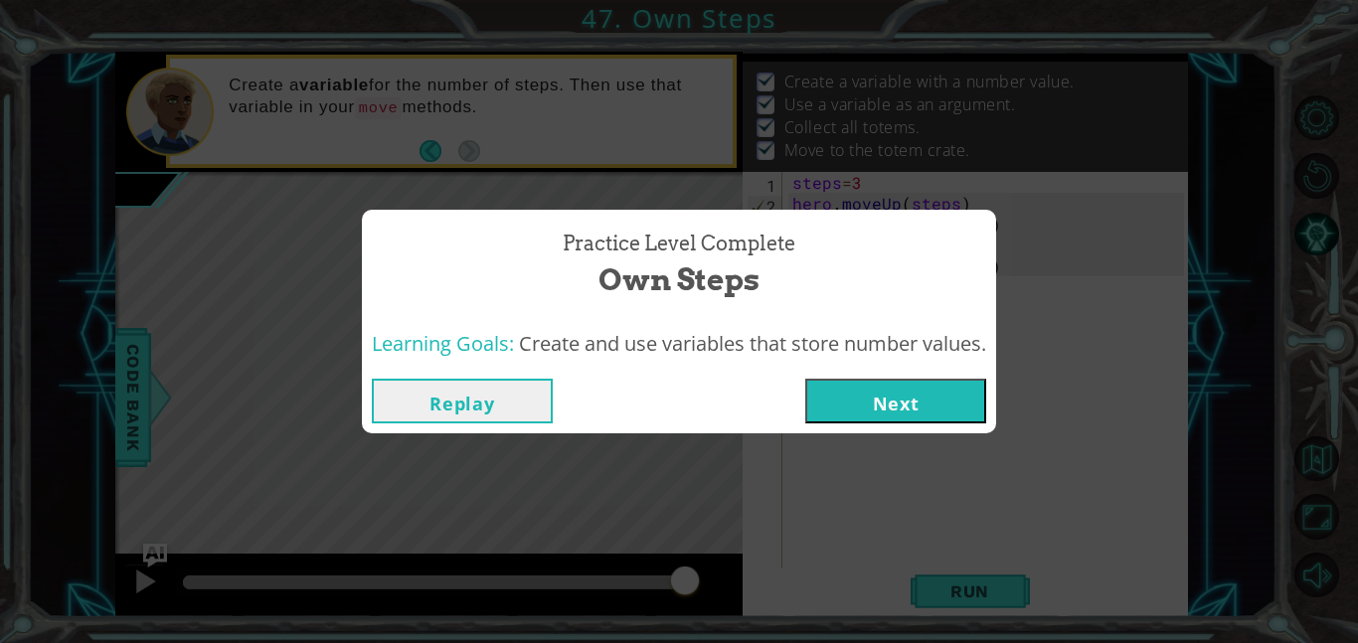
click at [867, 421] on button "Next" at bounding box center [895, 401] width 181 height 45
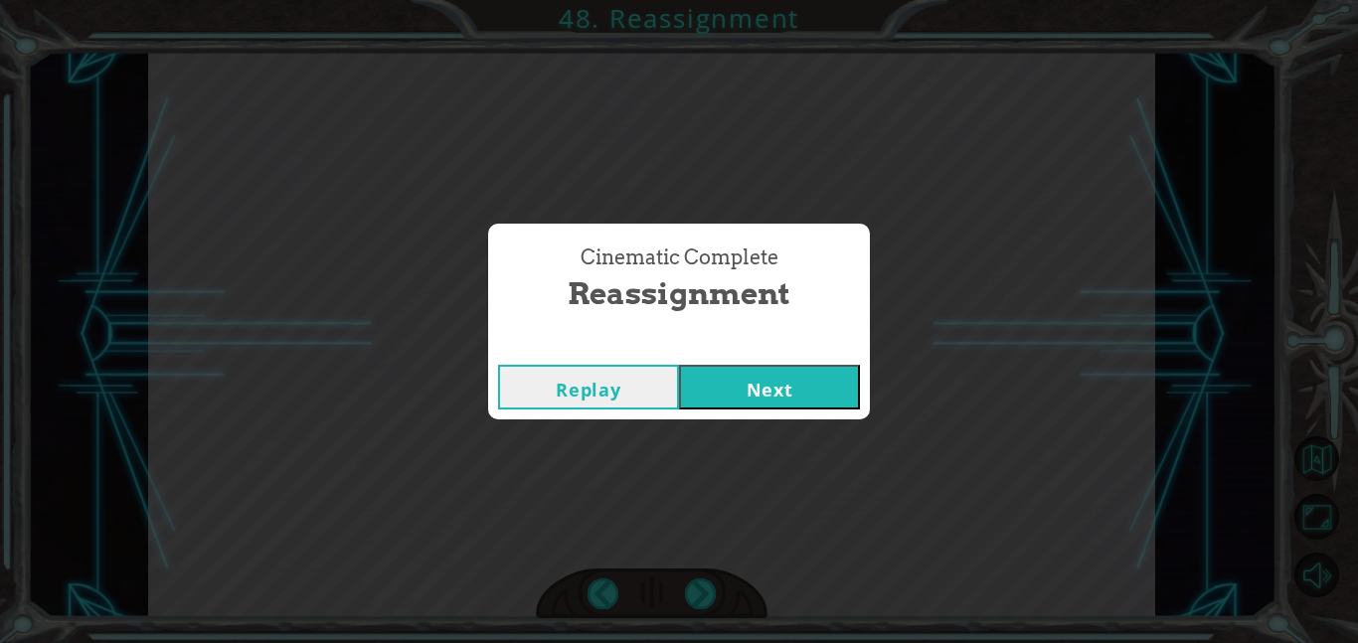
click at [830, 385] on button "Next" at bounding box center [769, 387] width 181 height 45
